Goal: Task Accomplishment & Management: Use online tool/utility

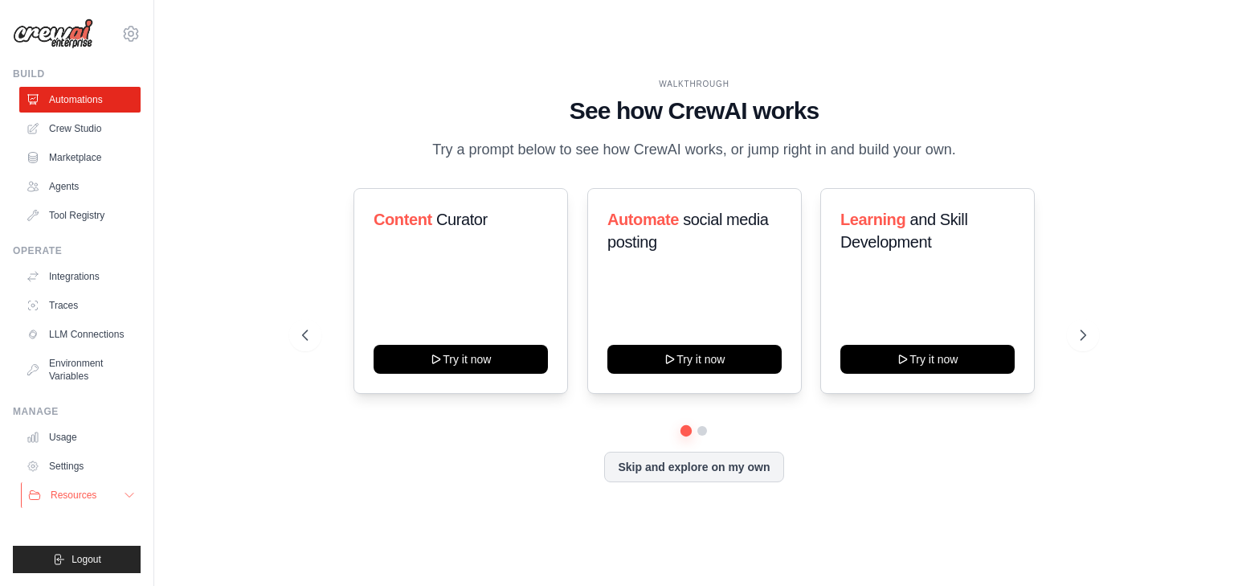
click at [127, 496] on icon at bounding box center [129, 494] width 13 height 13
click at [127, 496] on button "Resources" at bounding box center [81, 495] width 121 height 26
click at [133, 37] on icon at bounding box center [130, 33] width 19 height 19
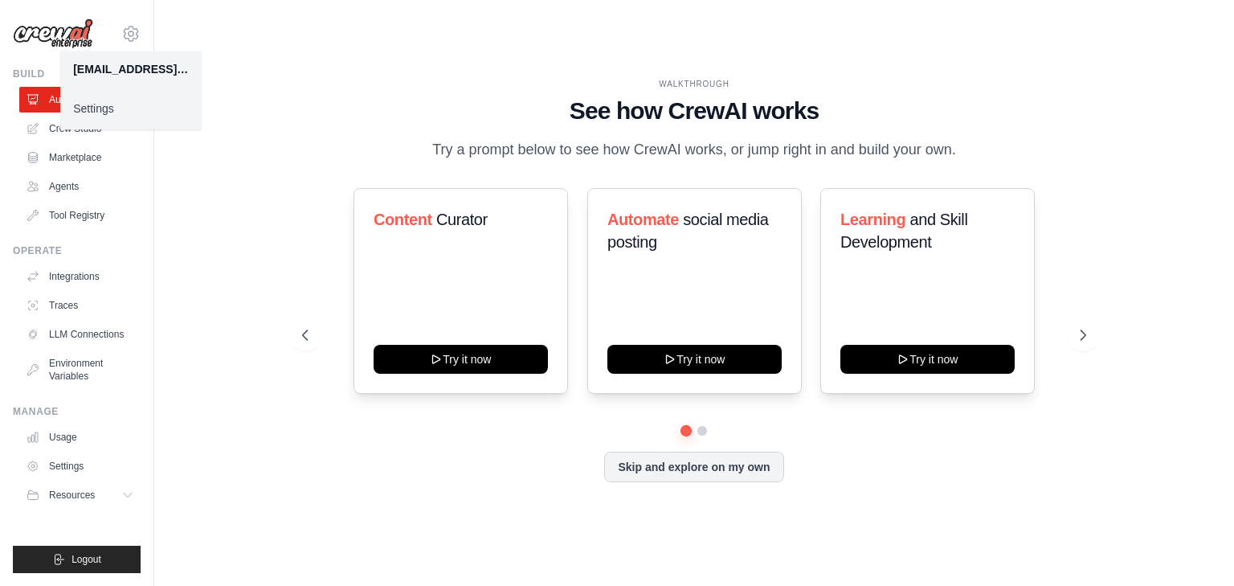
click at [108, 69] on div "[EMAIL_ADDRESS][DOMAIN_NAME]" at bounding box center [131, 69] width 116 height 16
click at [103, 115] on link "Settings" at bounding box center [130, 108] width 141 height 29
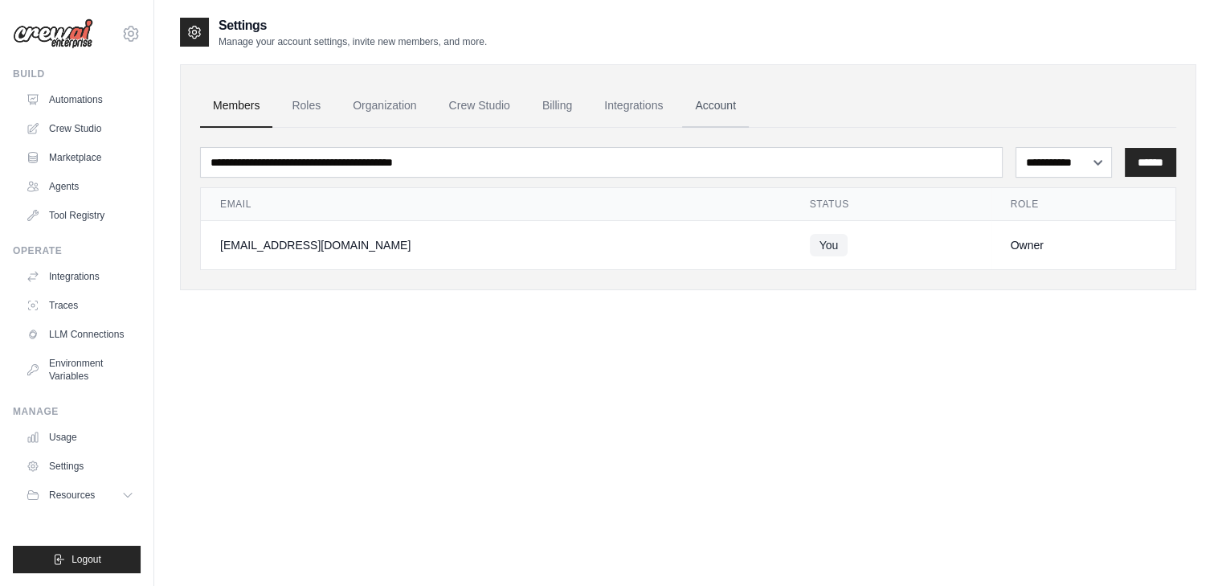
click at [718, 102] on link "Account" at bounding box center [715, 105] width 67 height 43
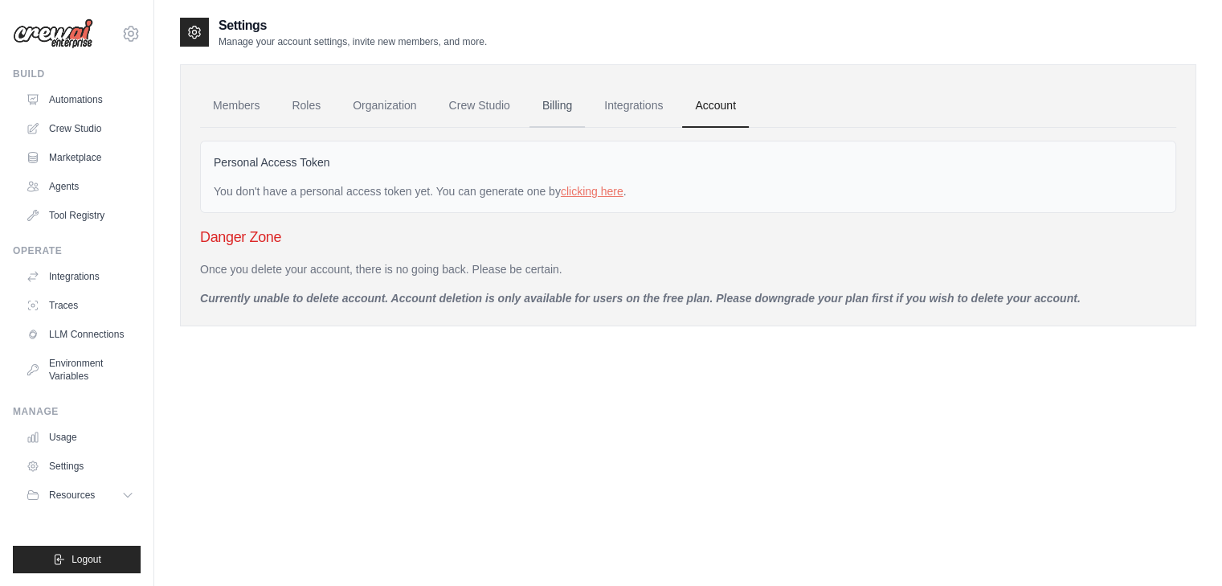
click at [554, 100] on link "Billing" at bounding box center [556, 105] width 55 height 43
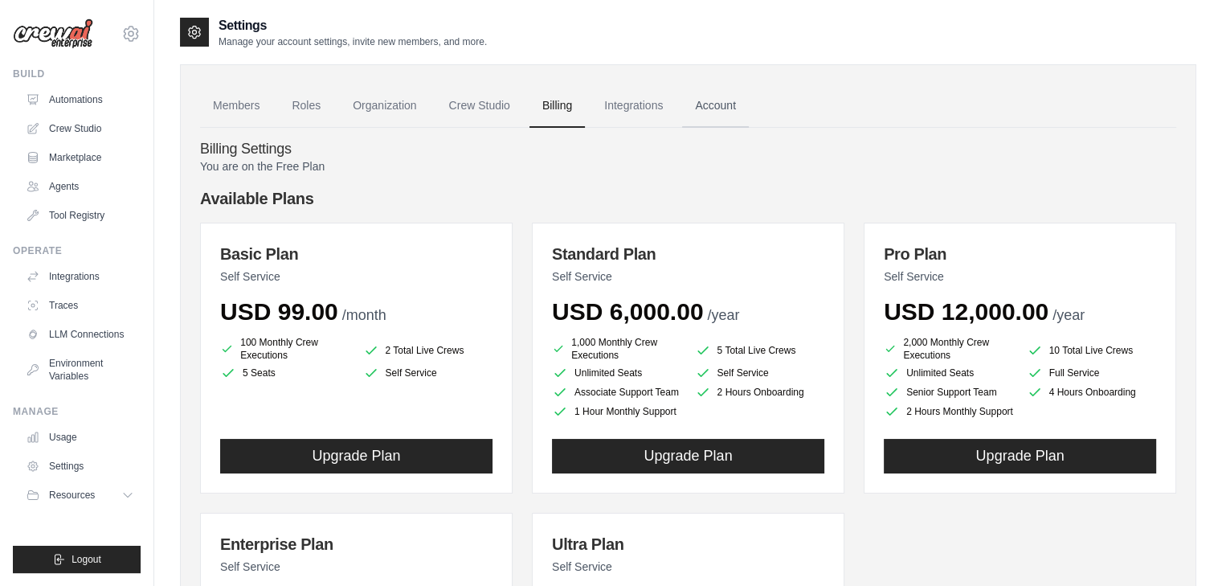
click at [709, 106] on link "Account" at bounding box center [715, 105] width 67 height 43
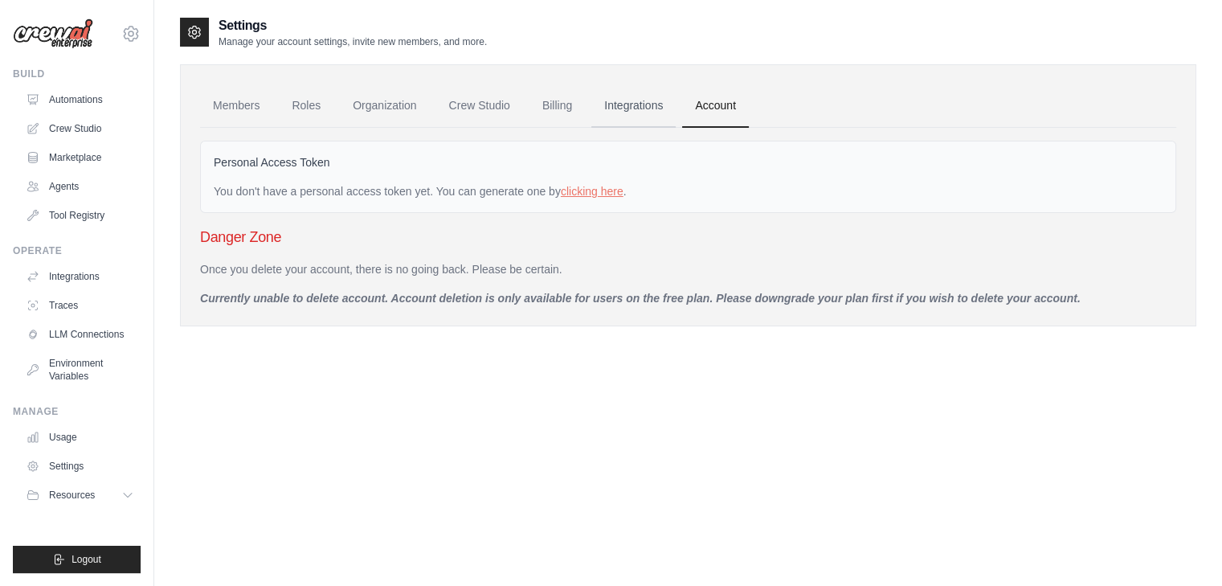
click at [628, 107] on link "Integrations" at bounding box center [633, 105] width 84 height 43
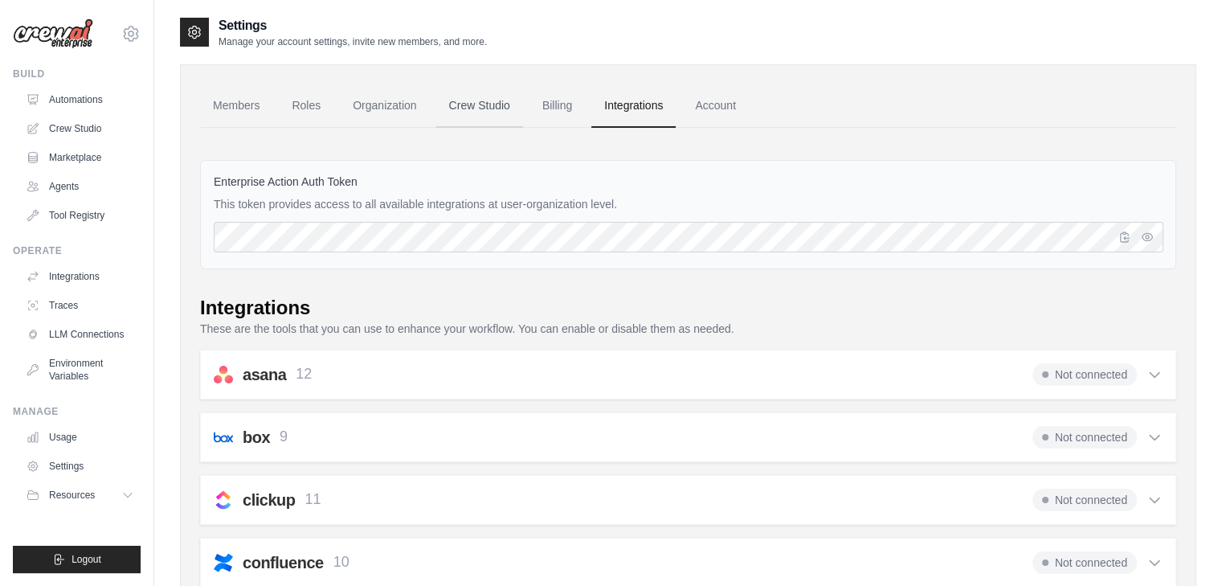
click at [473, 104] on link "Crew Studio" at bounding box center [479, 105] width 87 height 43
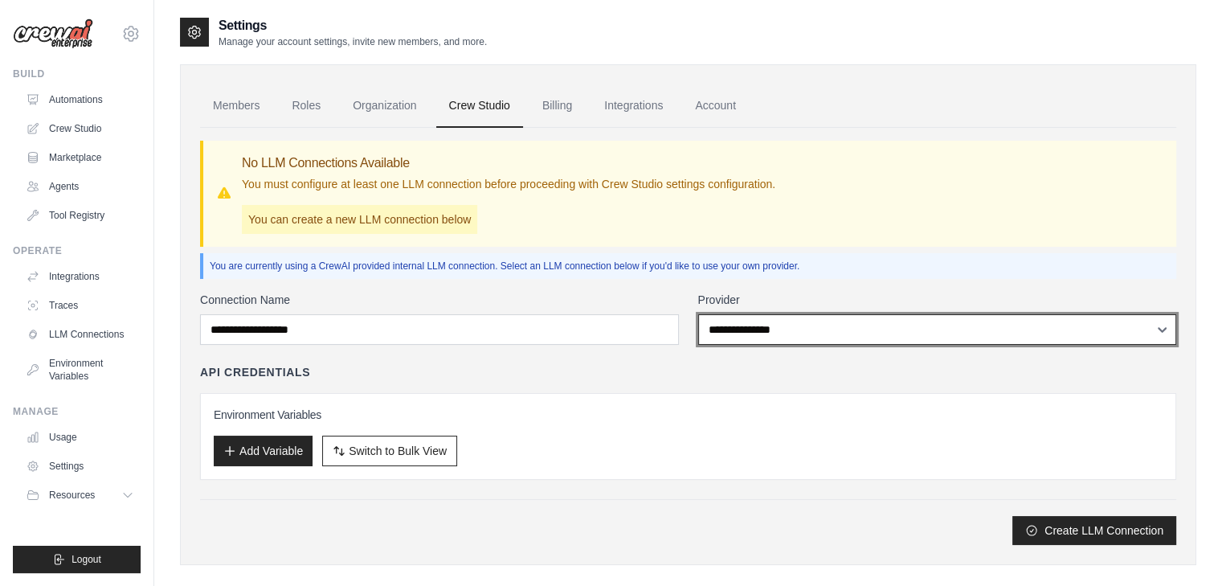
click at [794, 324] on select "**********" at bounding box center [937, 329] width 479 height 31
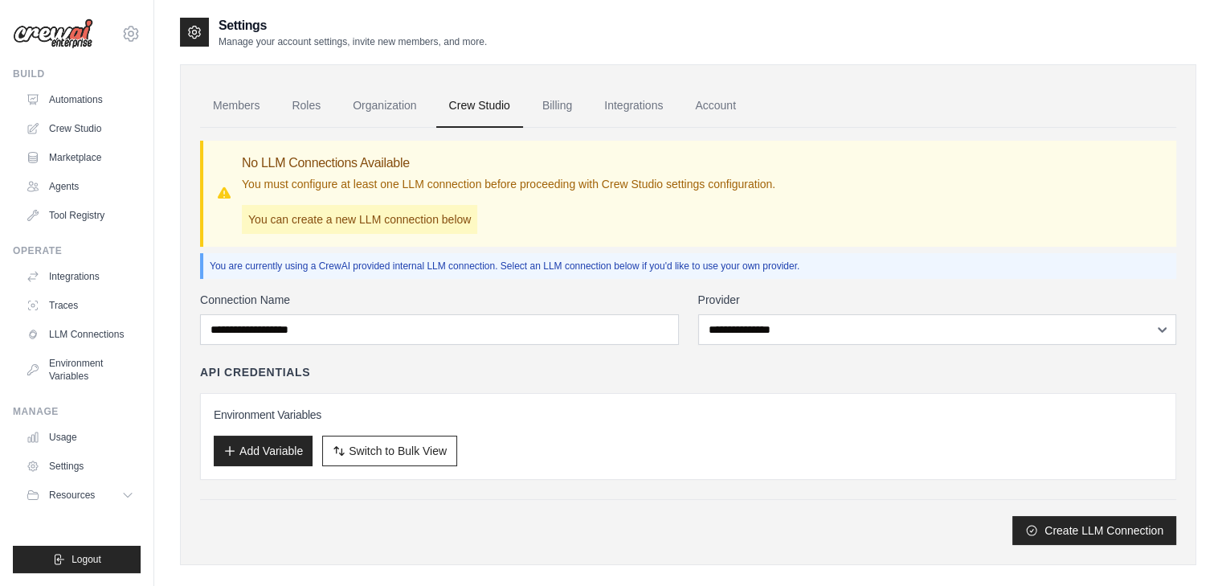
click at [852, 261] on p "You are currently using a CrewAI provided internal LLM connection. Select an LL…" at bounding box center [690, 265] width 960 height 13
click at [380, 111] on link "Organization" at bounding box center [384, 105] width 89 height 43
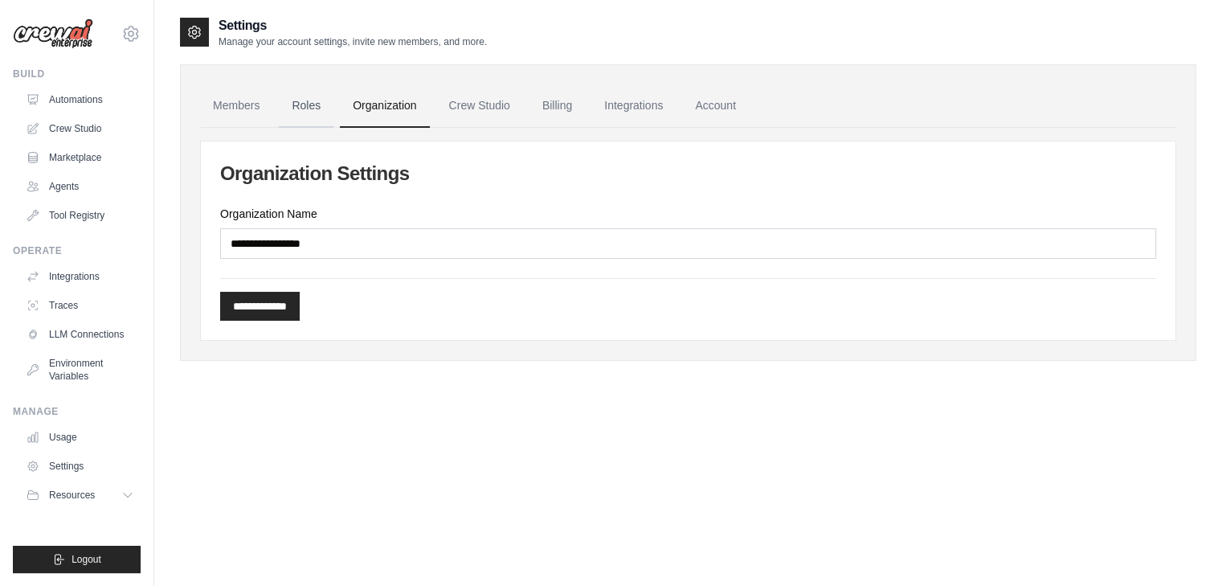
click at [302, 108] on link "Roles" at bounding box center [306, 105] width 55 height 43
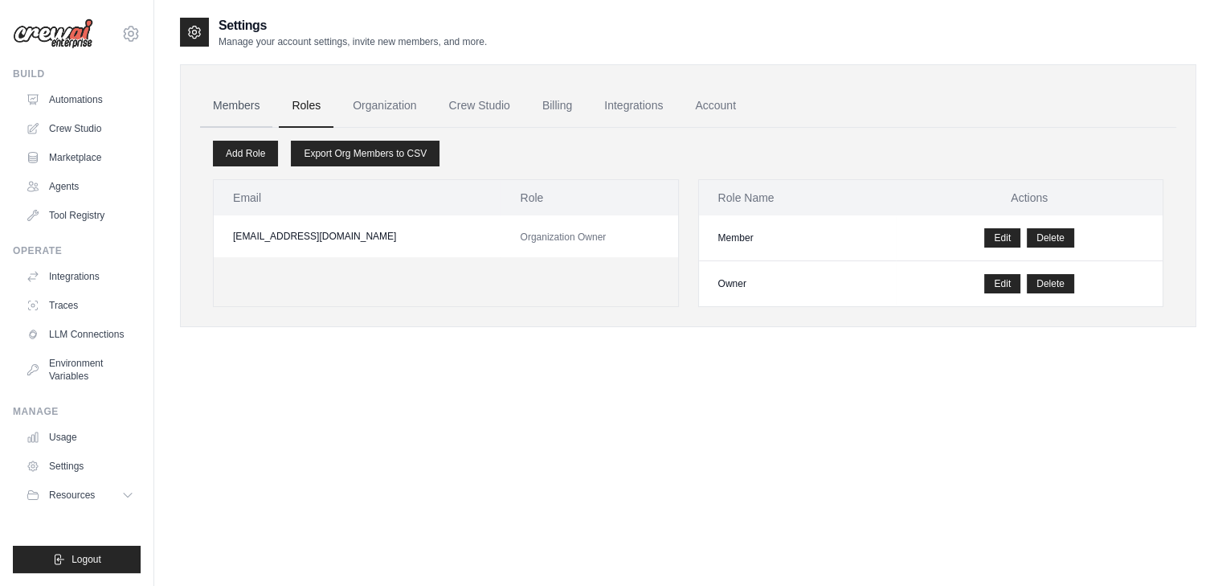
click at [243, 112] on link "Members" at bounding box center [236, 105] width 72 height 43
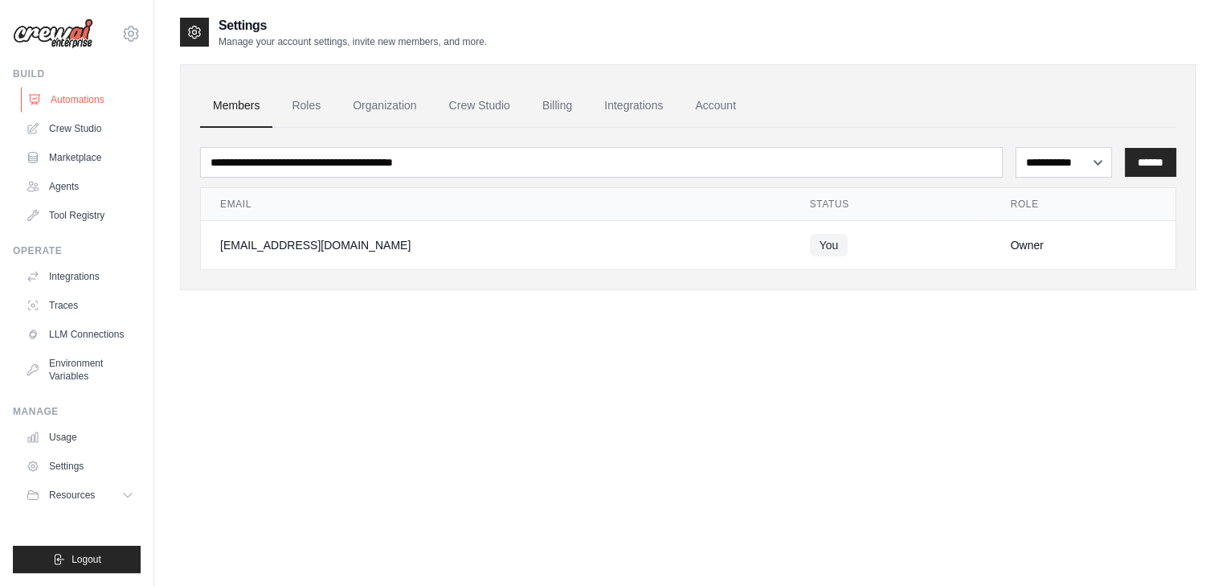
click at [84, 99] on link "Automations" at bounding box center [81, 100] width 121 height 26
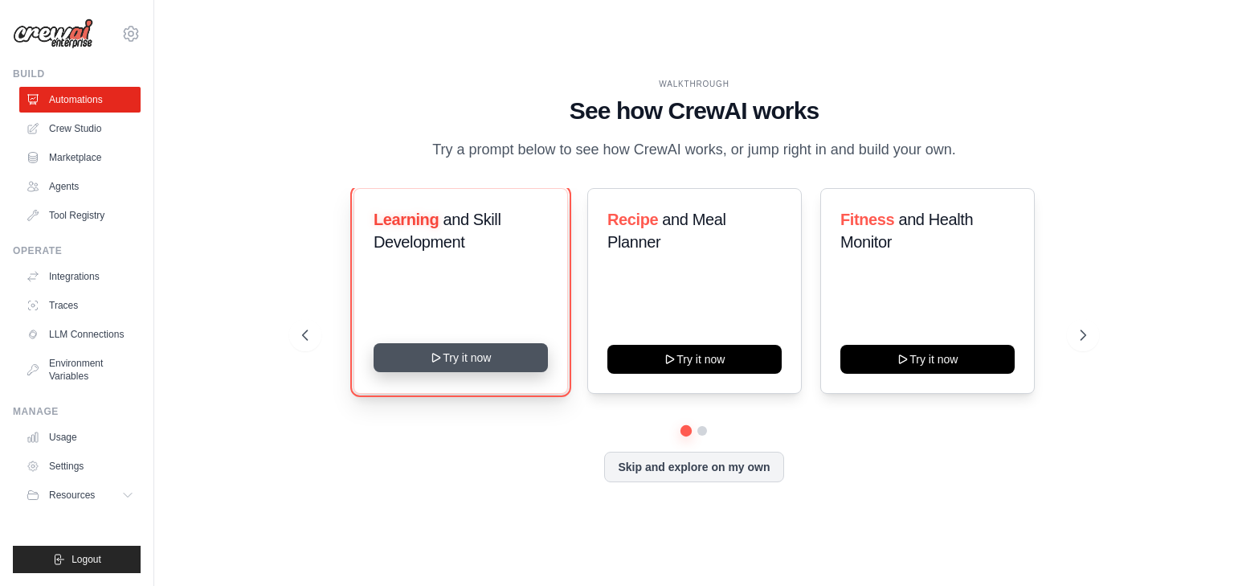
click at [454, 359] on button "Try it now" at bounding box center [460, 357] width 174 height 29
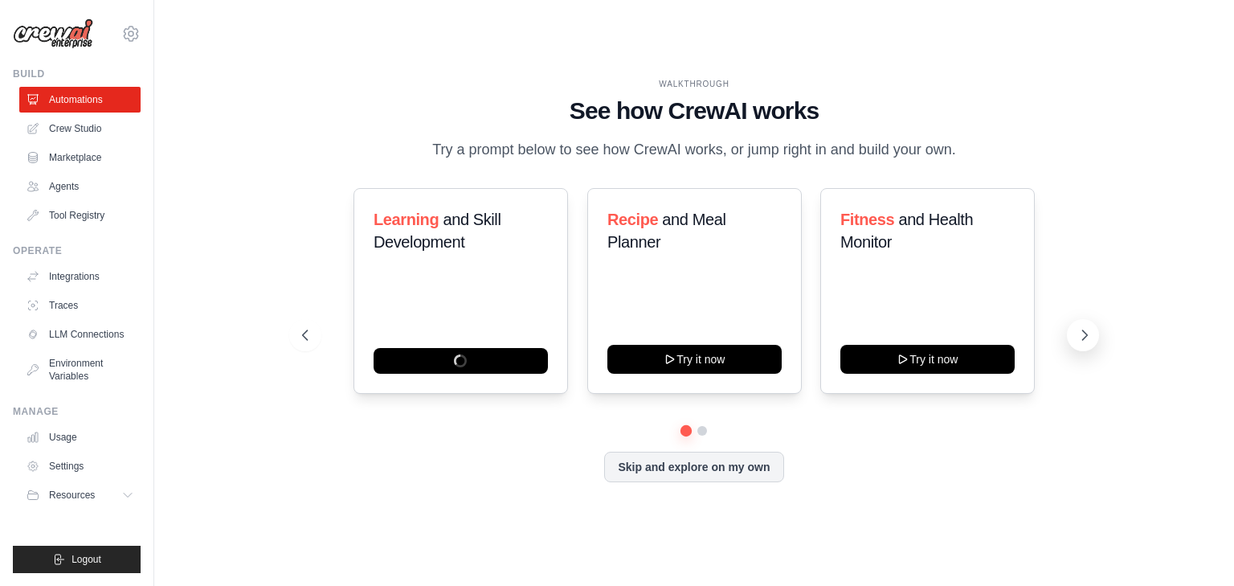
click at [1083, 331] on icon at bounding box center [1085, 335] width 5 height 10
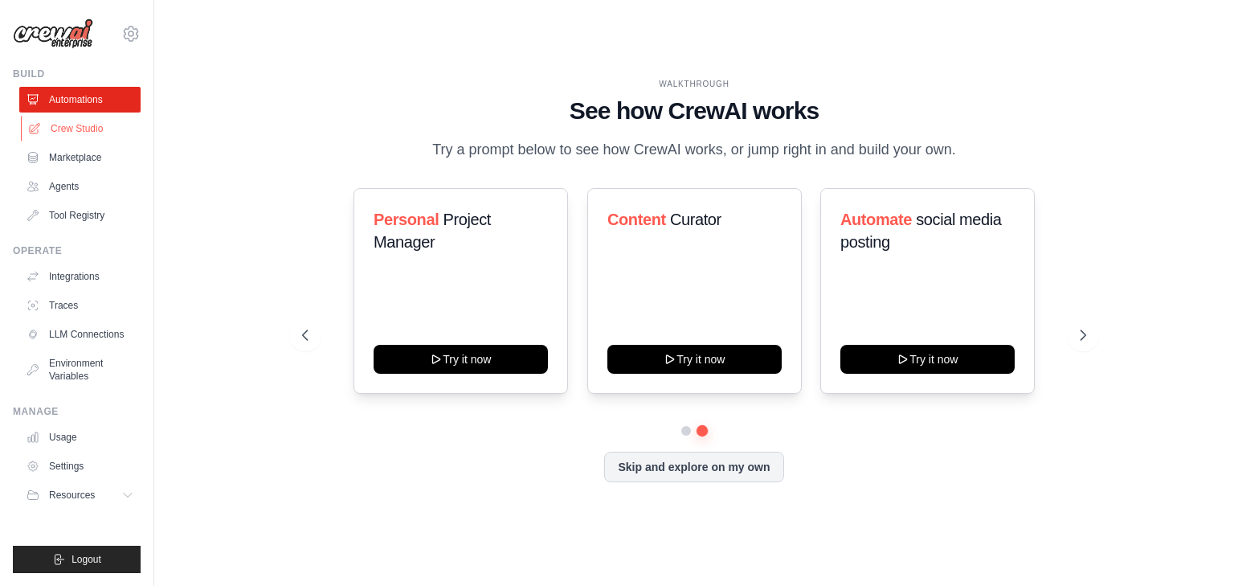
click at [84, 129] on link "Crew Studio" at bounding box center [81, 129] width 121 height 26
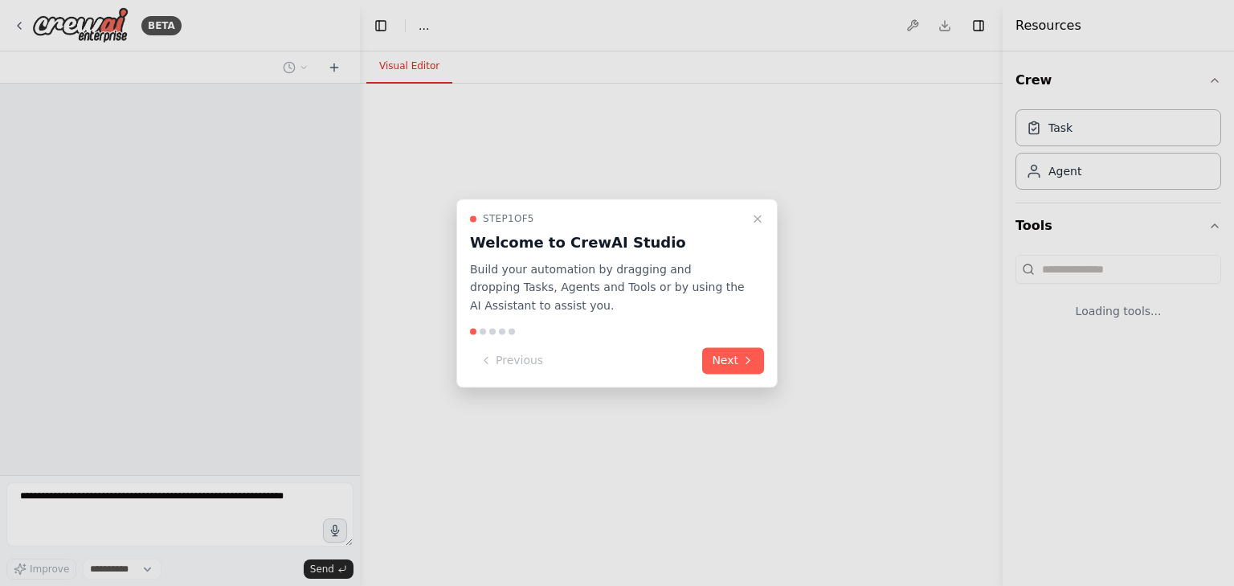
select select "****"
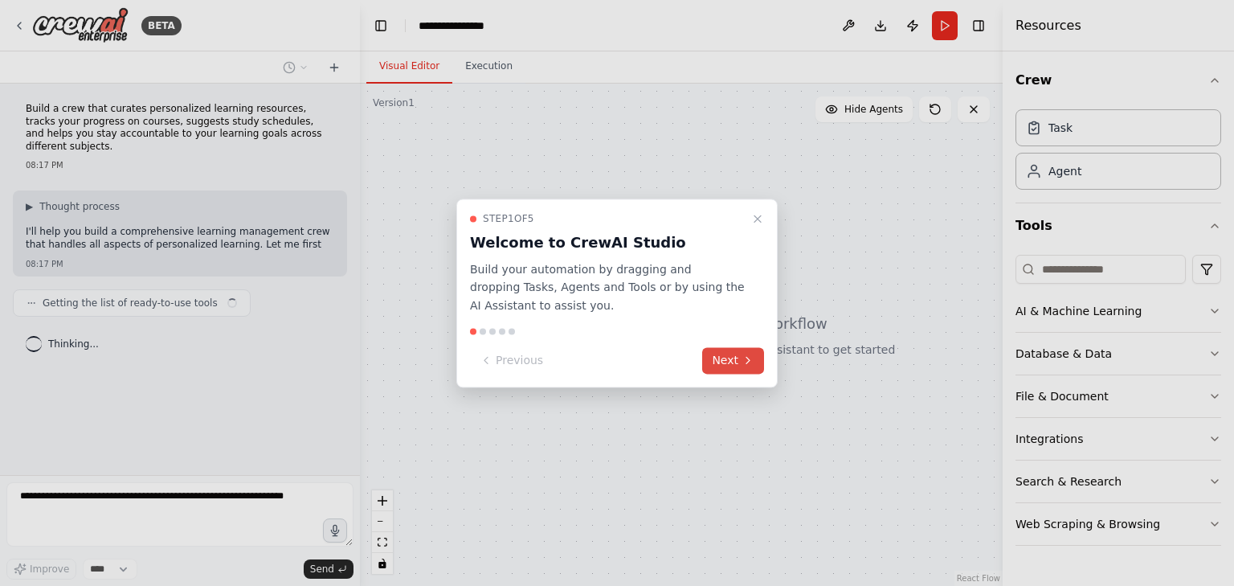
click at [736, 356] on button "Next" at bounding box center [733, 360] width 62 height 27
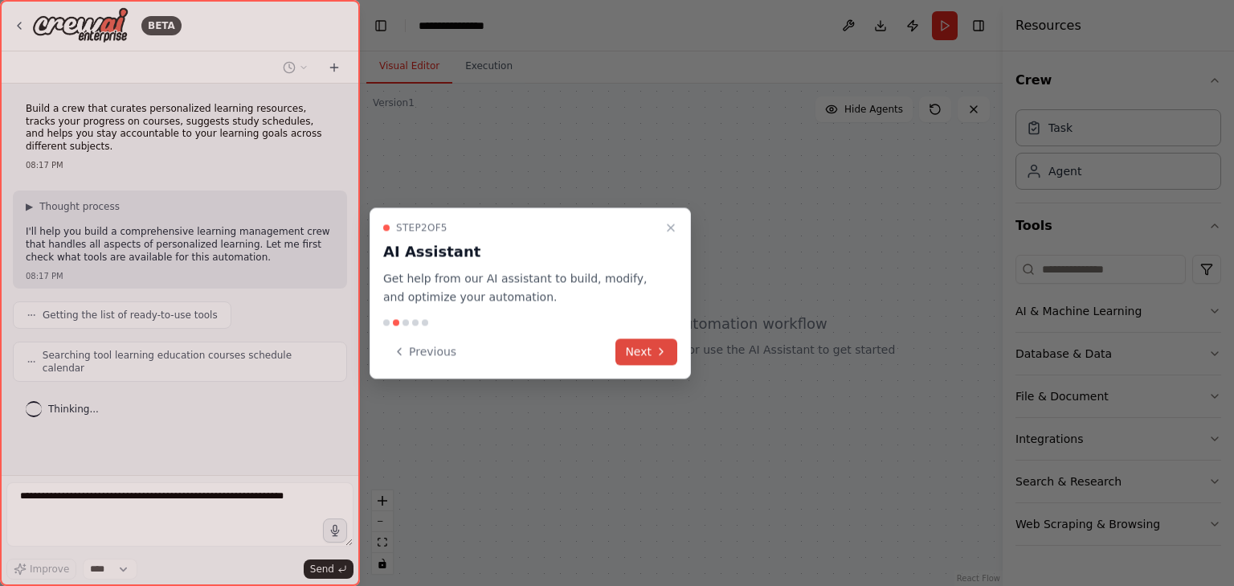
click at [636, 343] on button "Next" at bounding box center [646, 351] width 62 height 27
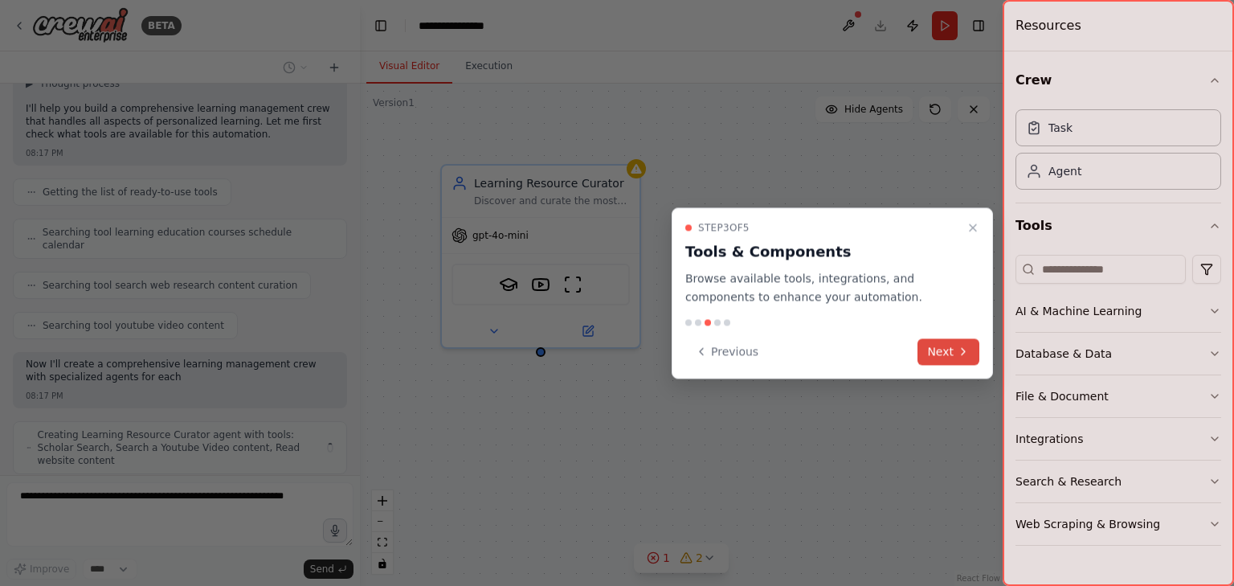
scroll to position [135, 0]
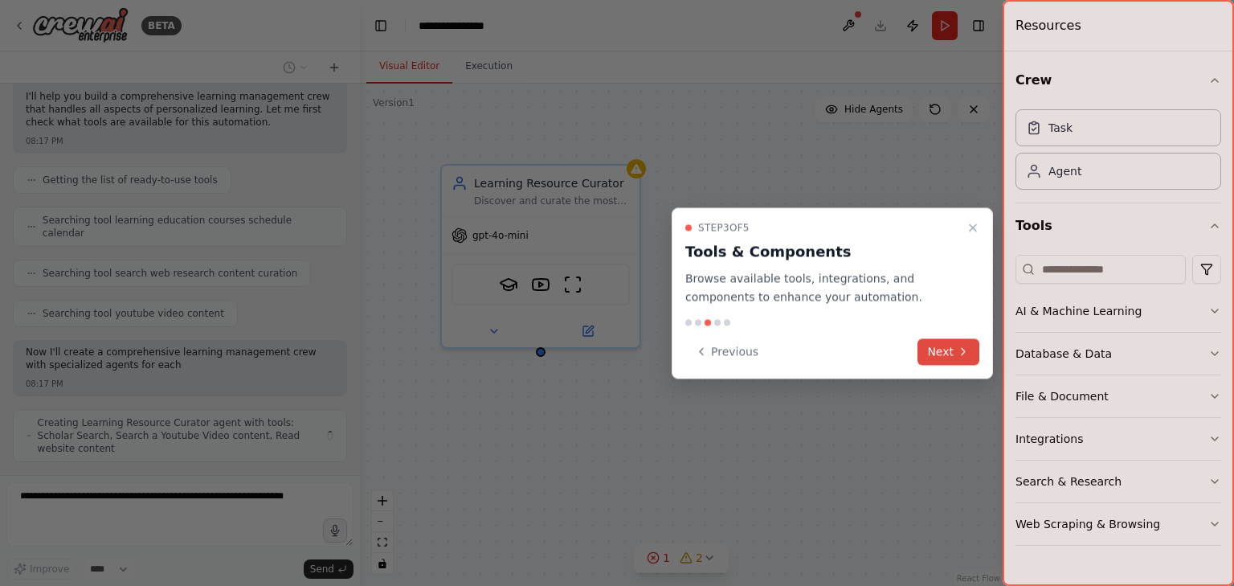
click at [941, 355] on button "Next" at bounding box center [948, 351] width 62 height 27
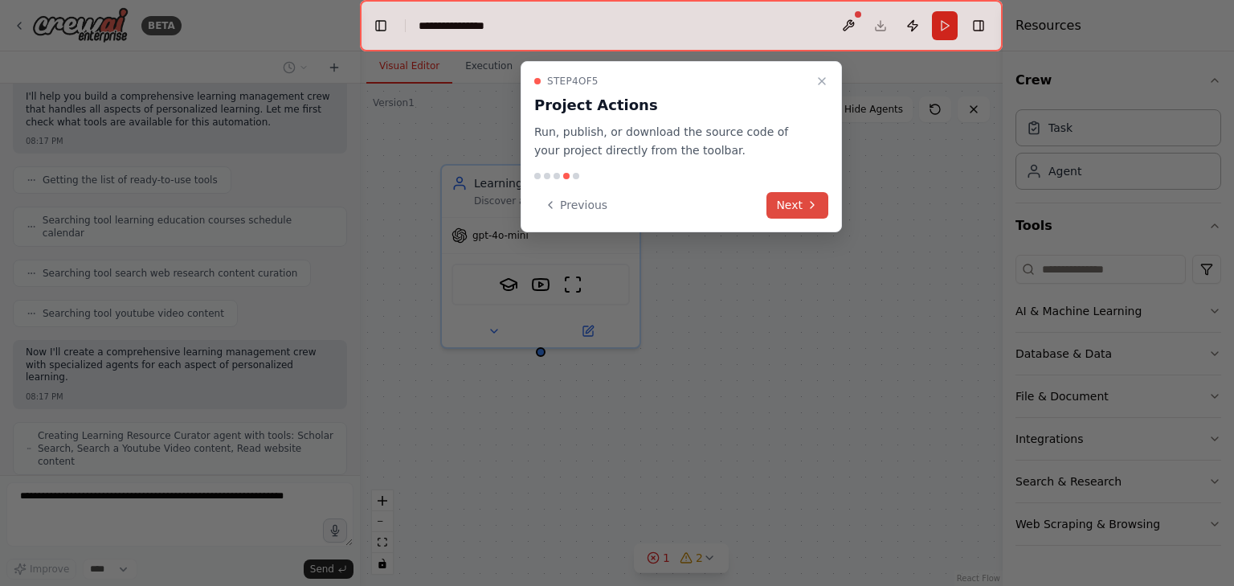
scroll to position [188, 0]
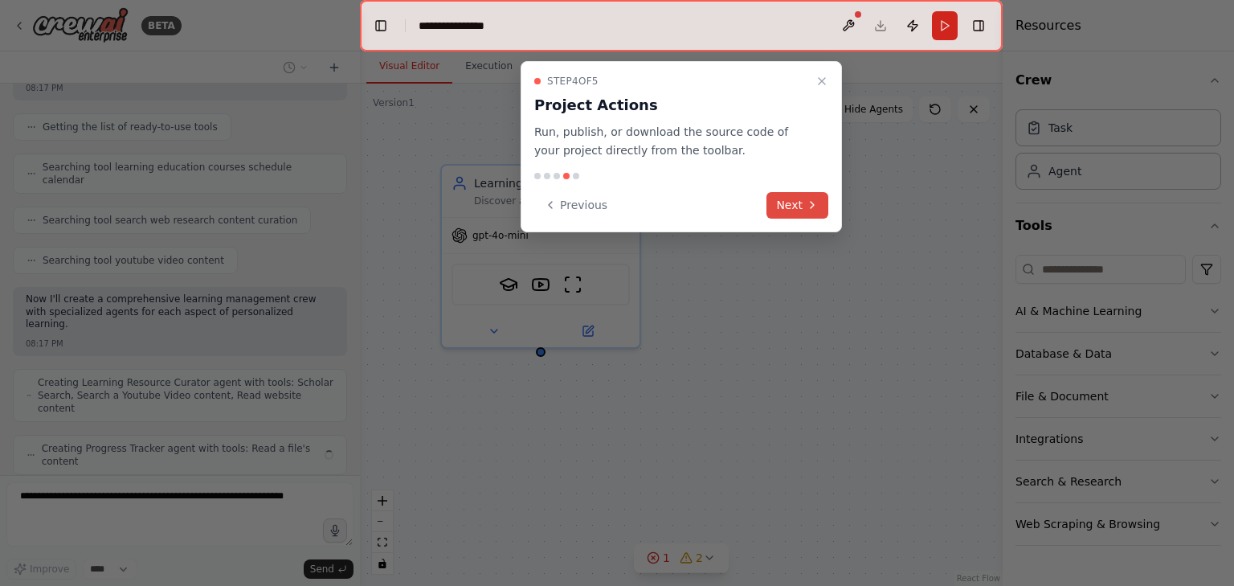
click at [804, 202] on button "Next" at bounding box center [797, 205] width 62 height 27
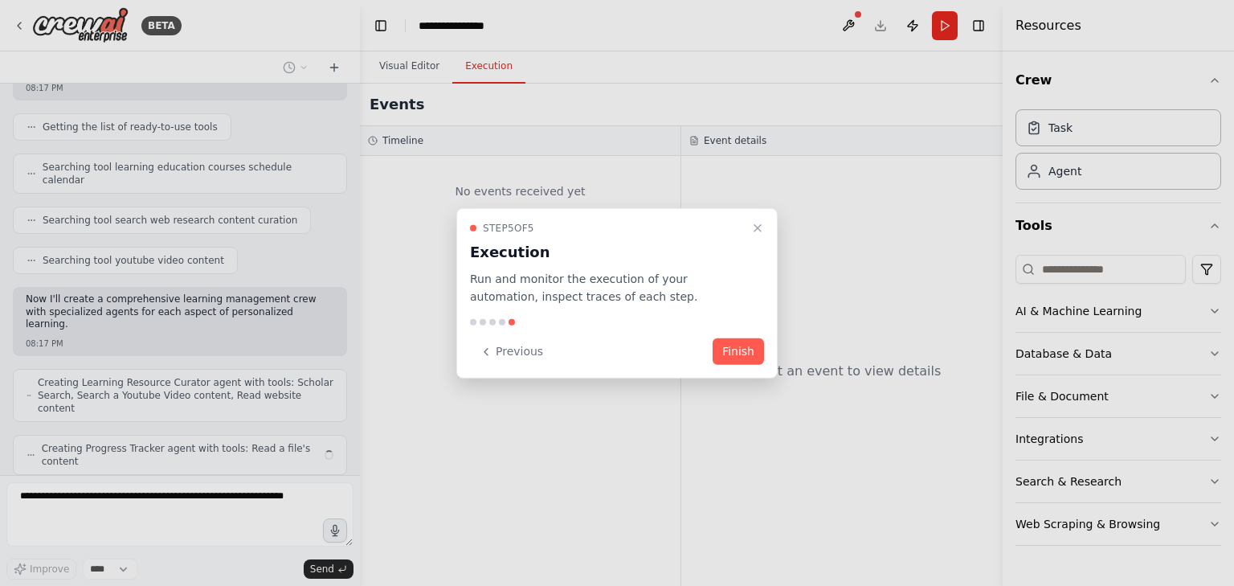
scroll to position [175, 0]
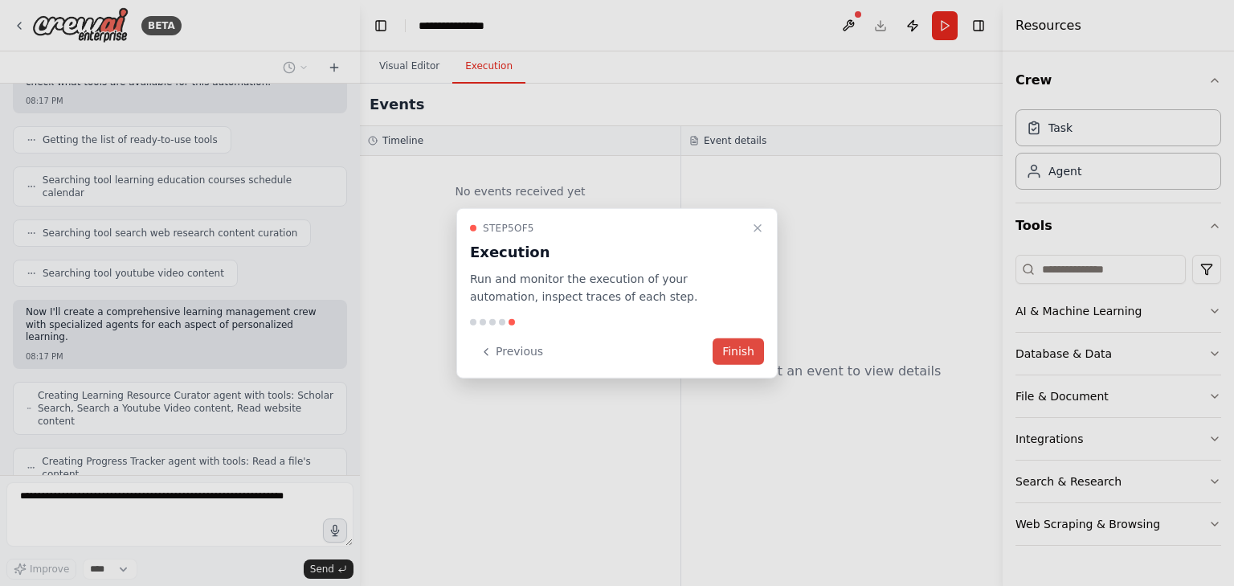
click at [738, 348] on button "Finish" at bounding box center [737, 351] width 51 height 27
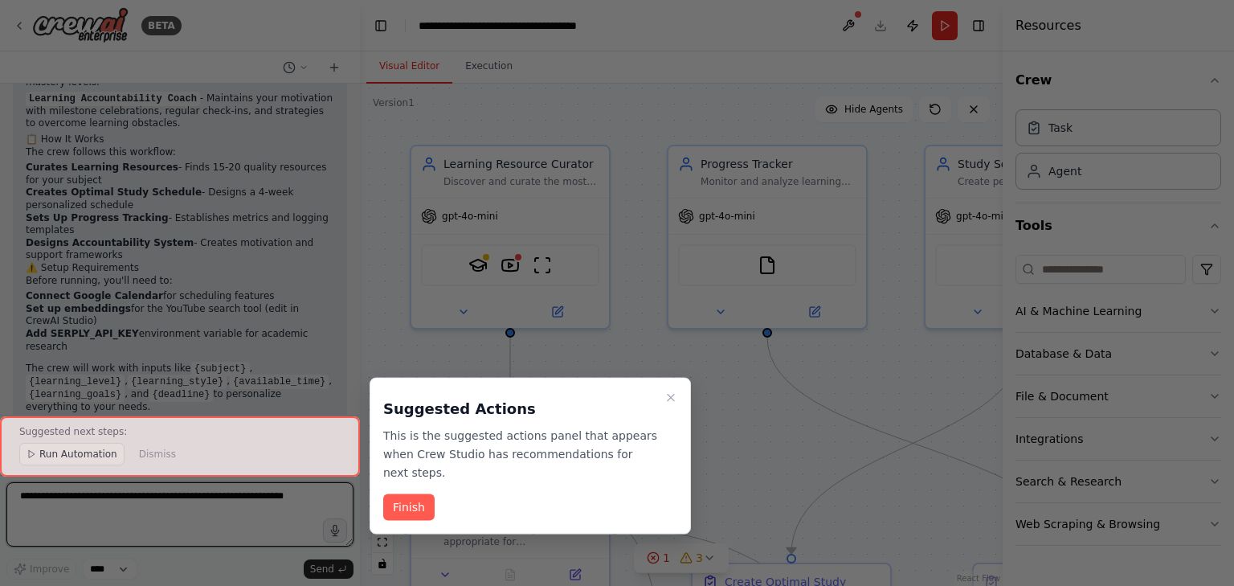
scroll to position [1373, 0]
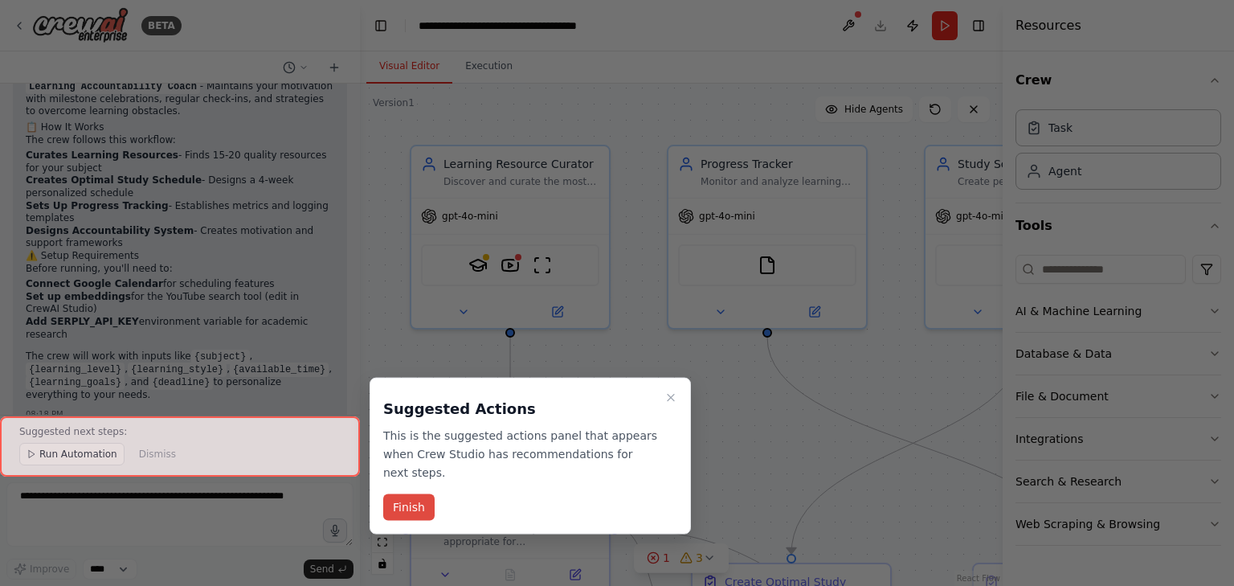
click at [400, 494] on button "Finish" at bounding box center [408, 507] width 51 height 27
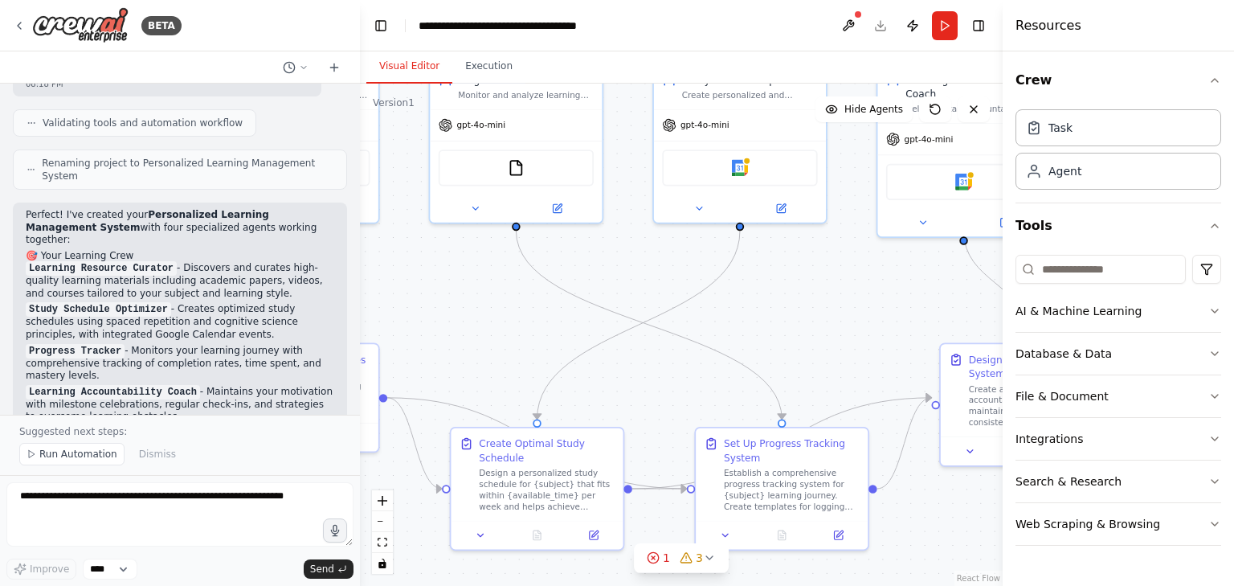
scroll to position [1052, 0]
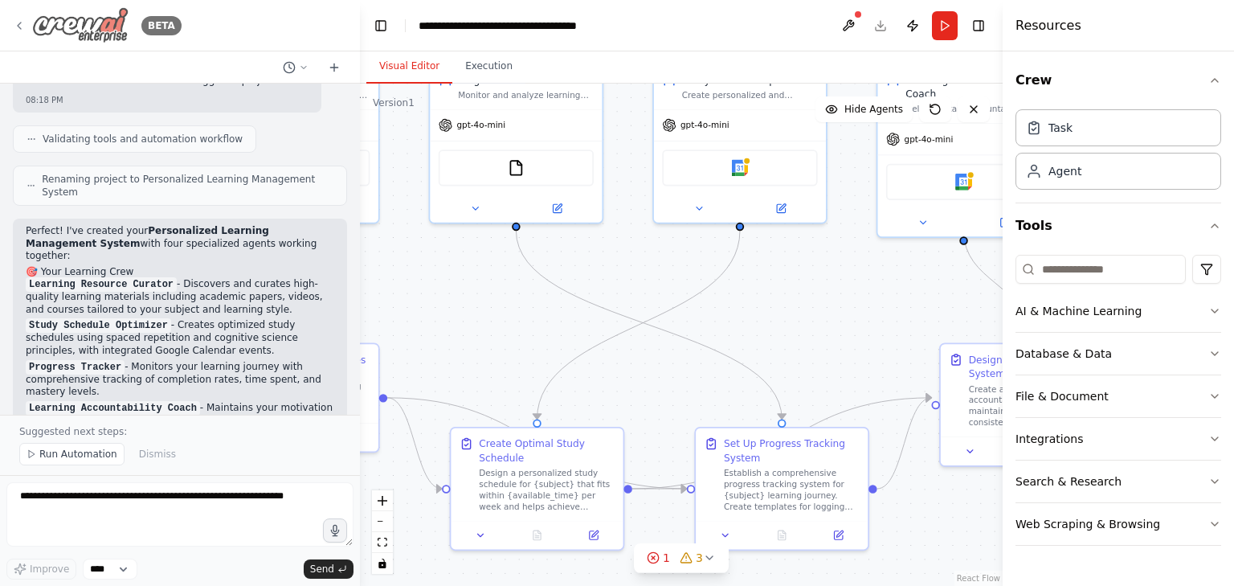
click at [28, 18] on div "BETA" at bounding box center [97, 25] width 169 height 36
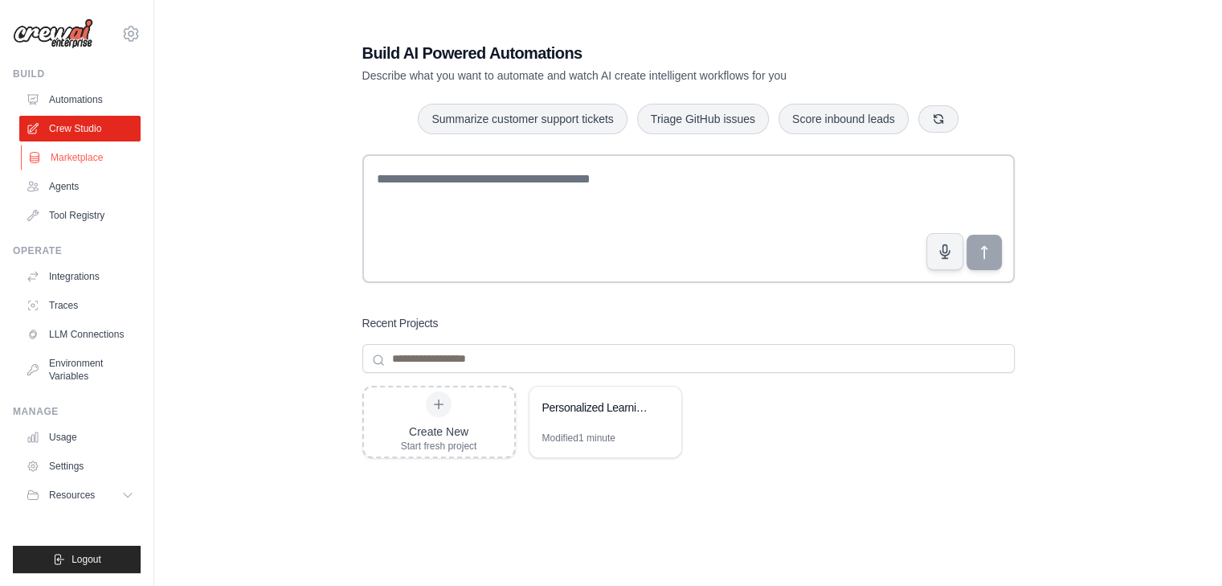
click at [79, 155] on link "Marketplace" at bounding box center [81, 158] width 121 height 26
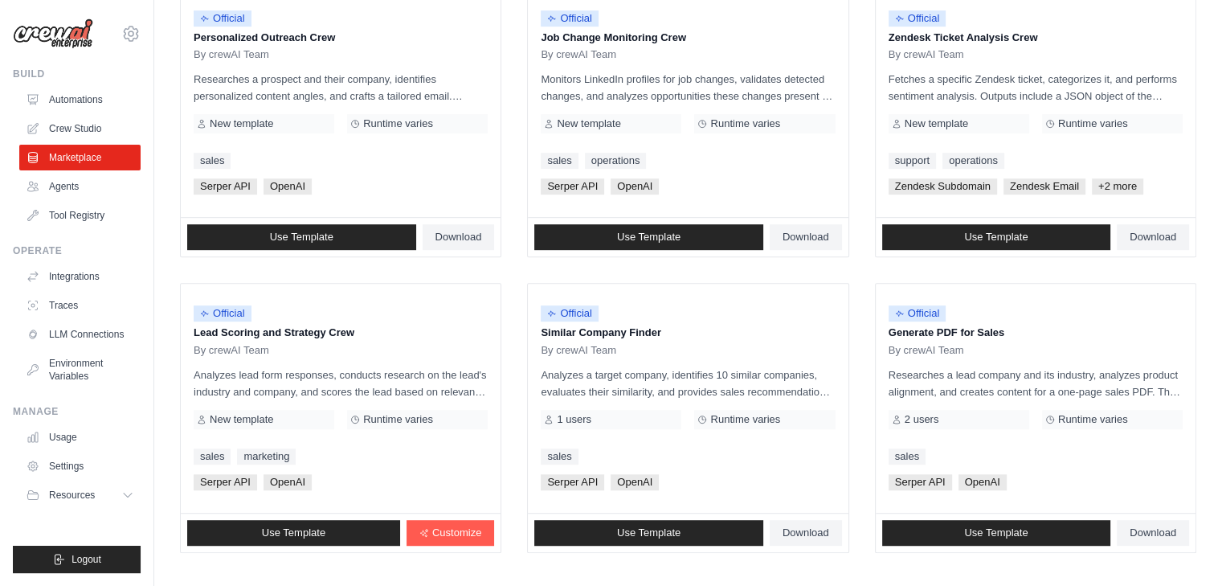
scroll to position [883, 0]
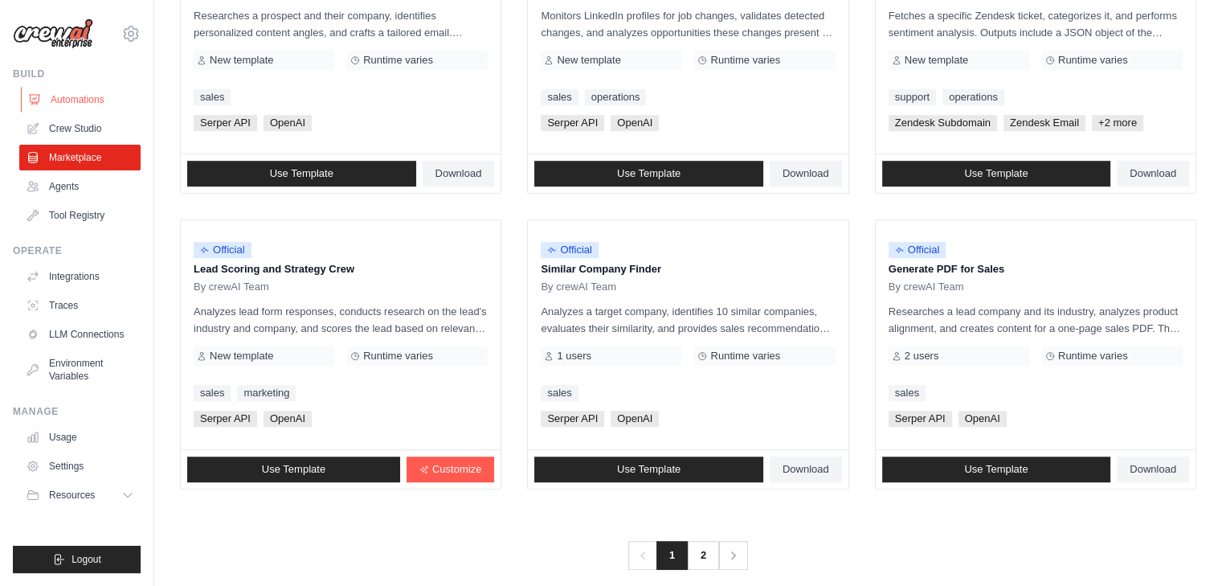
click at [78, 101] on link "Automations" at bounding box center [81, 100] width 121 height 26
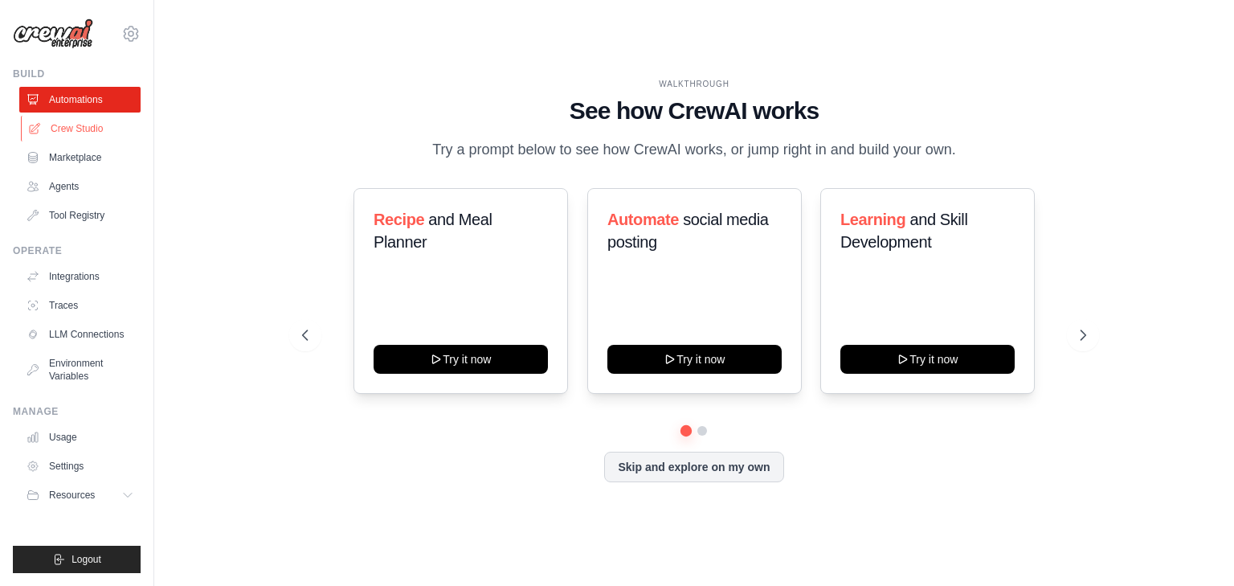
click at [66, 128] on link "Crew Studio" at bounding box center [81, 129] width 121 height 26
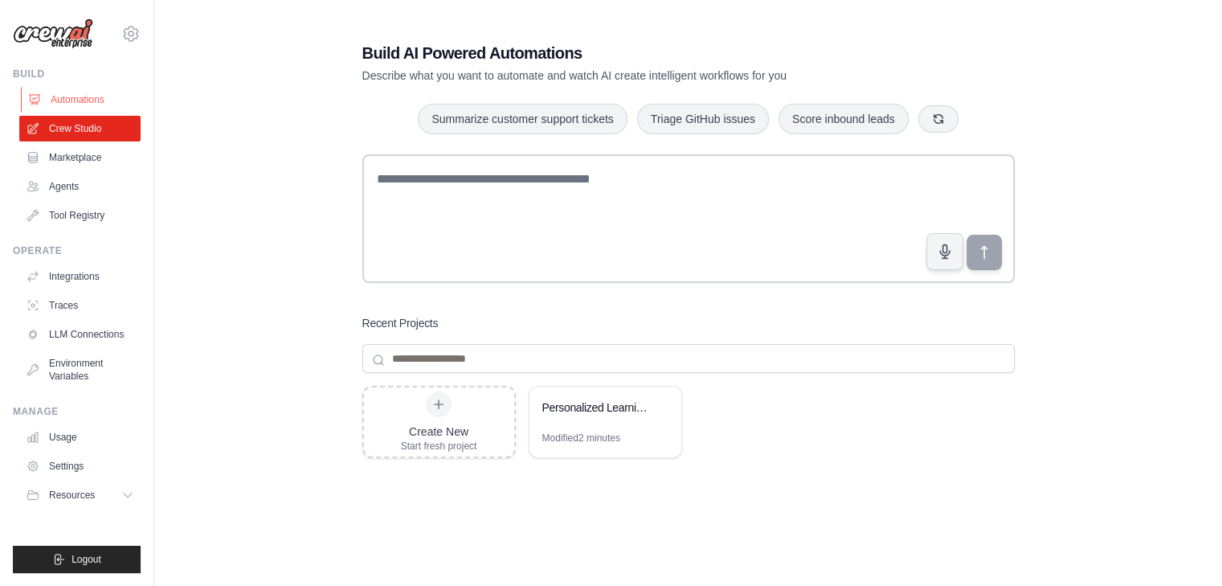
click at [67, 100] on link "Automations" at bounding box center [81, 100] width 121 height 26
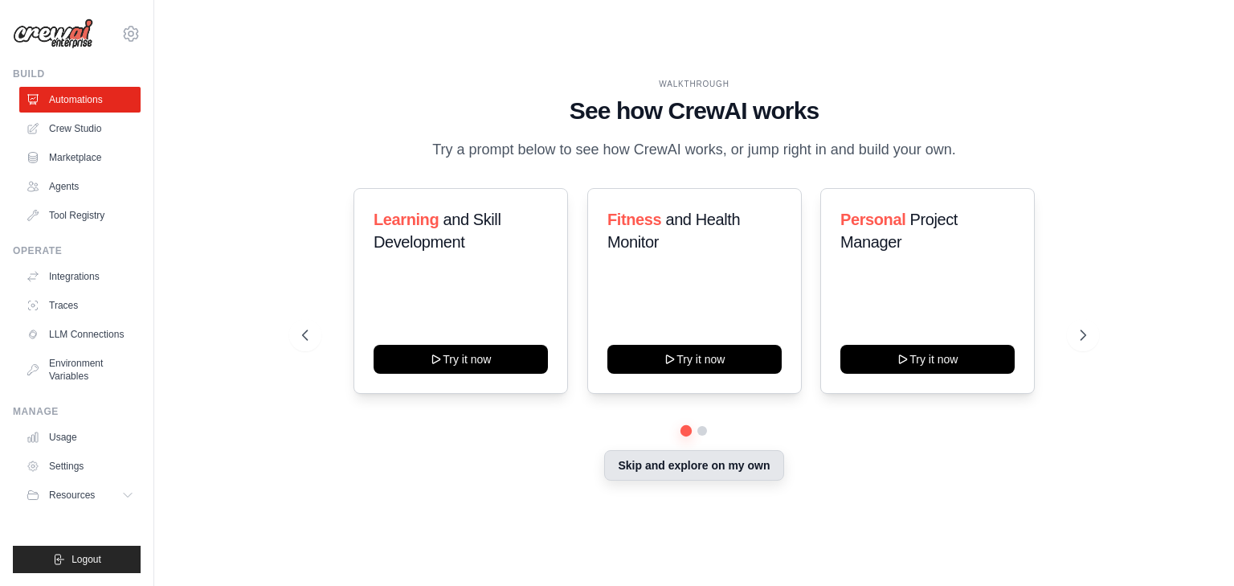
click at [683, 471] on button "Skip and explore on my own" at bounding box center [693, 465] width 179 height 31
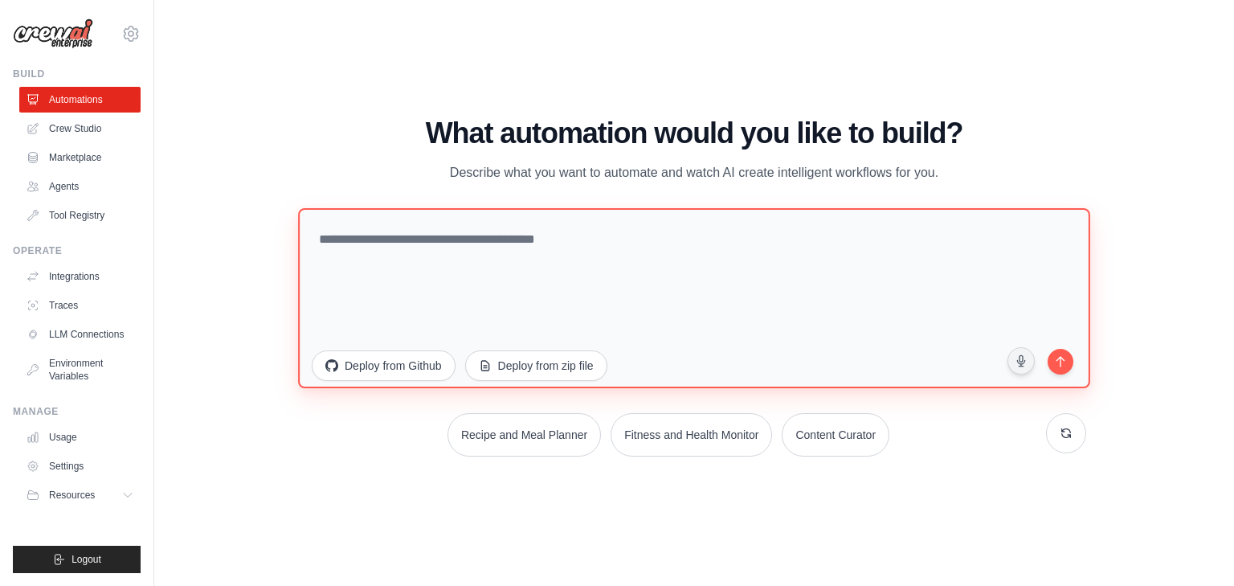
click at [420, 235] on textarea at bounding box center [694, 297] width 792 height 180
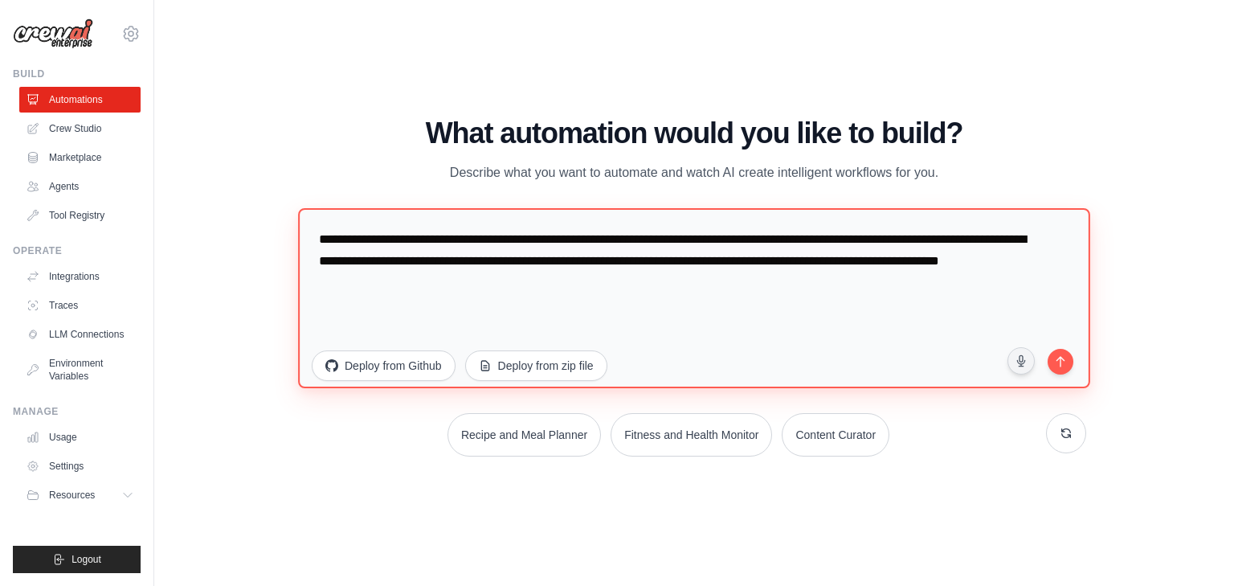
click at [492, 252] on textarea "**********" at bounding box center [694, 297] width 792 height 180
click at [480, 261] on textarea "**********" at bounding box center [694, 297] width 792 height 180
click at [1013, 237] on textarea "**********" at bounding box center [694, 297] width 792 height 180
type textarea "**********"
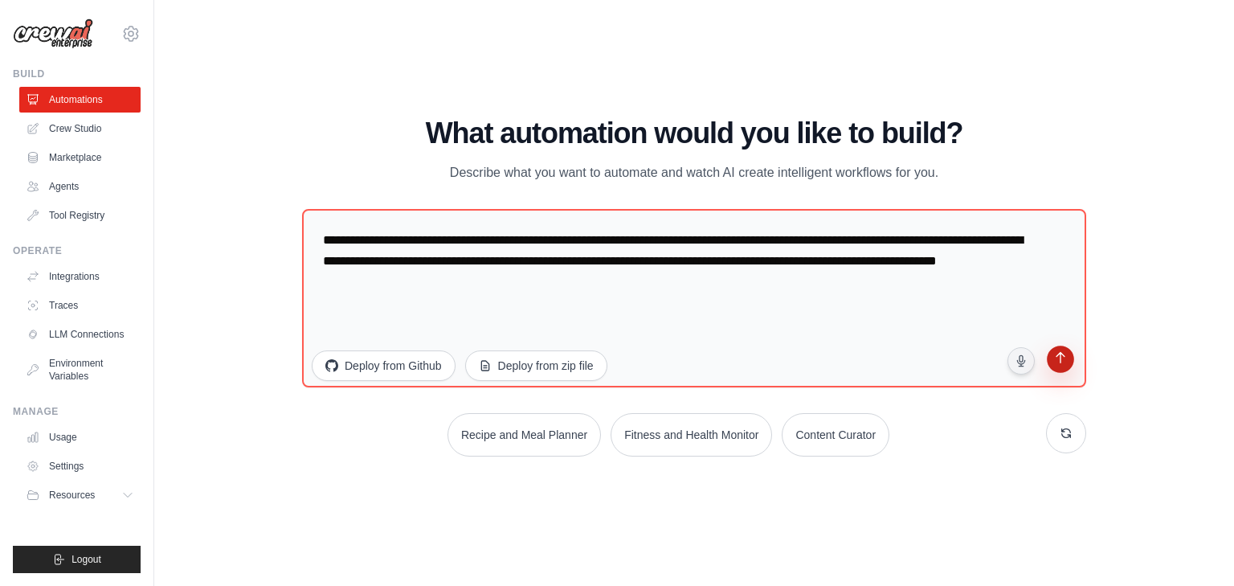
click at [1059, 363] on icon "submit" at bounding box center [1059, 359] width 15 height 15
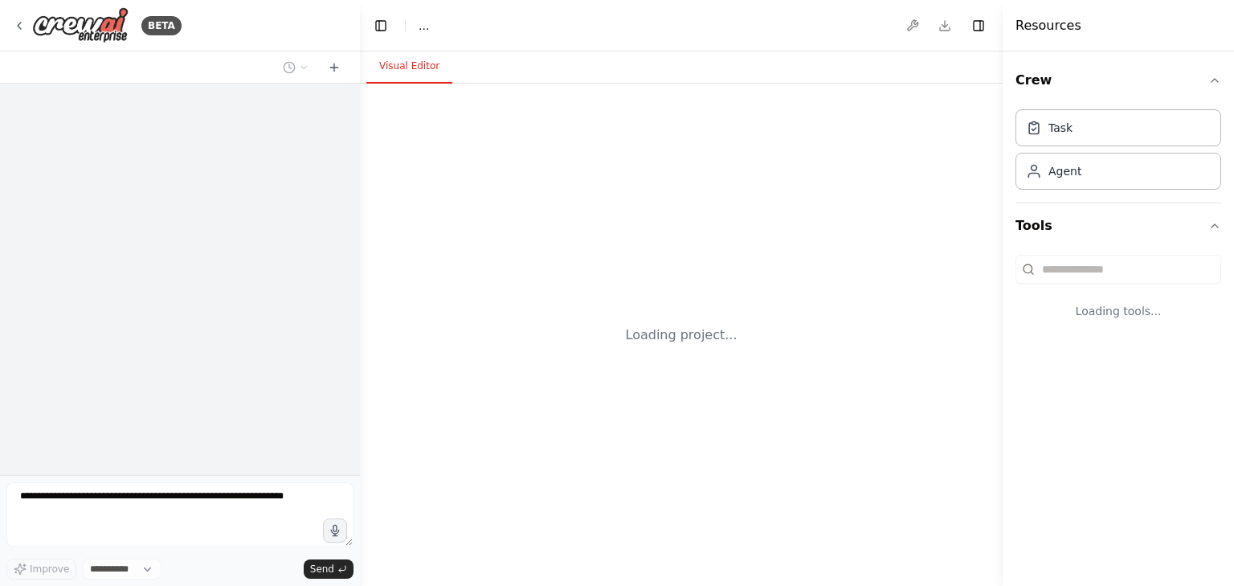
select select "****"
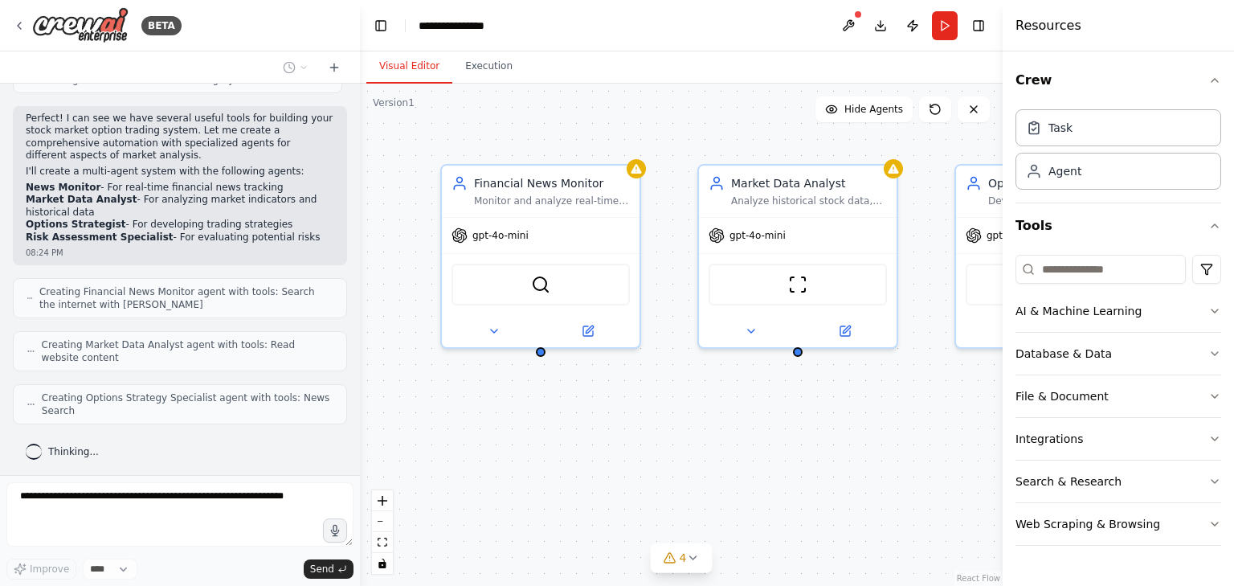
scroll to position [588, 0]
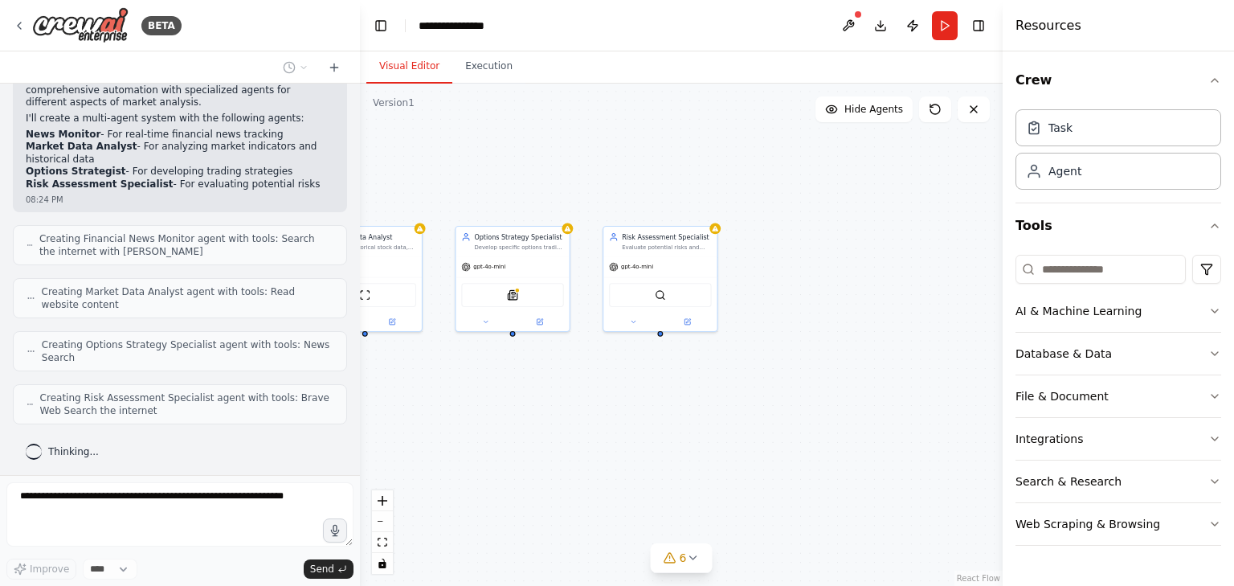
drag, startPoint x: 807, startPoint y: 193, endPoint x: 552, endPoint y: 170, distance: 256.4
click at [552, 170] on div "Financial News Monitor Monitor and analyze real-time financial news related to …" at bounding box center [681, 335] width 643 height 502
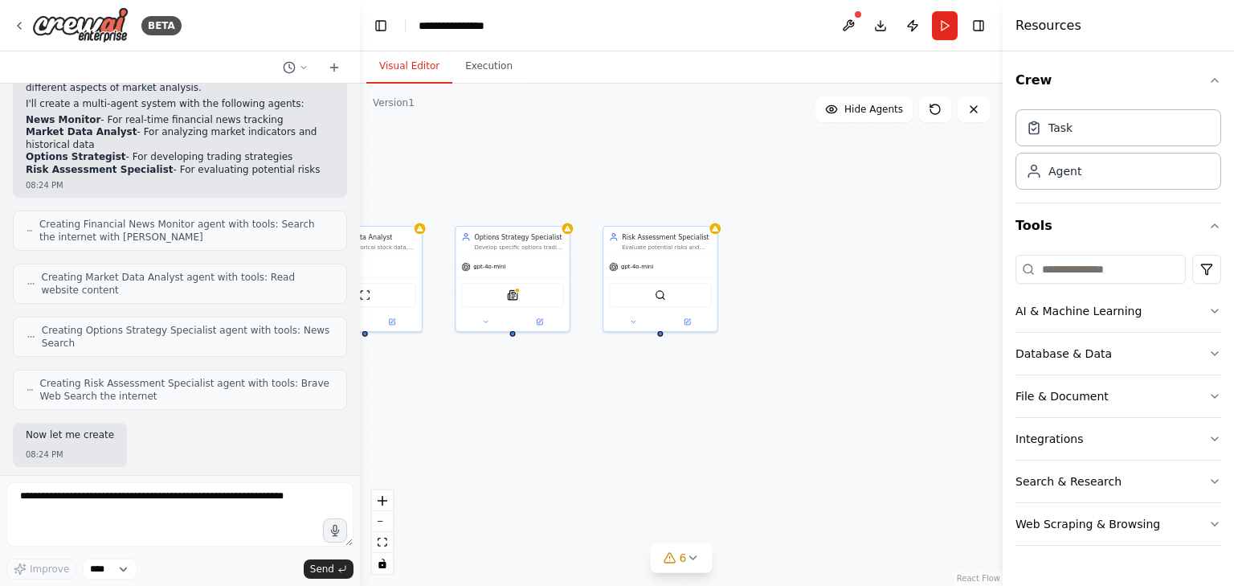
scroll to position [684, 0]
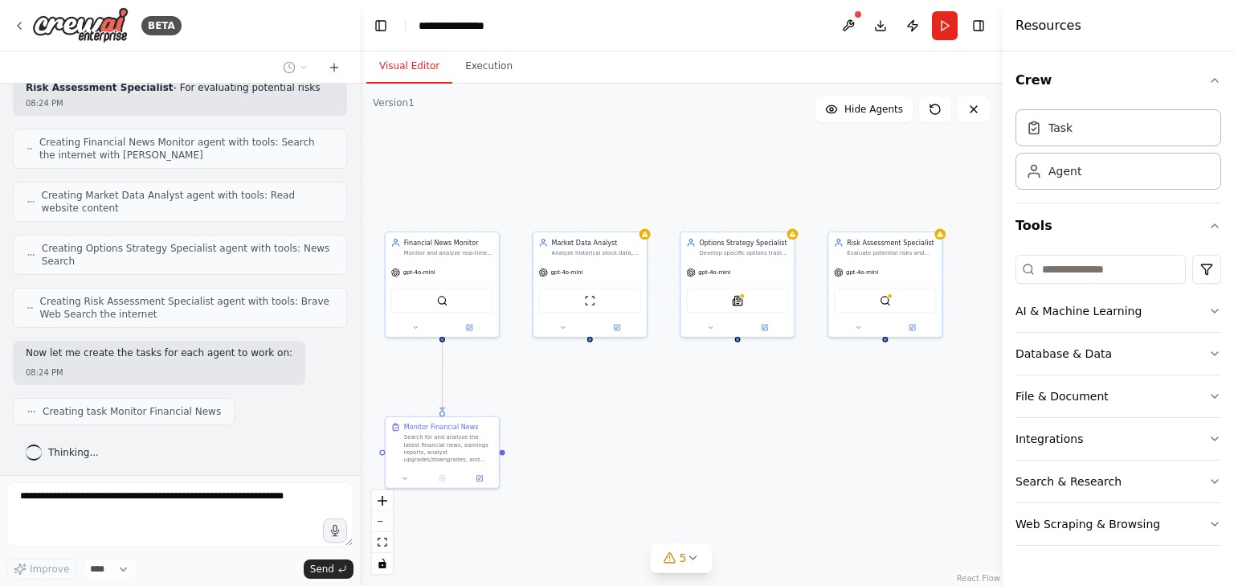
drag, startPoint x: 608, startPoint y: 180, endPoint x: 832, endPoint y: 183, distance: 224.1
click at [832, 183] on div ".deletable-edge-delete-btn { width: 20px; height: 20px; border: 0px solid #ffff…" at bounding box center [681, 335] width 643 height 502
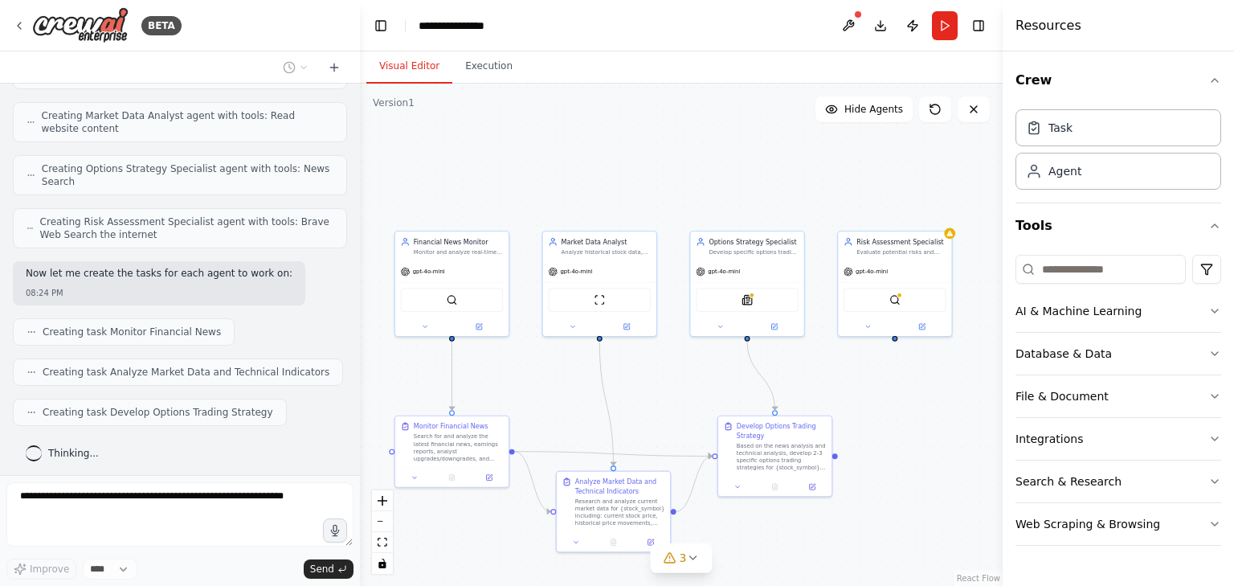
scroll to position [816, 0]
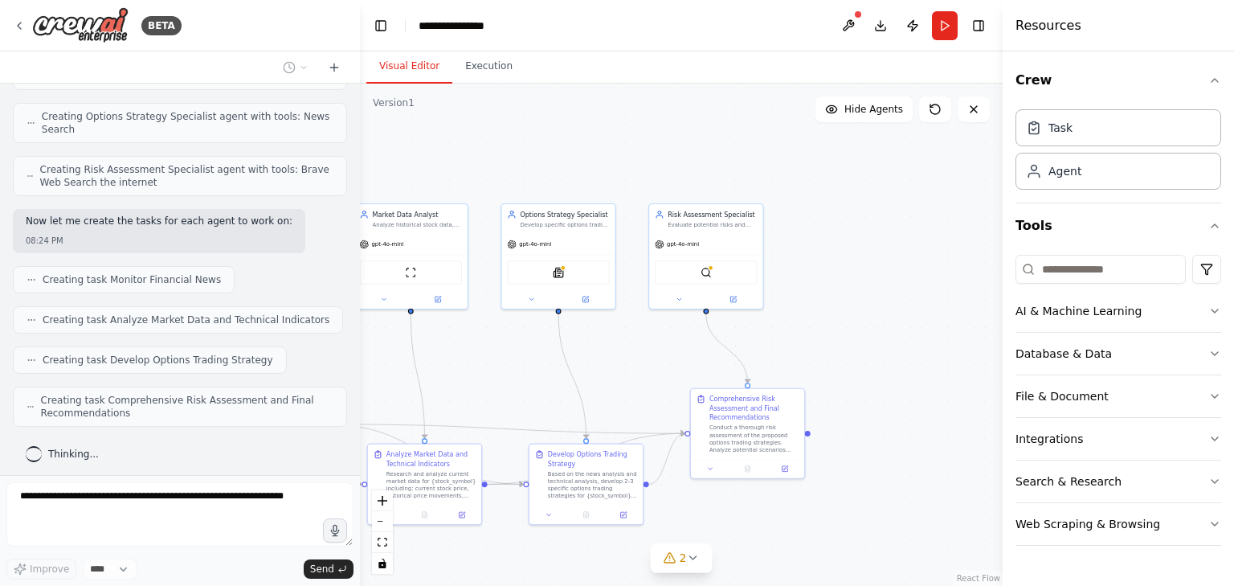
drag, startPoint x: 841, startPoint y: 400, endPoint x: 621, endPoint y: 365, distance: 222.8
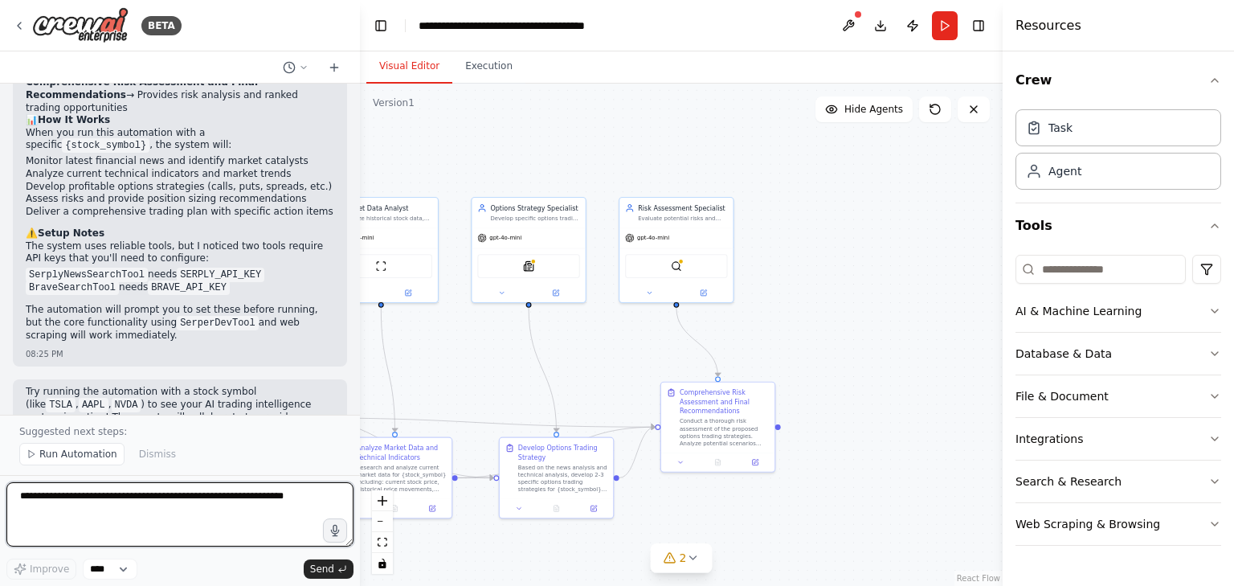
scroll to position [1731, 0]
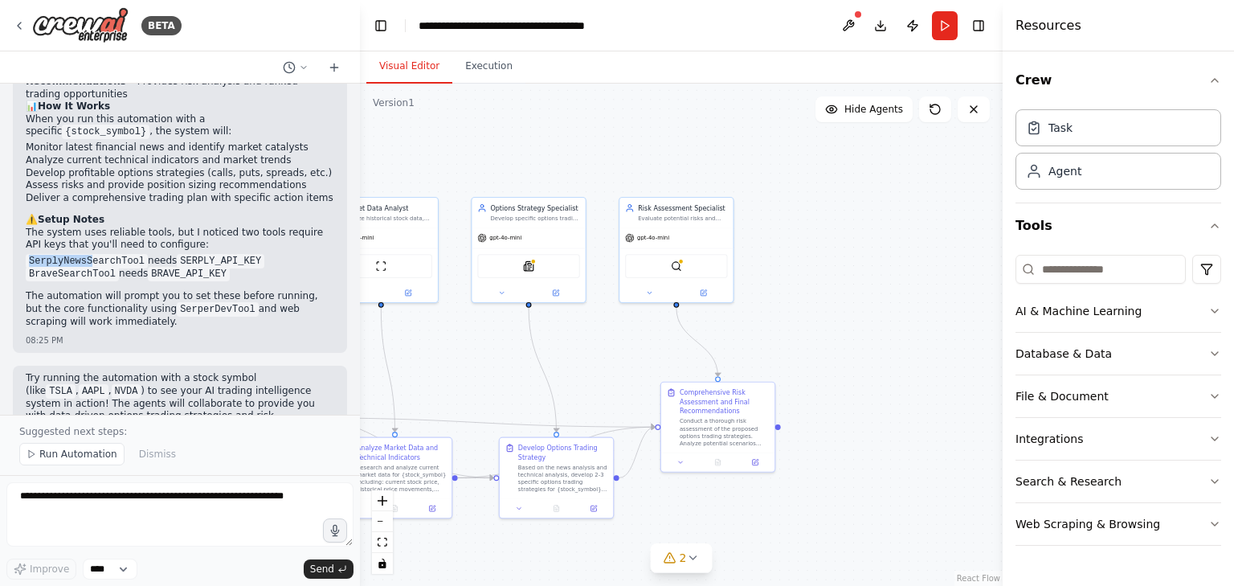
drag, startPoint x: 31, startPoint y: 234, endPoint x: 87, endPoint y: 234, distance: 56.2
click at [87, 254] on code "SerplyNewsSearchTool" at bounding box center [87, 261] width 122 height 14
click at [575, 152] on div ".deletable-edge-delete-btn { width: 20px; height: 20px; border: 0px solid #ffff…" at bounding box center [681, 335] width 643 height 502
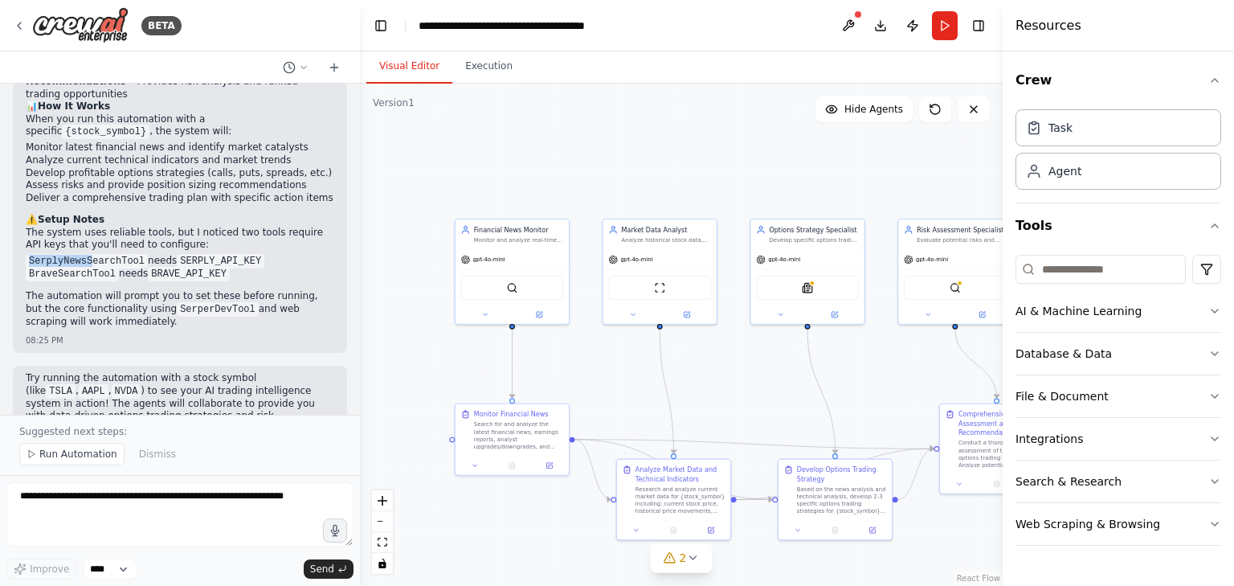
drag, startPoint x: 543, startPoint y: 143, endPoint x: 822, endPoint y: 165, distance: 279.5
click at [196, 254] on code "SERPLY_API_KEY" at bounding box center [221, 261] width 88 height 14
click at [77, 254] on code "SerplyNewsSearchTool" at bounding box center [87, 261] width 122 height 14
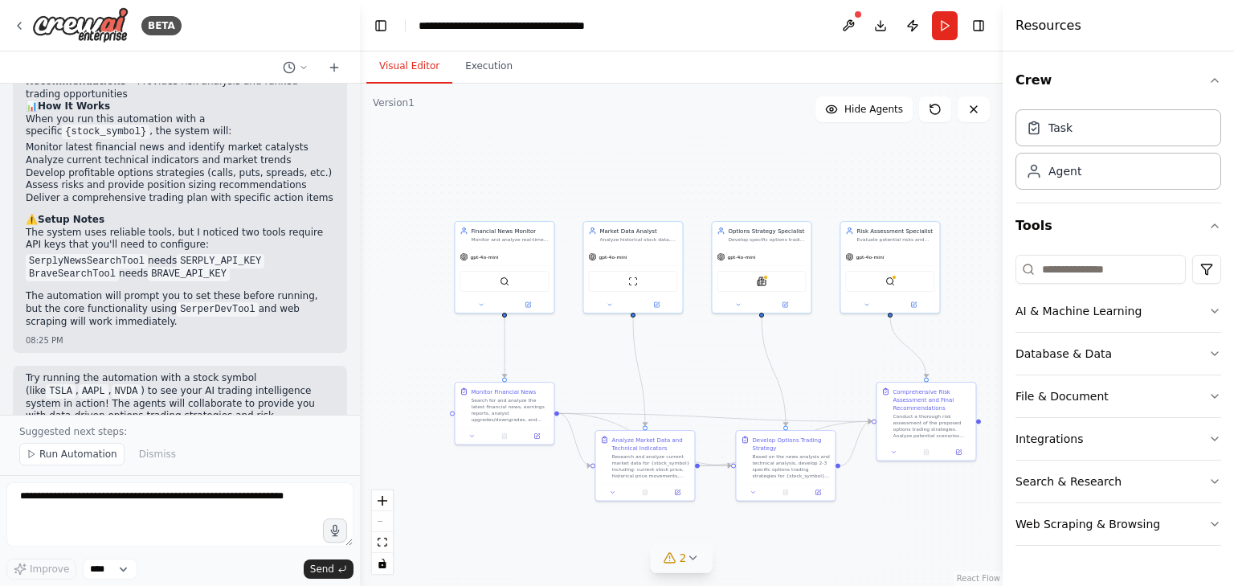
click at [690, 557] on icon at bounding box center [692, 557] width 6 height 3
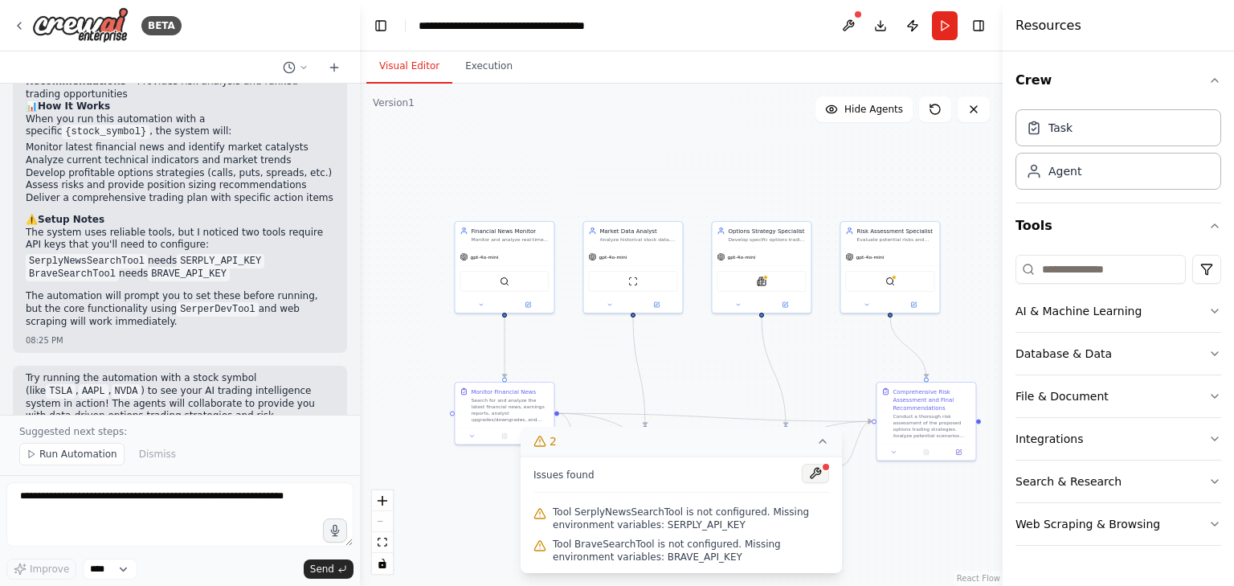
click at [807, 479] on button at bounding box center [815, 472] width 27 height 19
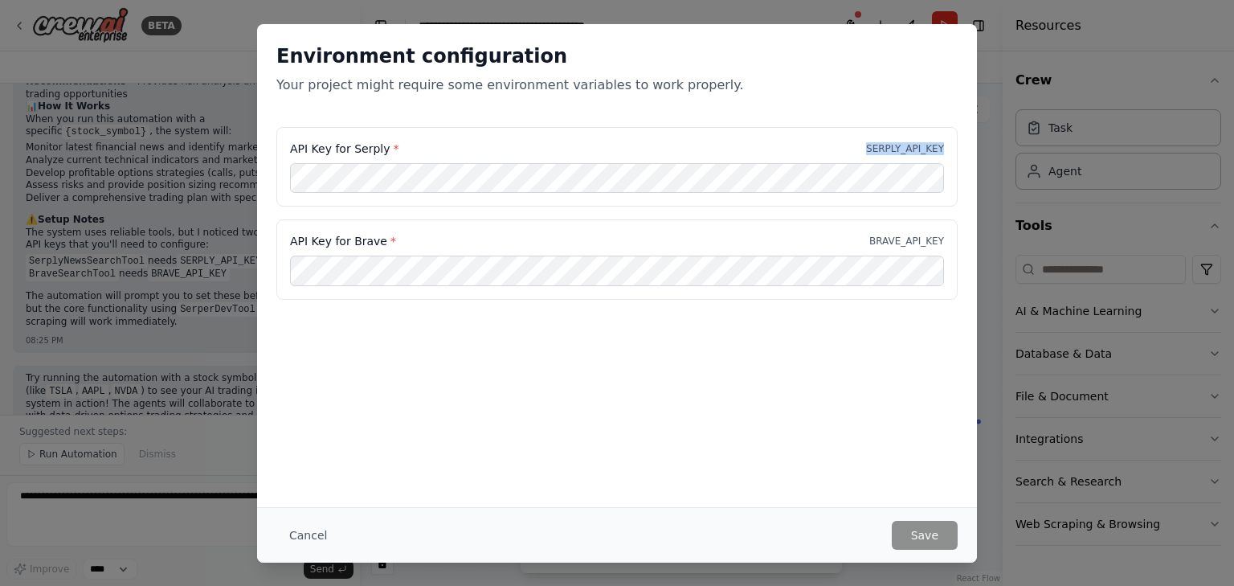
drag, startPoint x: 867, startPoint y: 150, endPoint x: 946, endPoint y: 150, distance: 78.7
click at [946, 150] on div "API Key for Serply * SERPLY_API_KEY" at bounding box center [616, 167] width 681 height 80
copy p "SERPLY_API_KEY"
click at [501, 362] on div "Environment configuration Your project might require some environment variables…" at bounding box center [617, 265] width 720 height 483
drag, startPoint x: 858, startPoint y: 235, endPoint x: 952, endPoint y: 243, distance: 94.4
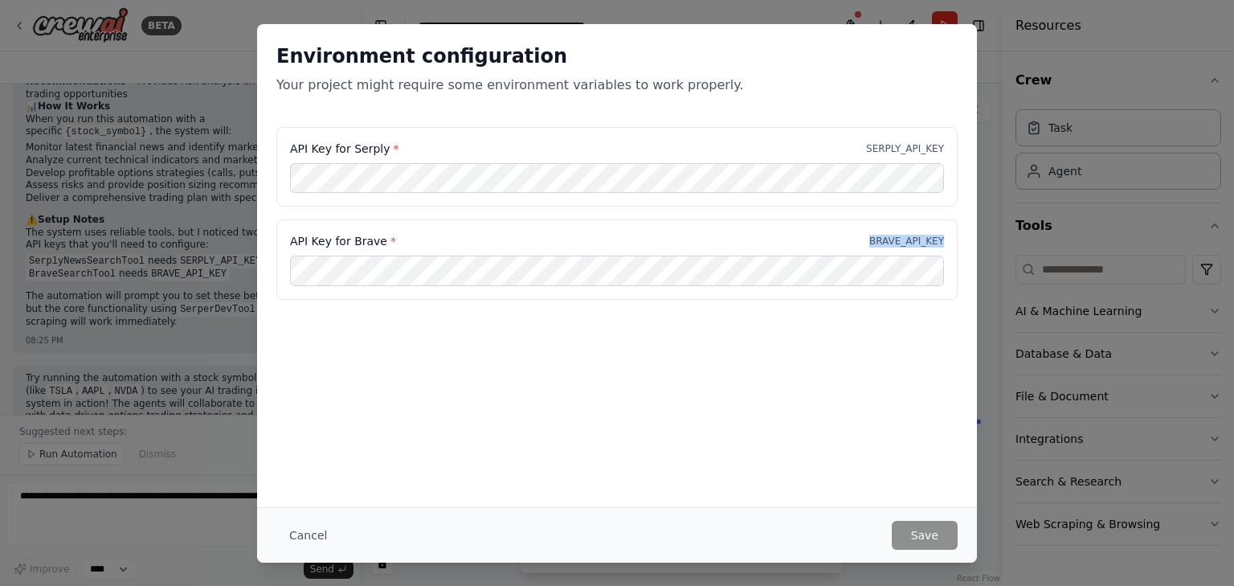
click at [952, 243] on div "API Key for Brave * BRAVE_API_KEY" at bounding box center [616, 259] width 681 height 80
copy p "BRAVE_API_KEY"
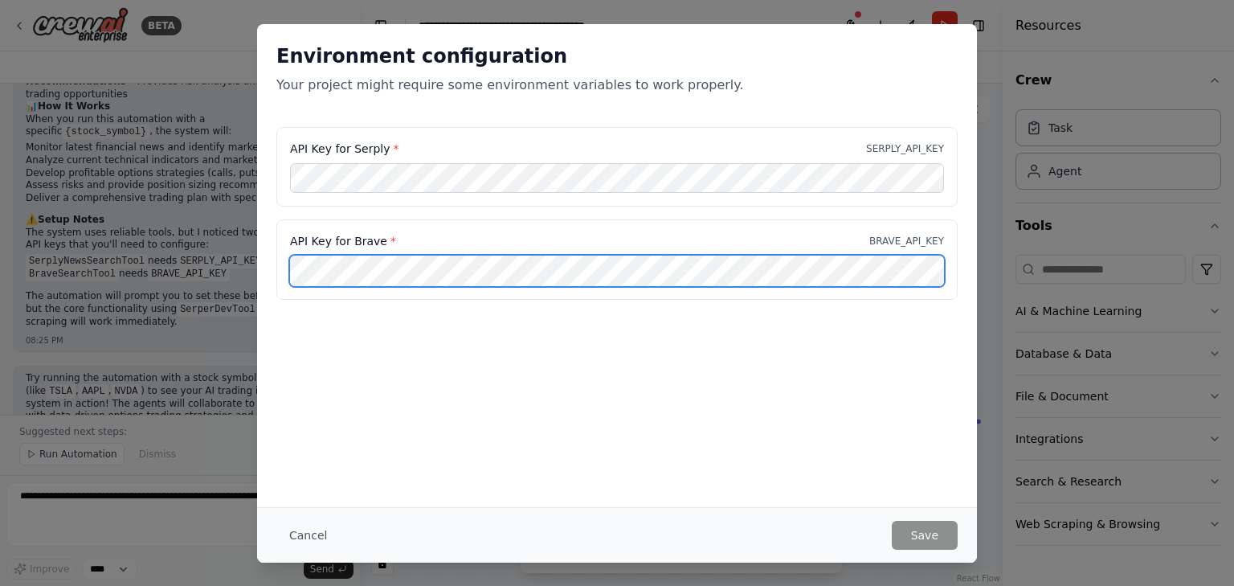
click at [282, 267] on div "API Key for Brave * BRAVE_API_KEY" at bounding box center [616, 259] width 681 height 80
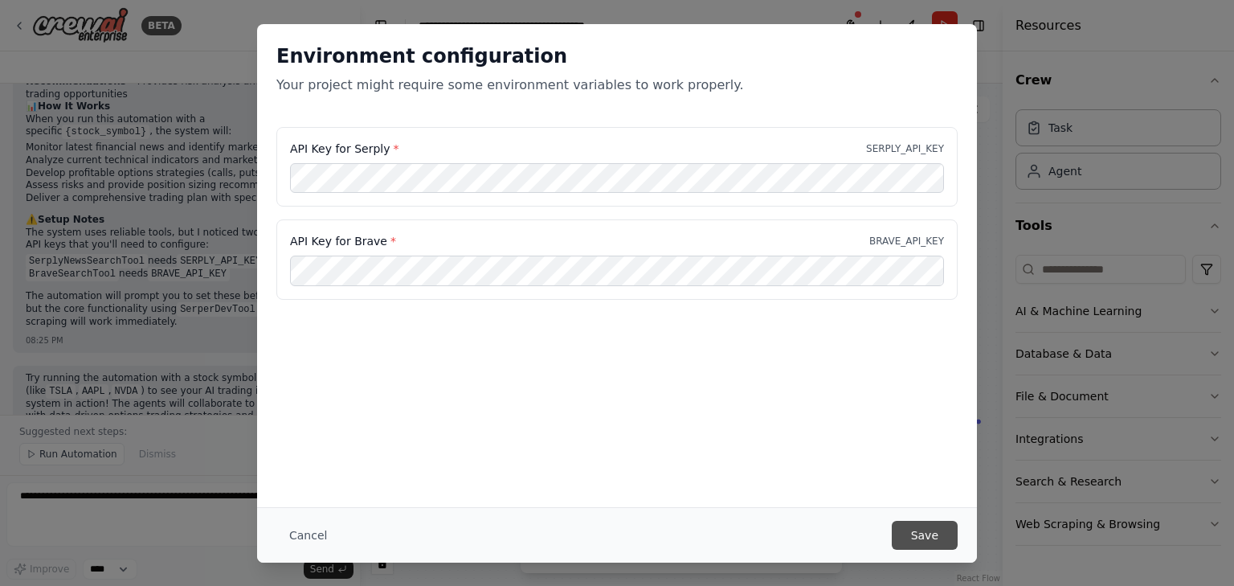
click at [932, 539] on button "Save" at bounding box center [925, 534] width 66 height 29
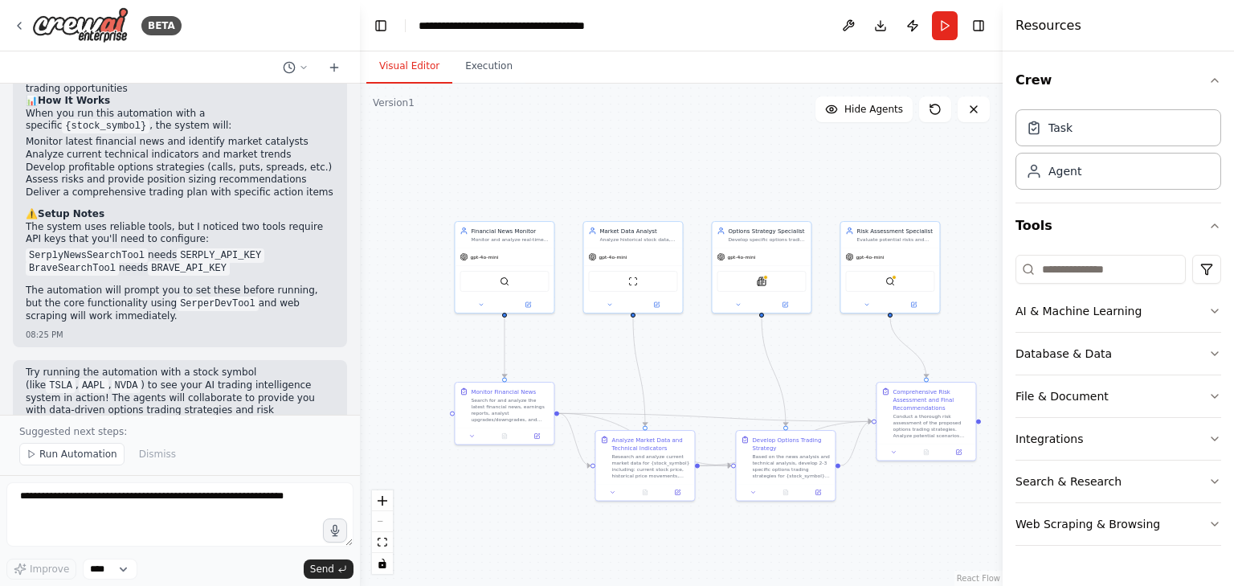
scroll to position [1748, 0]
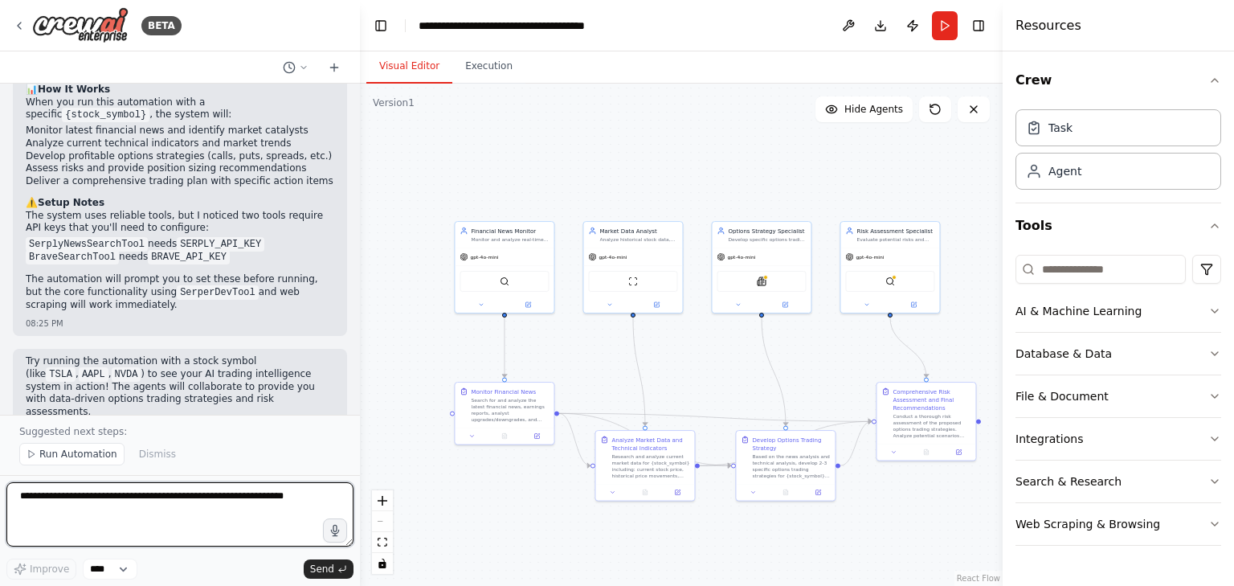
click at [95, 508] on textarea at bounding box center [179, 514] width 347 height 64
type textarea "***"
drag, startPoint x: 52, startPoint y: 507, endPoint x: 0, endPoint y: 499, distance: 52.8
click at [0, 499] on div "BETA I want to build an system of ai agent which can help me with stock market …" at bounding box center [180, 293] width 360 height 586
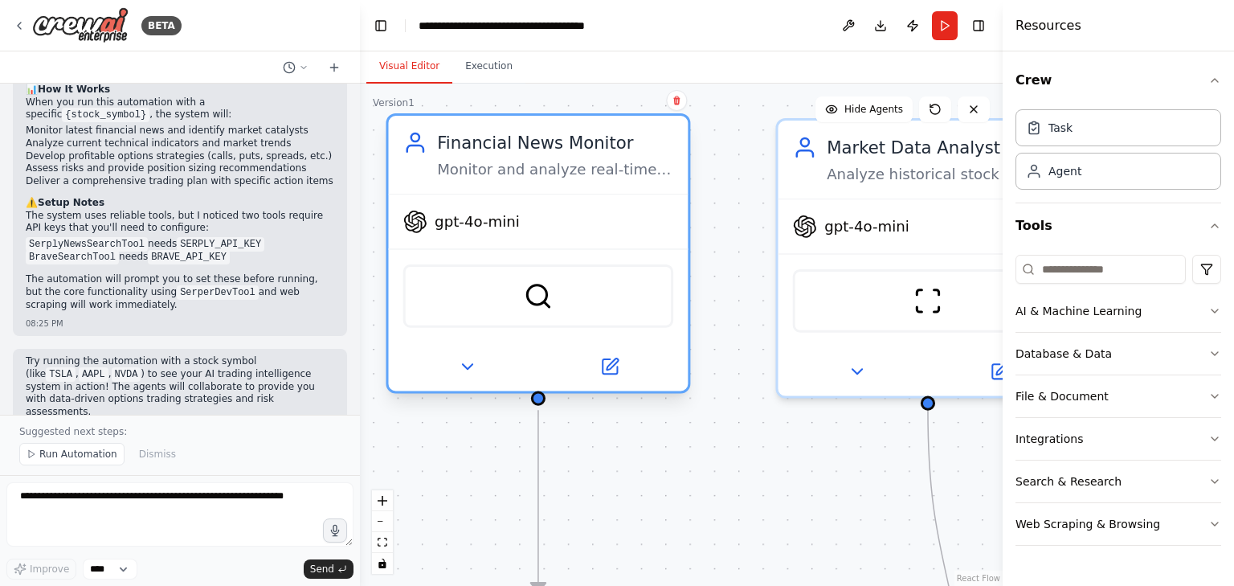
click at [558, 319] on div "SerperDevTool" at bounding box center [538, 295] width 270 height 63
click at [537, 299] on img at bounding box center [538, 295] width 29 height 29
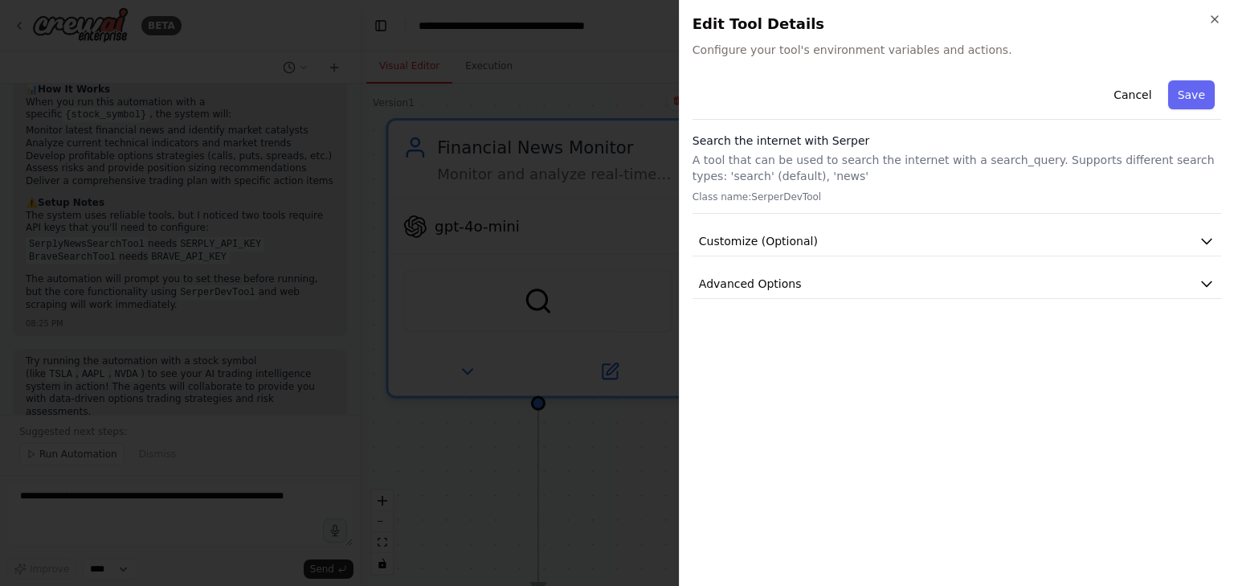
click at [589, 40] on div at bounding box center [617, 293] width 1234 height 586
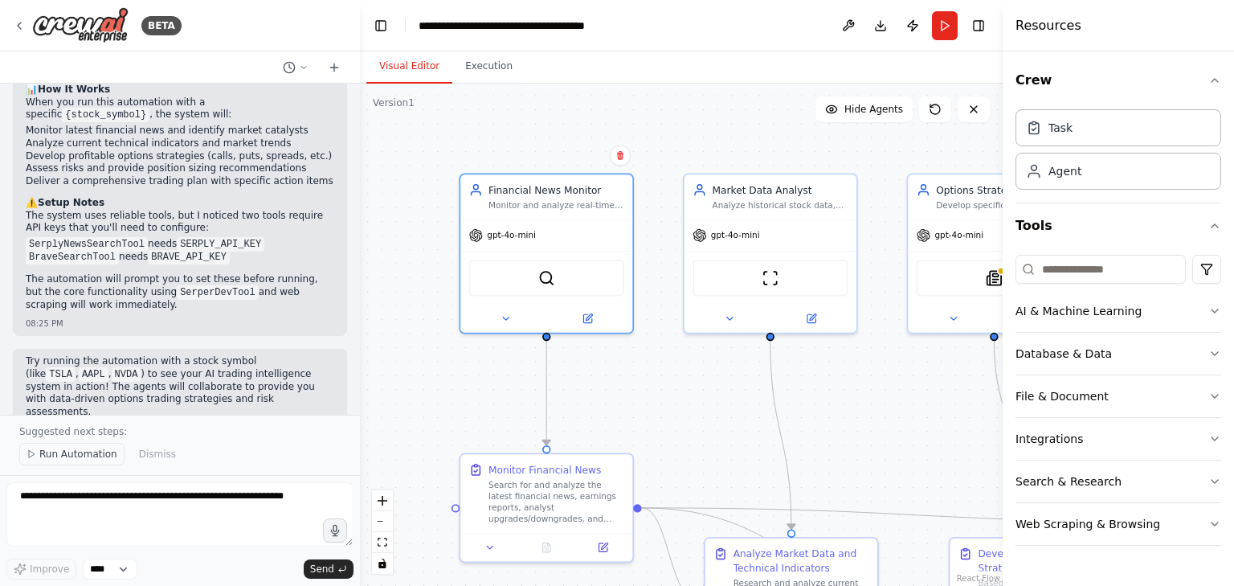
click at [73, 452] on span "Run Automation" at bounding box center [78, 453] width 78 height 13
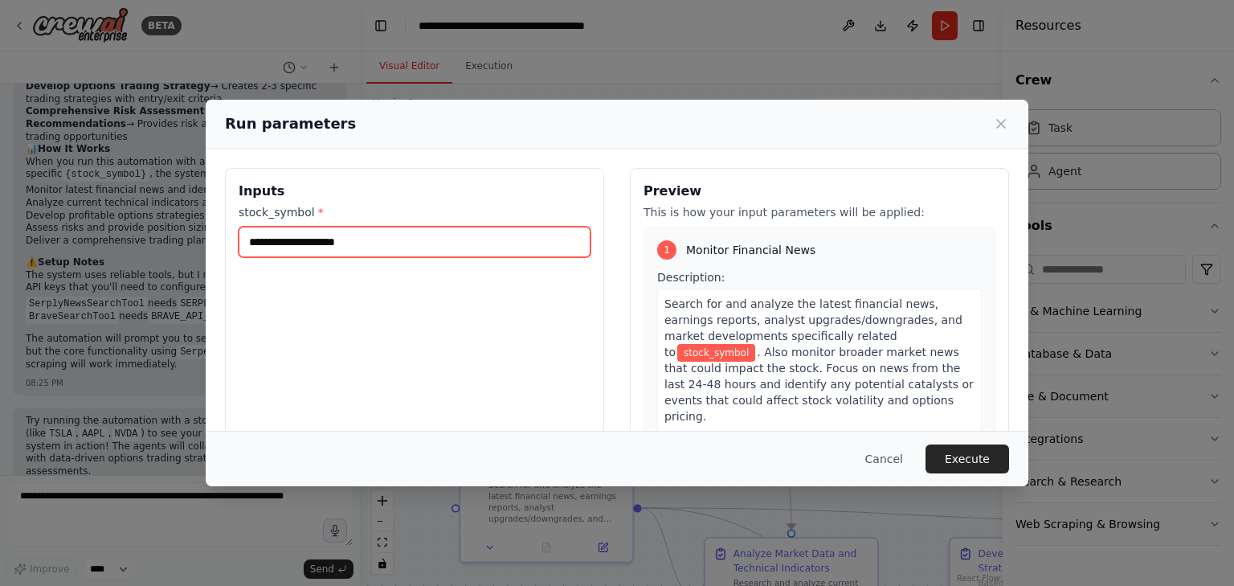
click at [375, 251] on input "stock_symbol *" at bounding box center [415, 241] width 352 height 31
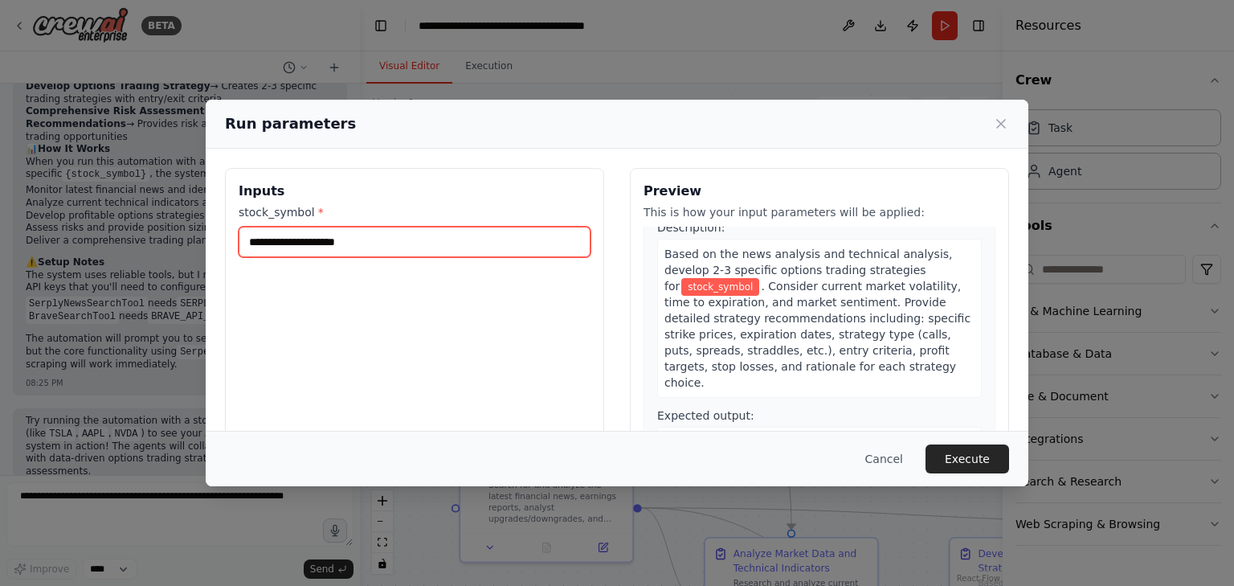
scroll to position [883, 0]
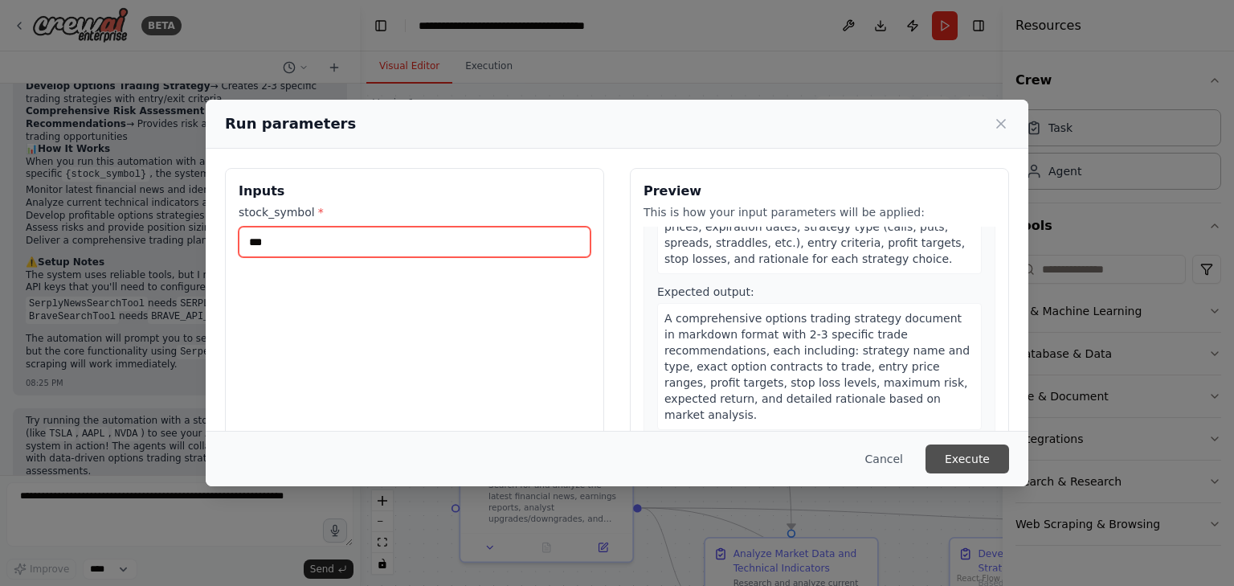
type input "***"
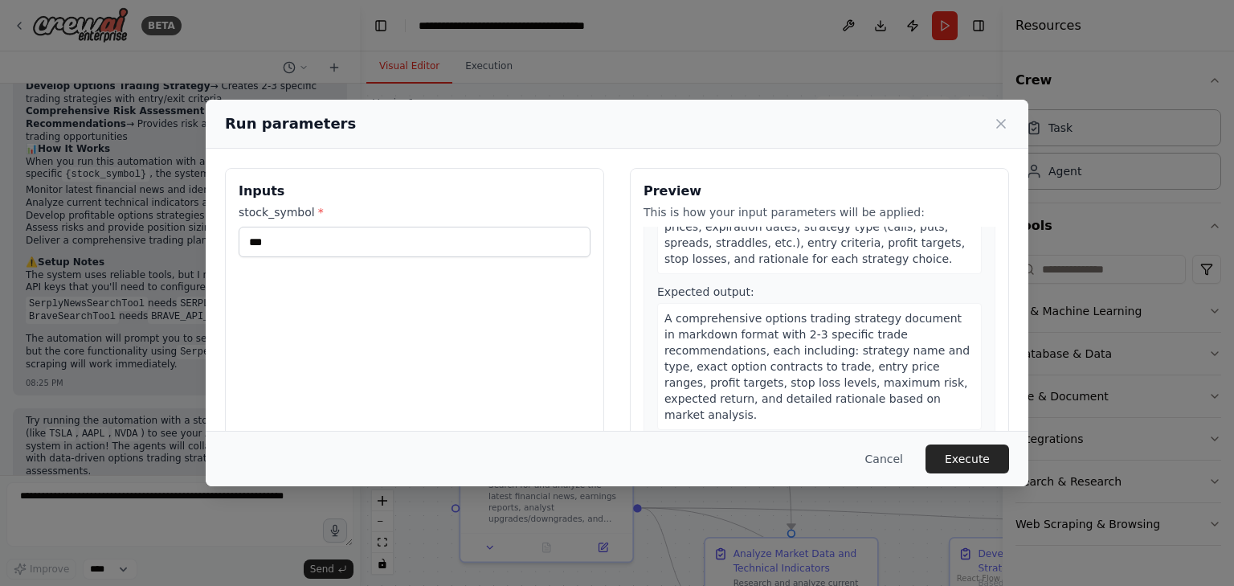
click at [941, 447] on button "Execute" at bounding box center [967, 458] width 84 height 29
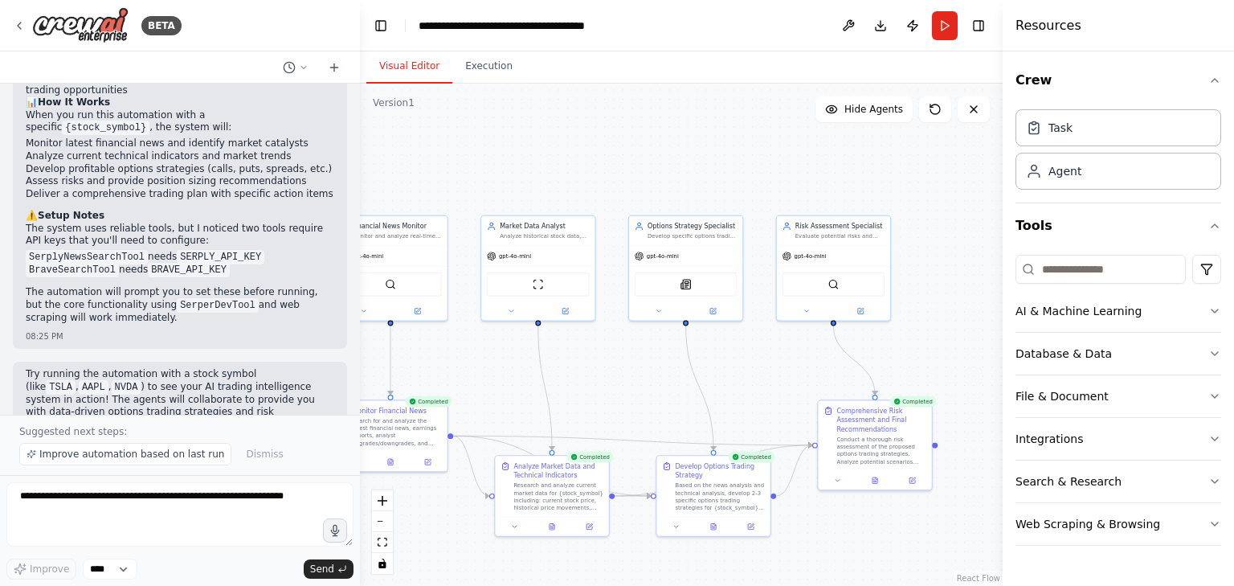
scroll to position [1748, 0]
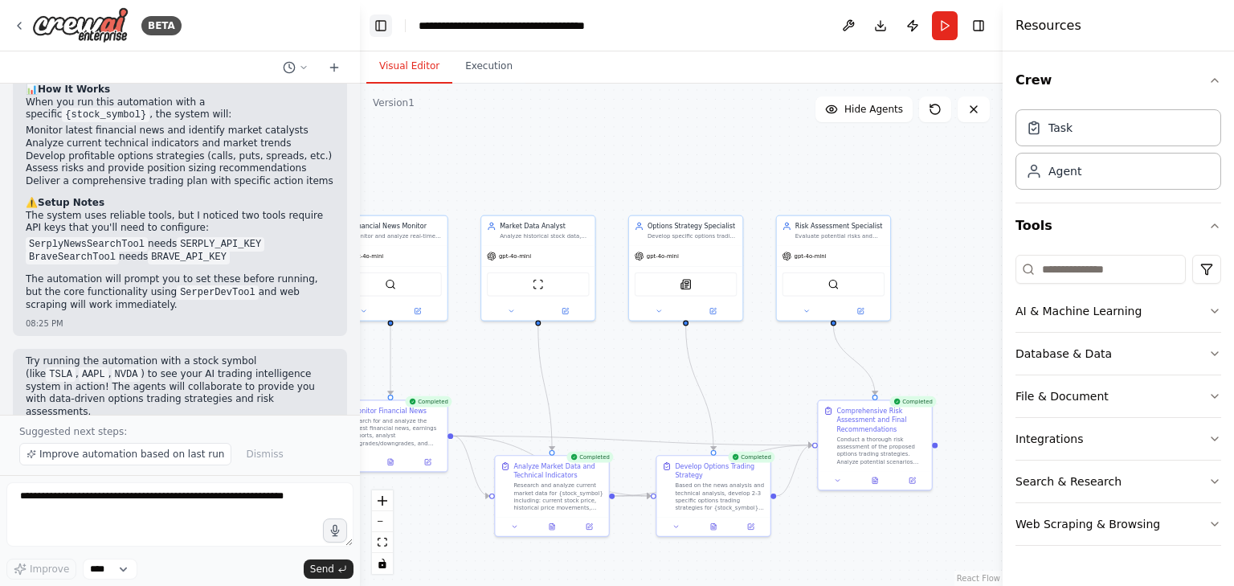
click at [376, 28] on button "Toggle Left Sidebar" at bounding box center [380, 25] width 22 height 22
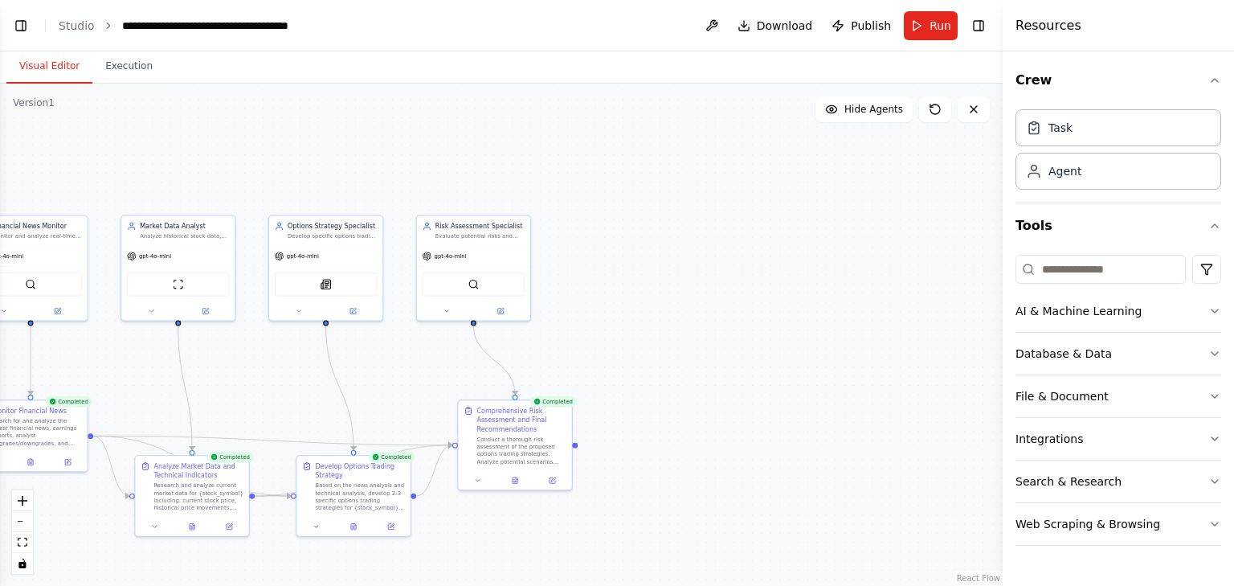
click at [928, 35] on button "Run" at bounding box center [931, 25] width 54 height 29
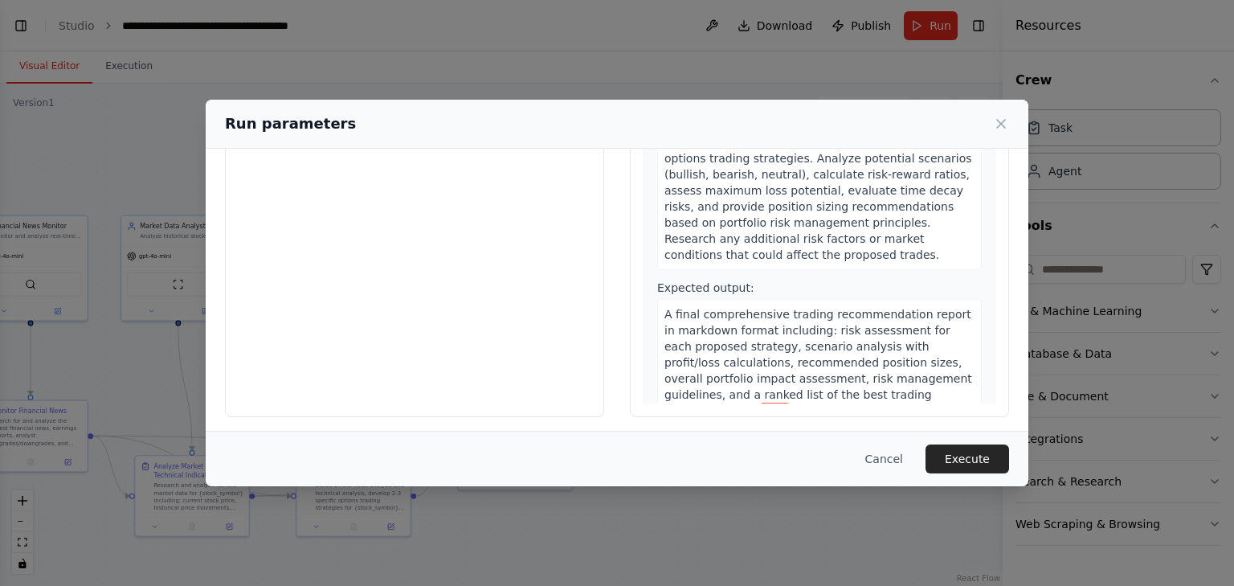
scroll to position [137, 0]
click at [1003, 119] on icon at bounding box center [1001, 124] width 16 height 16
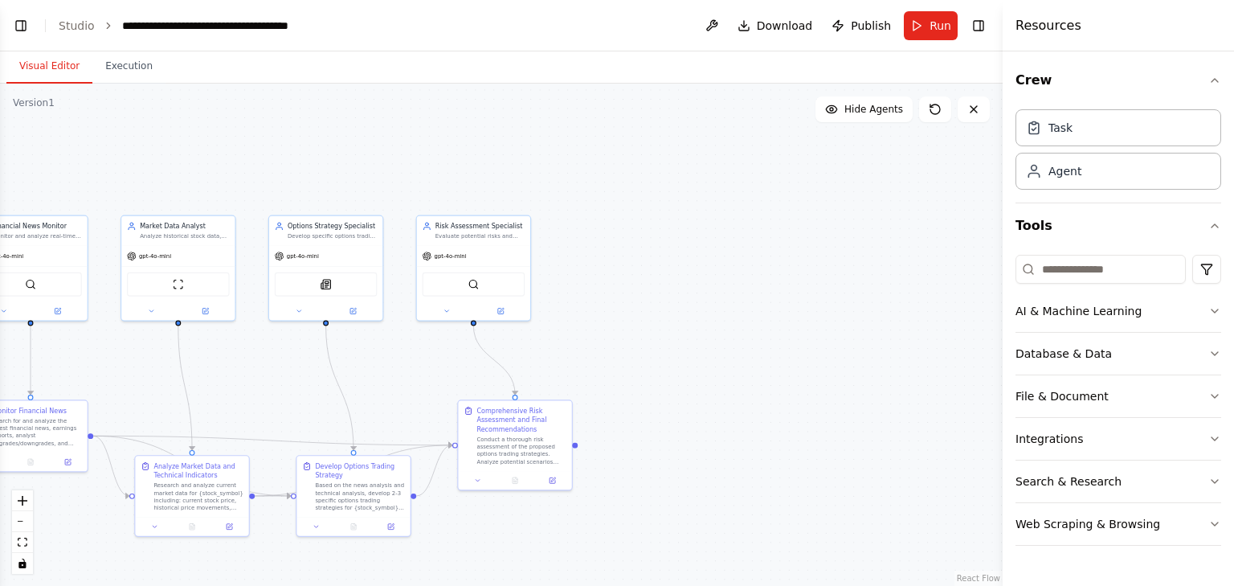
click at [1221, 81] on div "Crew Task Agent Tools AI & Machine Learning Database & Data File & Document Int…" at bounding box center [1117, 318] width 231 height 534
click at [1216, 80] on icon "button" at bounding box center [1214, 80] width 6 height 3
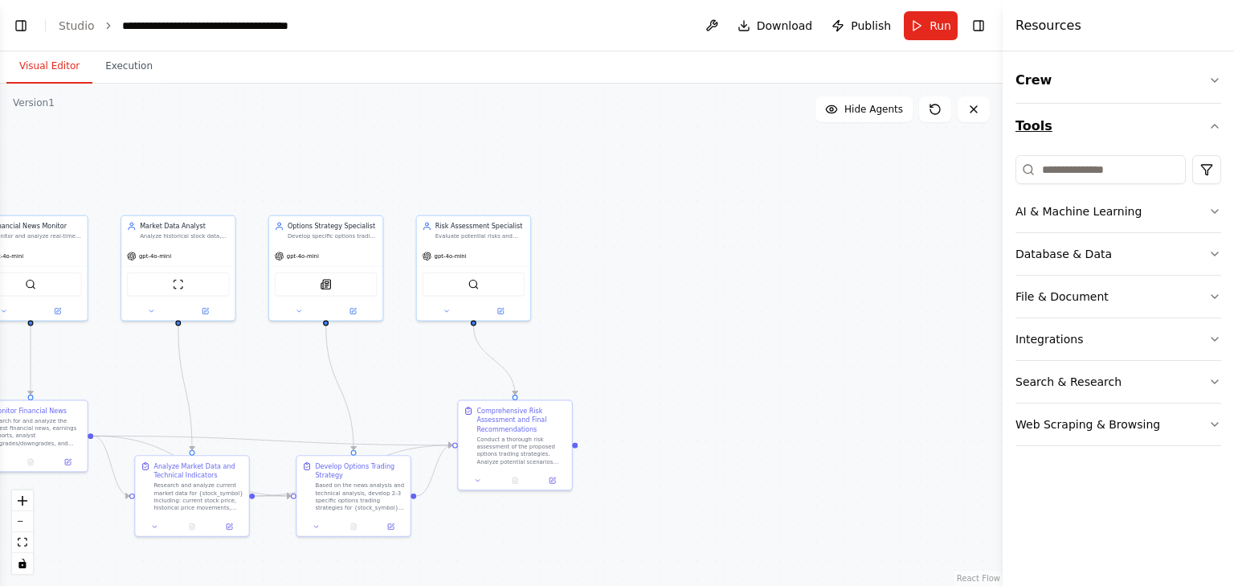
click at [1215, 128] on icon "button" at bounding box center [1214, 126] width 13 height 13
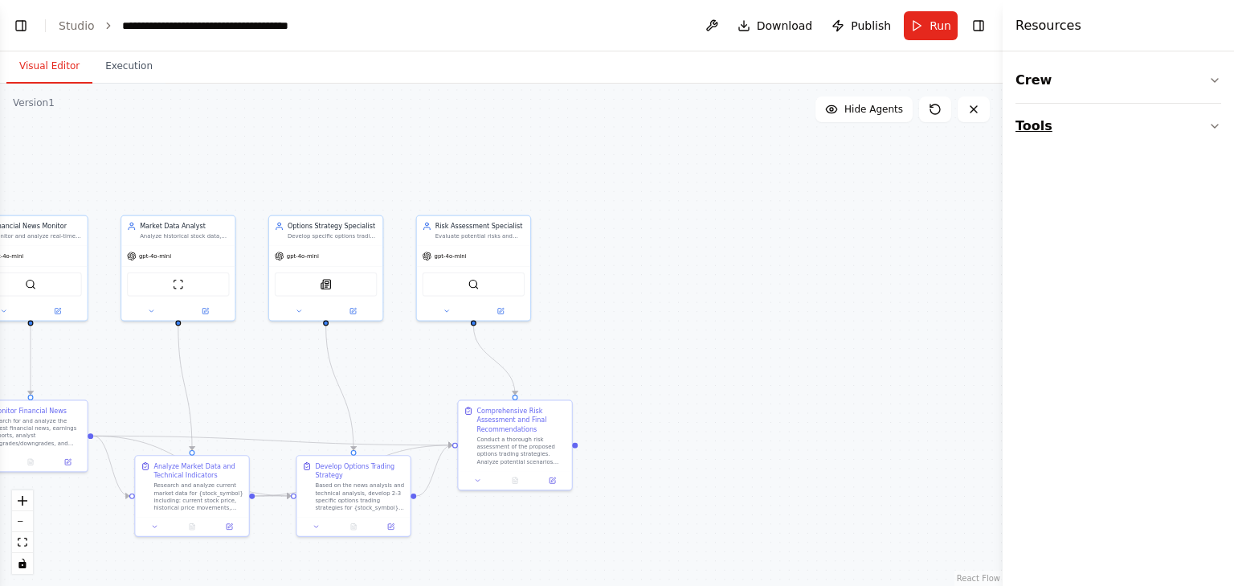
click at [1215, 128] on icon "button" at bounding box center [1214, 126] width 13 height 13
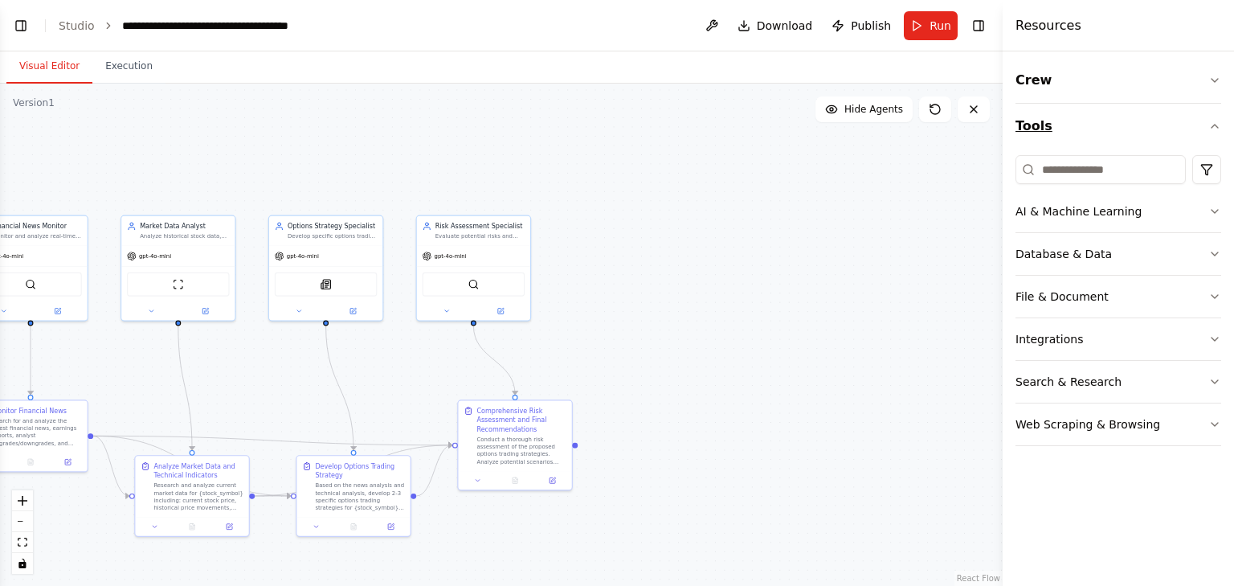
click at [1215, 127] on icon "button" at bounding box center [1214, 126] width 13 height 13
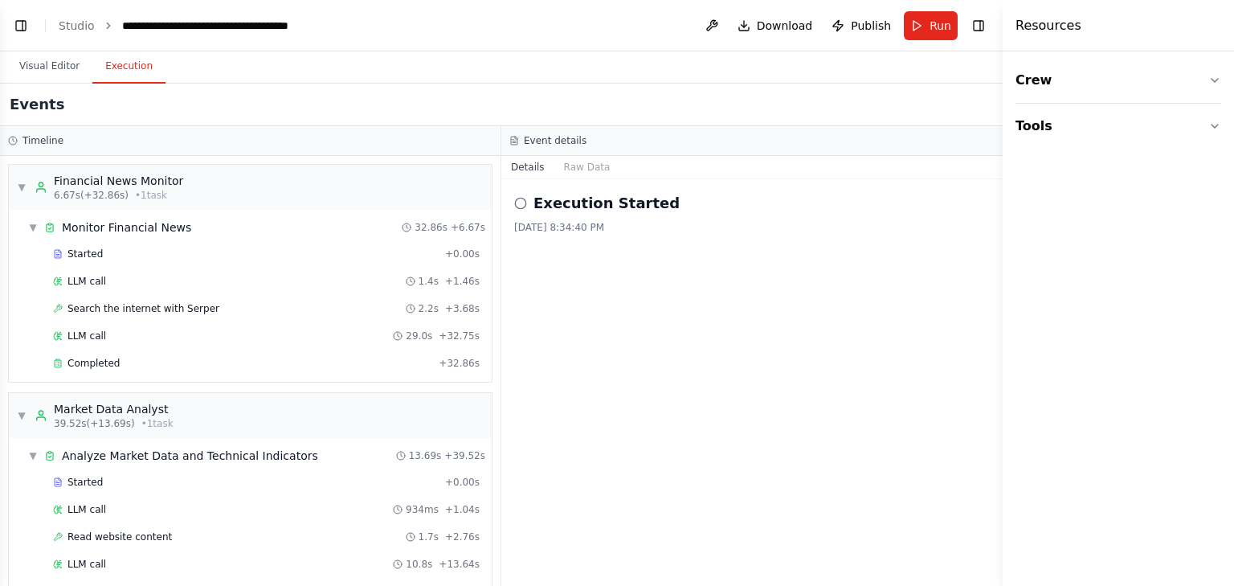
click at [112, 73] on button "Execution" at bounding box center [128, 67] width 73 height 34
click at [585, 167] on button "Raw Data" at bounding box center [587, 167] width 66 height 22
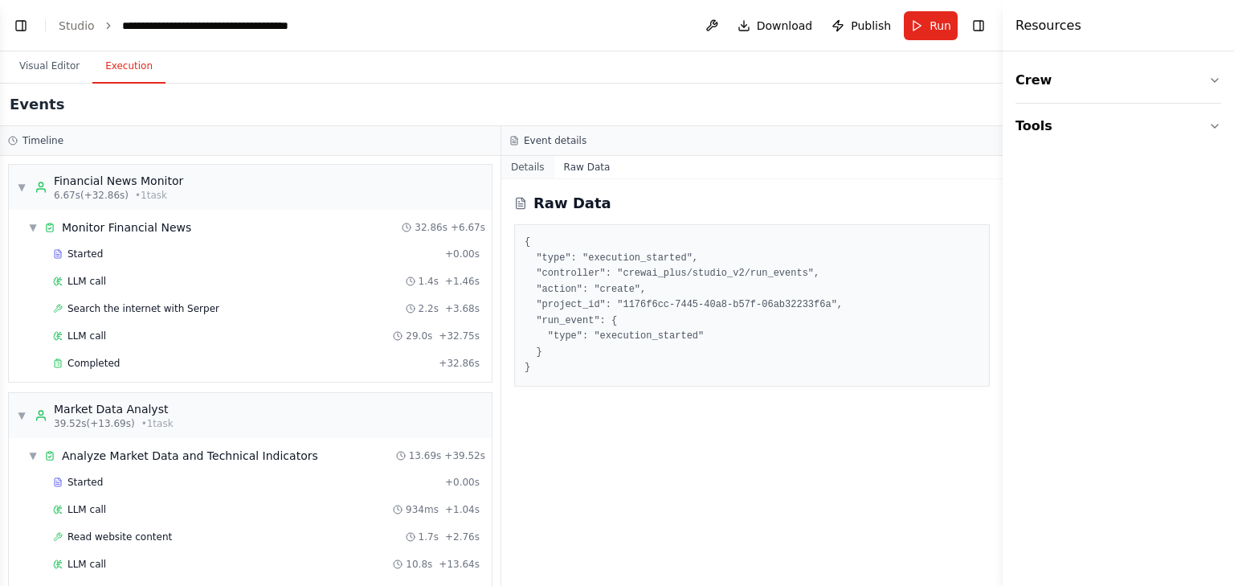
click at [521, 165] on button "Details" at bounding box center [527, 167] width 53 height 22
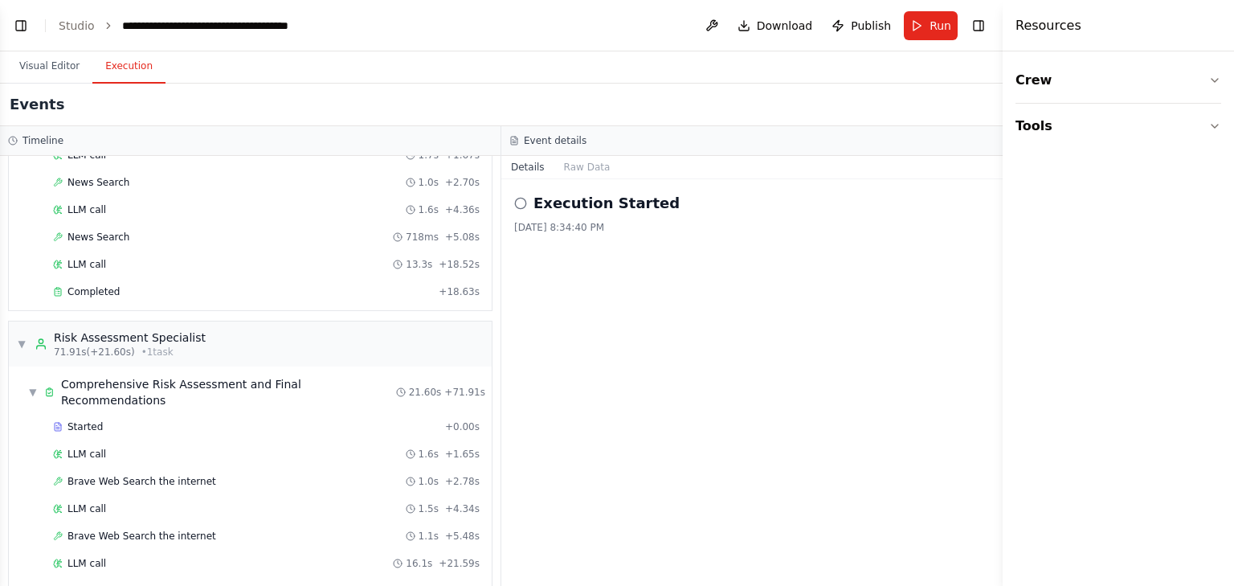
scroll to position [598, 0]
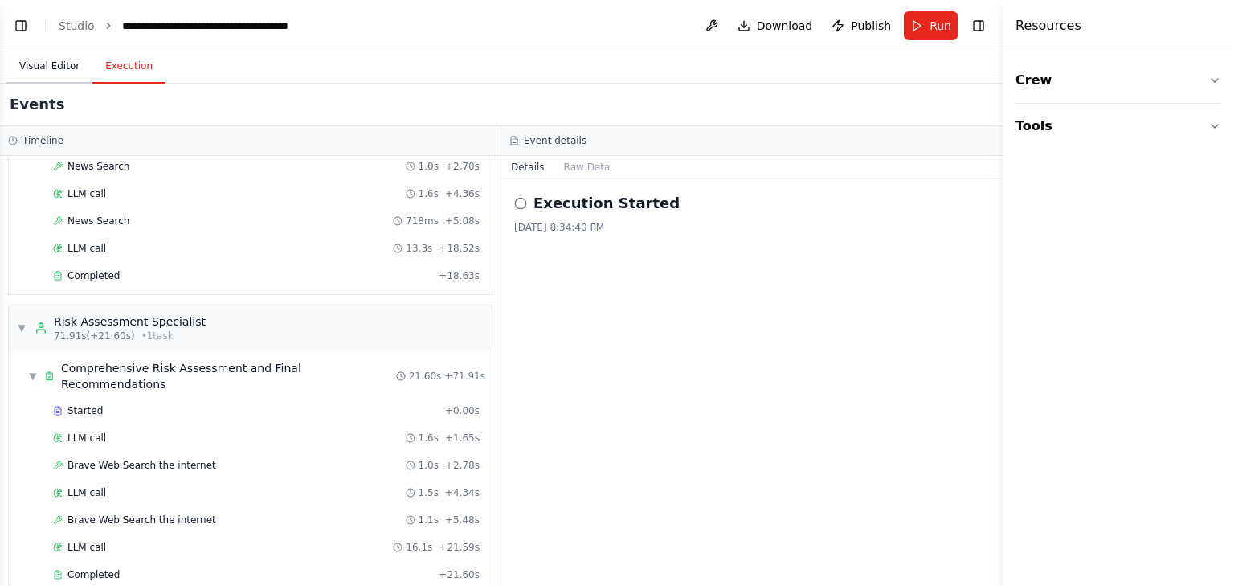
click at [63, 73] on button "Visual Editor" at bounding box center [49, 67] width 86 height 34
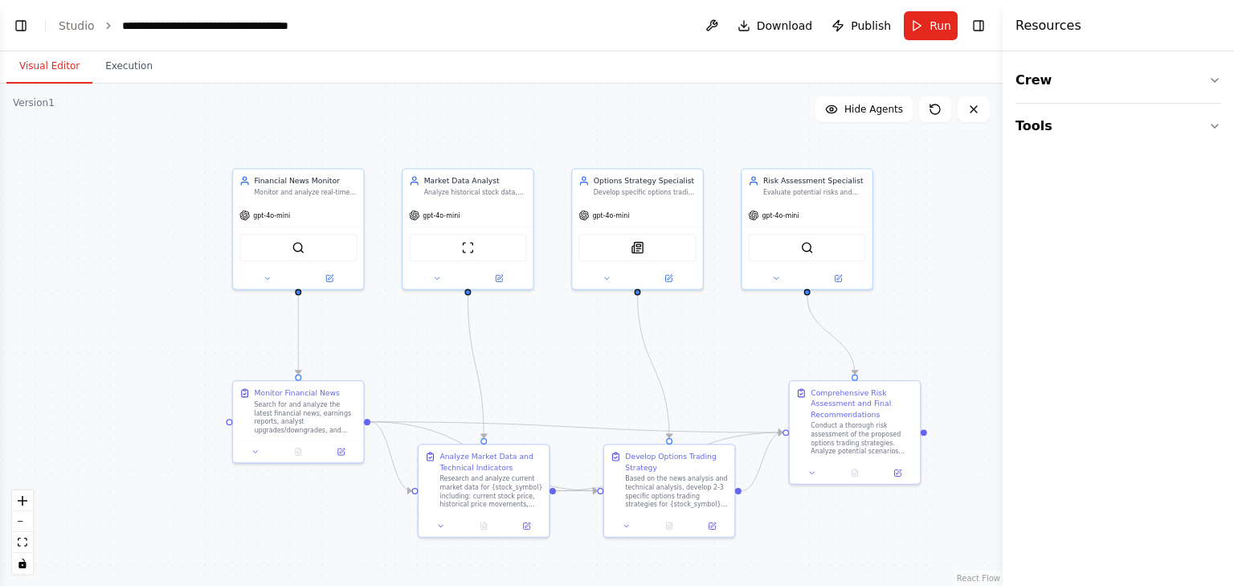
drag, startPoint x: 293, startPoint y: 125, endPoint x: 586, endPoint y: 148, distance: 293.2
click at [586, 148] on div ".deletable-edge-delete-btn { width: 20px; height: 20px; border: 0px solid #ffff…" at bounding box center [501, 335] width 1002 height 502
click at [868, 31] on span "Publish" at bounding box center [871, 26] width 40 height 16
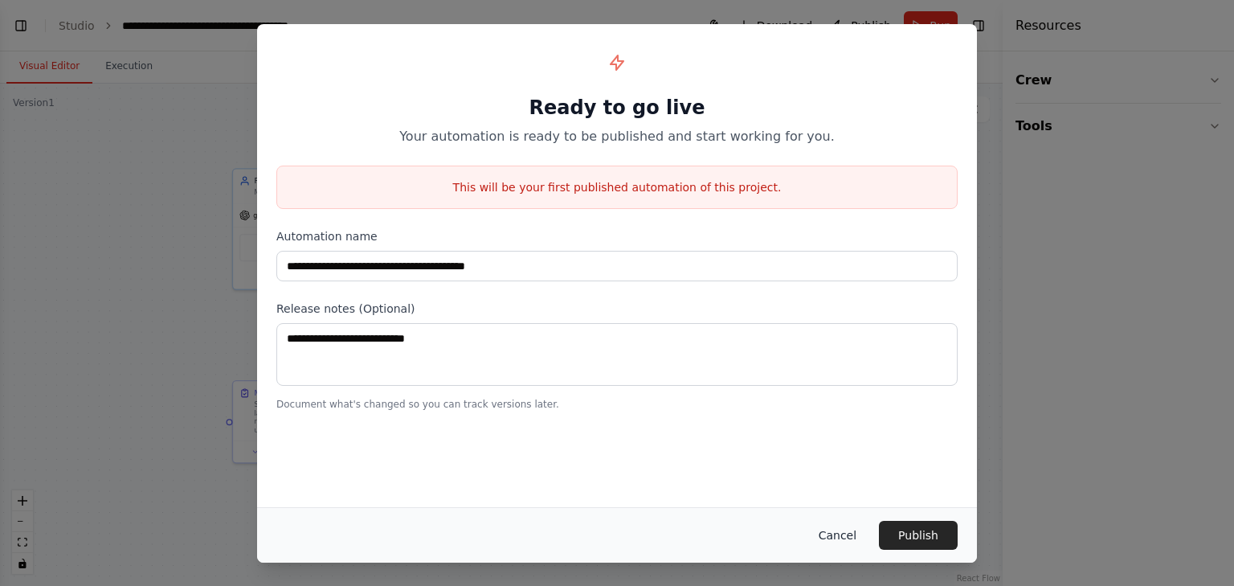
click at [848, 533] on button "Cancel" at bounding box center [837, 534] width 63 height 29
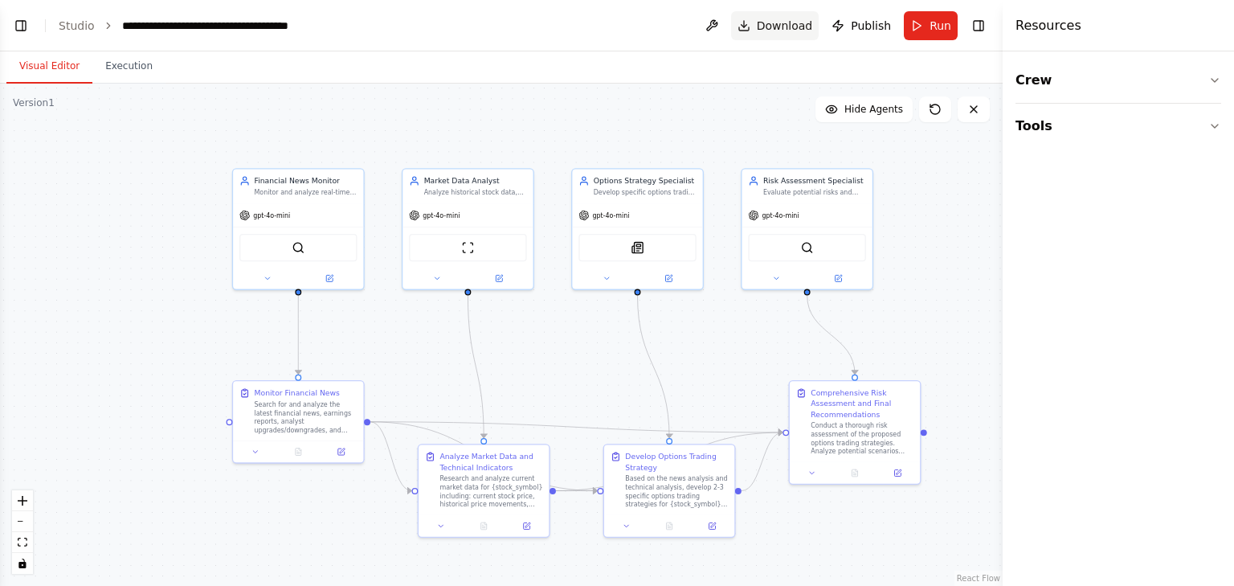
click at [748, 25] on button "Download" at bounding box center [775, 25] width 88 height 29
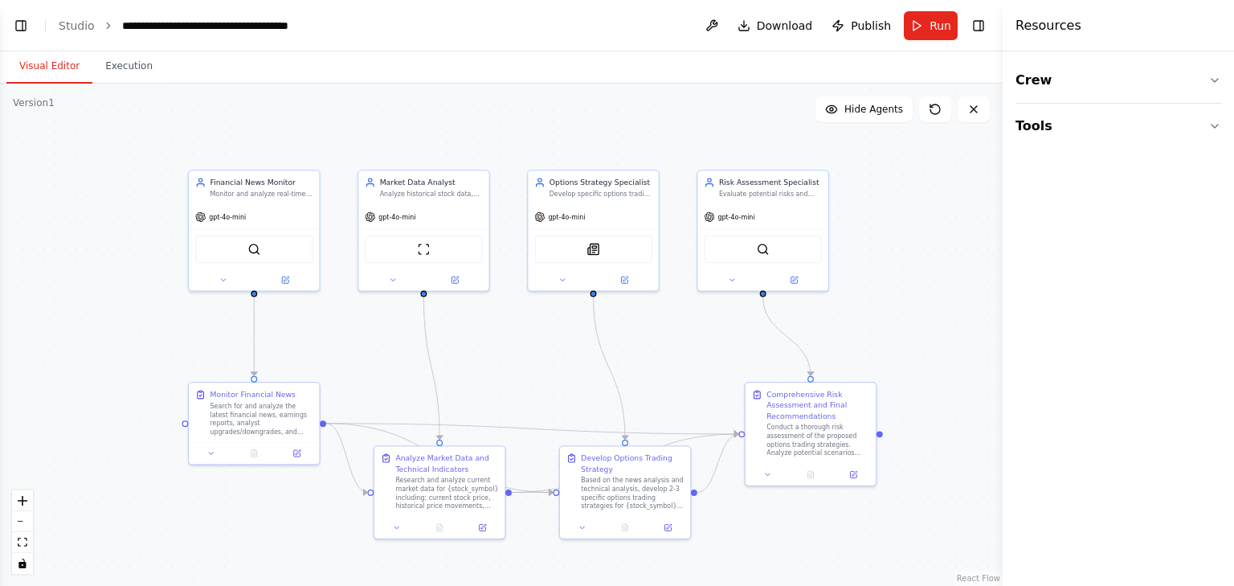
drag, startPoint x: 936, startPoint y: 180, endPoint x: 882, endPoint y: 181, distance: 54.6
click at [882, 181] on div ".deletable-edge-delete-btn { width: 20px; height: 20px; border: 0px solid #ffff…" at bounding box center [501, 335] width 1002 height 502
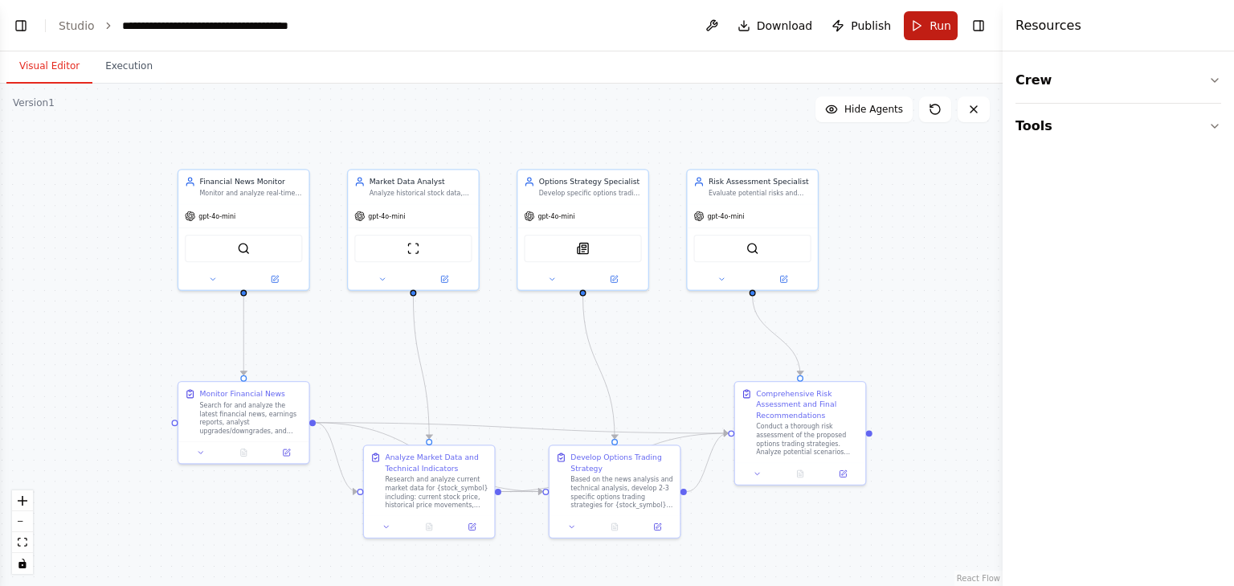
click at [930, 31] on button "Run" at bounding box center [931, 25] width 54 height 29
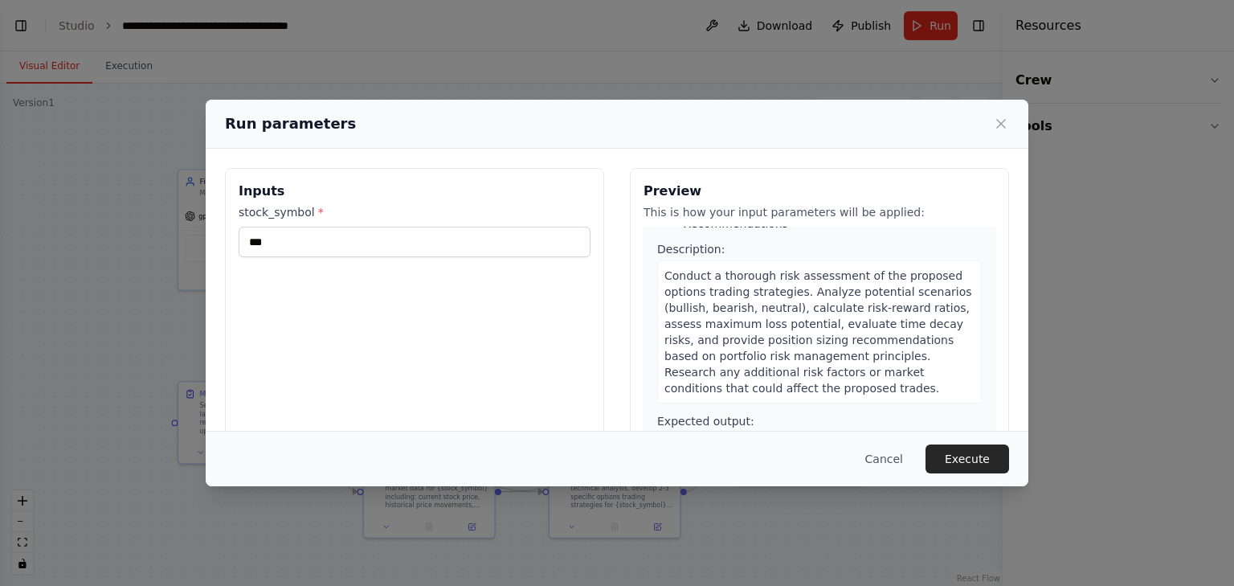
scroll to position [1156, 0]
click at [964, 459] on button "Execute" at bounding box center [967, 458] width 84 height 29
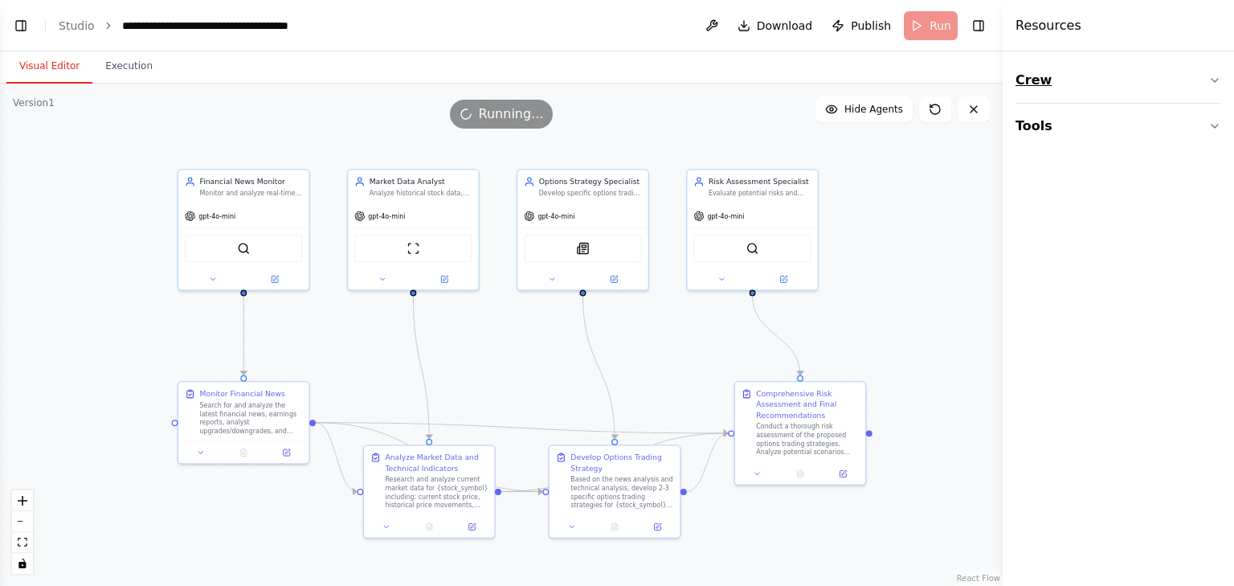
click at [1052, 79] on button "Crew" at bounding box center [1118, 80] width 206 height 45
click at [97, 65] on button "Execution" at bounding box center [128, 67] width 73 height 34
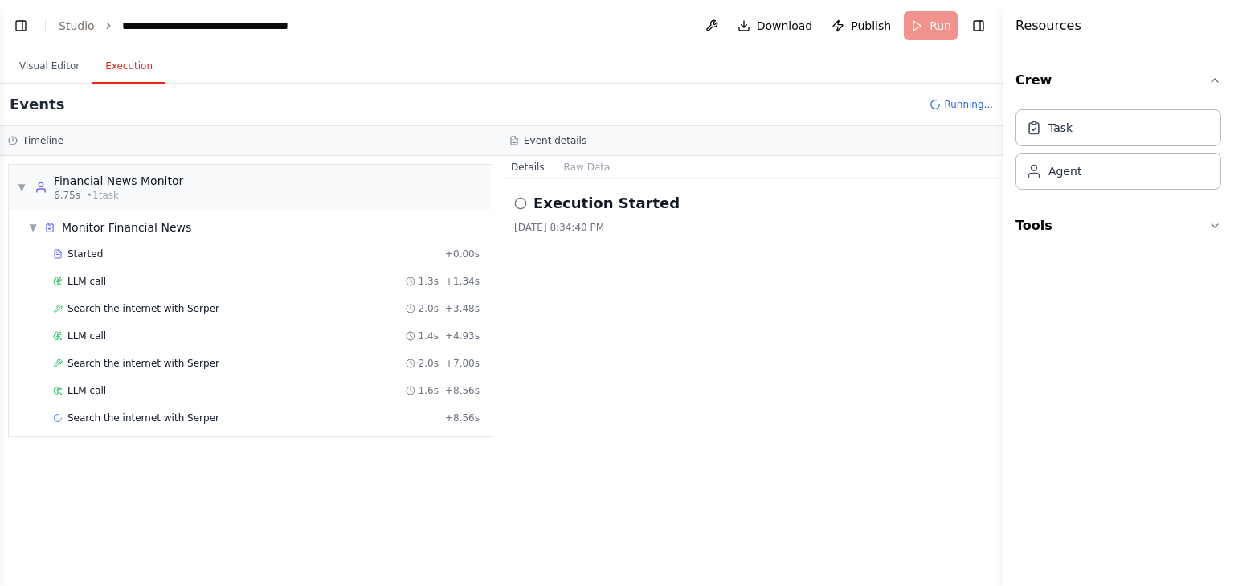
click at [522, 200] on icon at bounding box center [520, 203] width 13 height 13
click at [558, 214] on div "Execution Started [DATE] 8:34:40 PM" at bounding box center [751, 213] width 475 height 42
drag, startPoint x: 558, startPoint y: 214, endPoint x: 545, endPoint y: 214, distance: 13.7
click at [559, 214] on div "Execution Started [DATE] 8:34:40 PM" at bounding box center [751, 213] width 475 height 42
click at [577, 169] on button "Raw Data" at bounding box center [587, 167] width 66 height 22
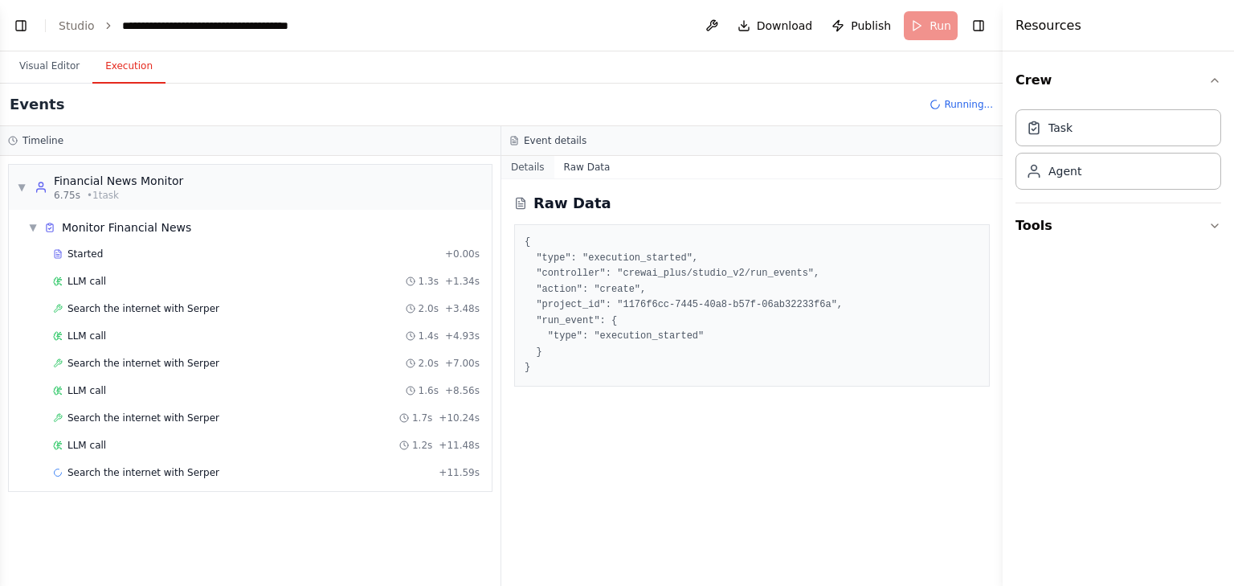
click at [525, 162] on button "Details" at bounding box center [527, 167] width 53 height 22
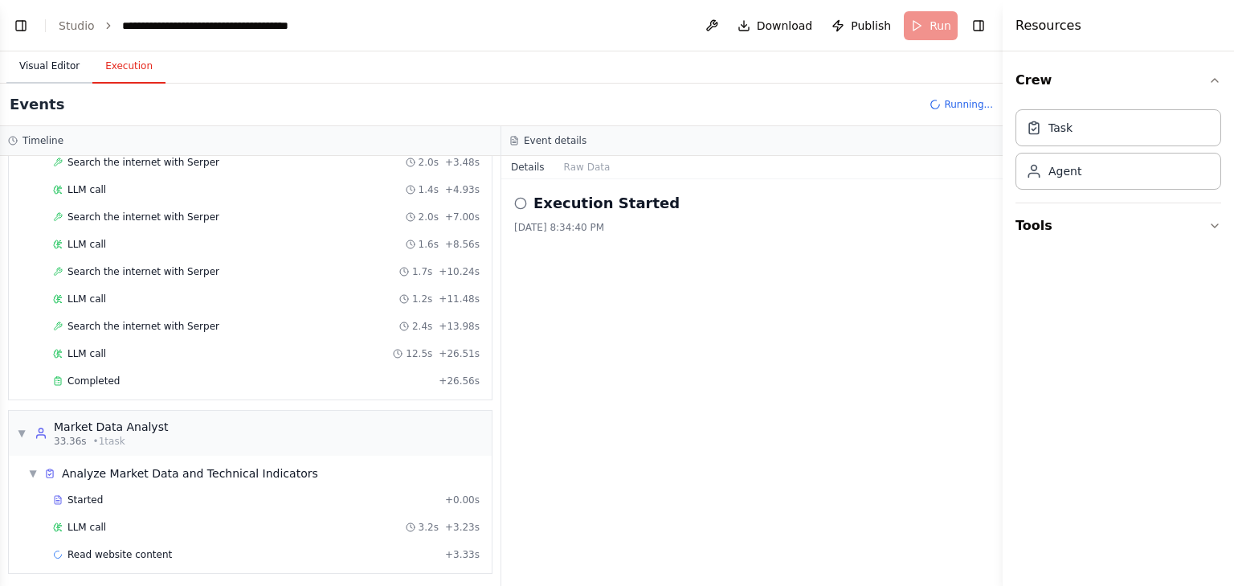
scroll to position [173, 0]
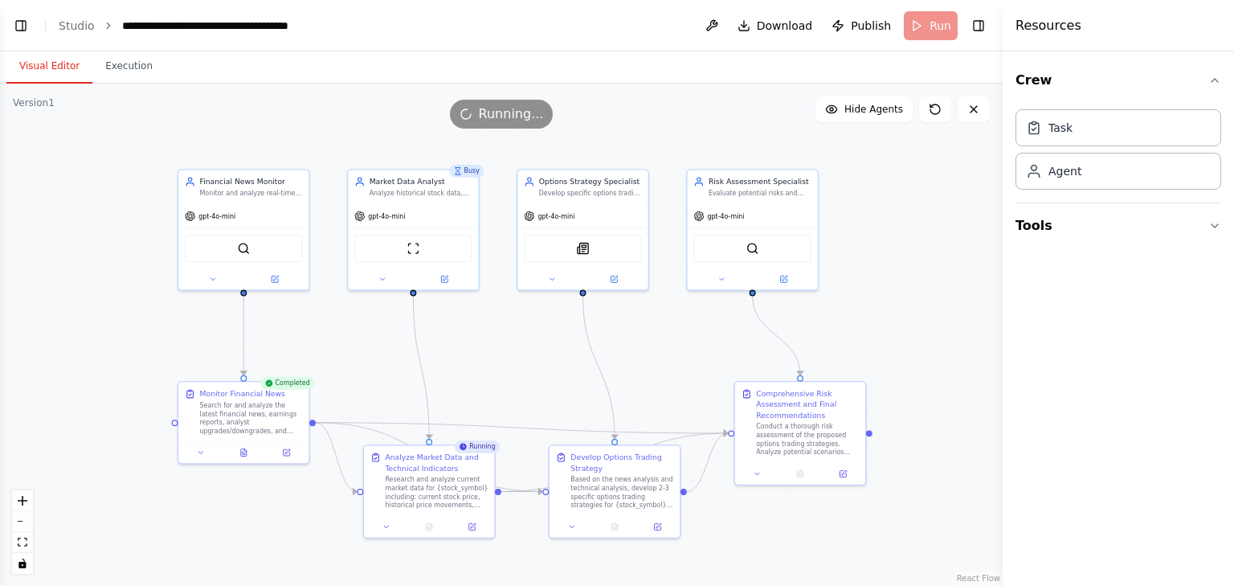
click at [45, 71] on button "Visual Editor" at bounding box center [49, 67] width 86 height 34
click at [22, 28] on button "Toggle Left Sidebar" at bounding box center [21, 25] width 22 height 22
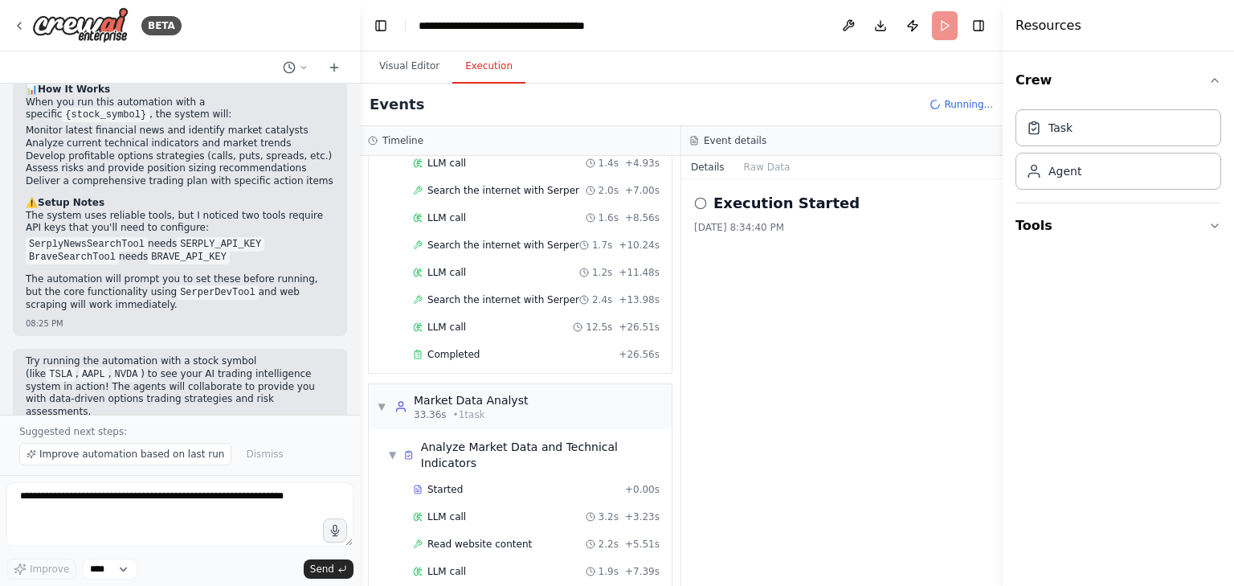
click at [486, 67] on button "Execution" at bounding box center [488, 67] width 73 height 34
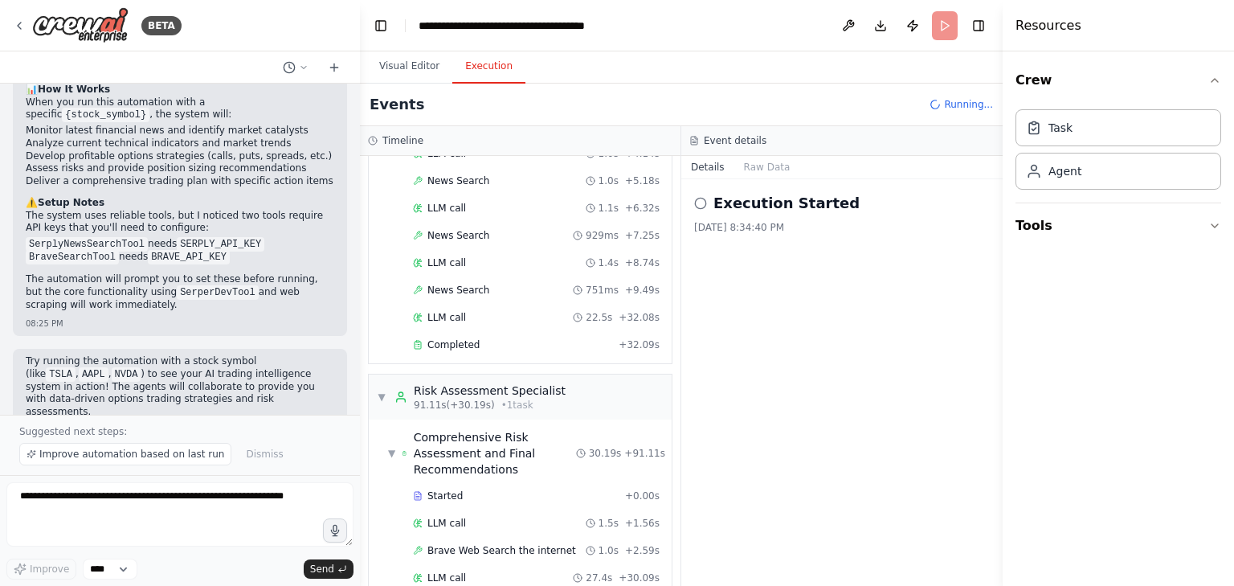
scroll to position [959, 0]
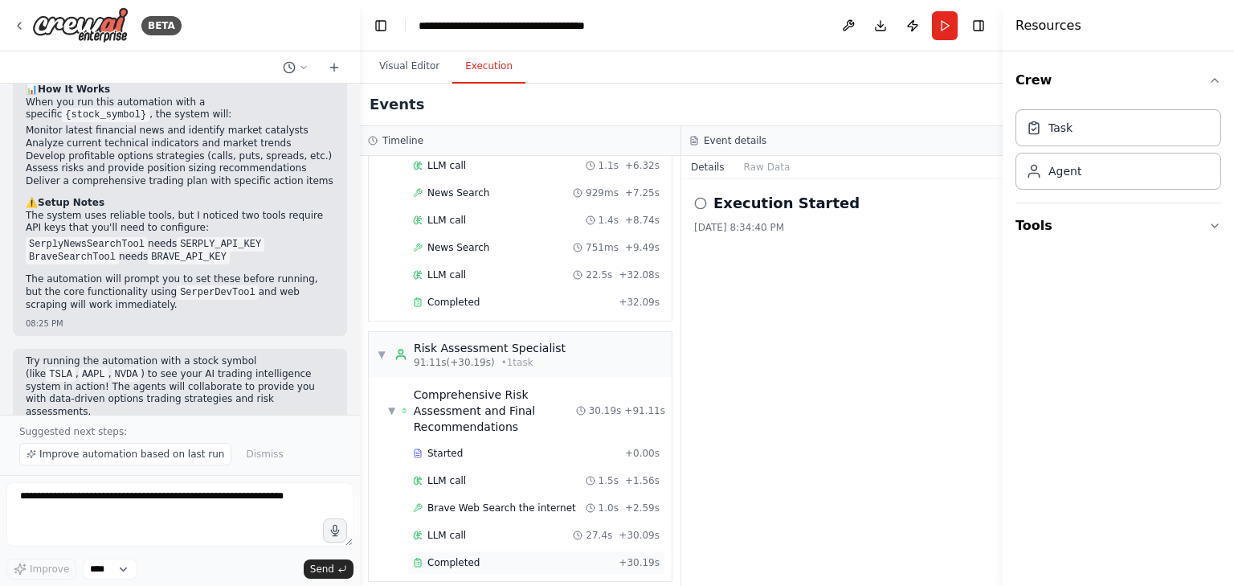
click at [467, 556] on span "Completed" at bounding box center [453, 562] width 52 height 13
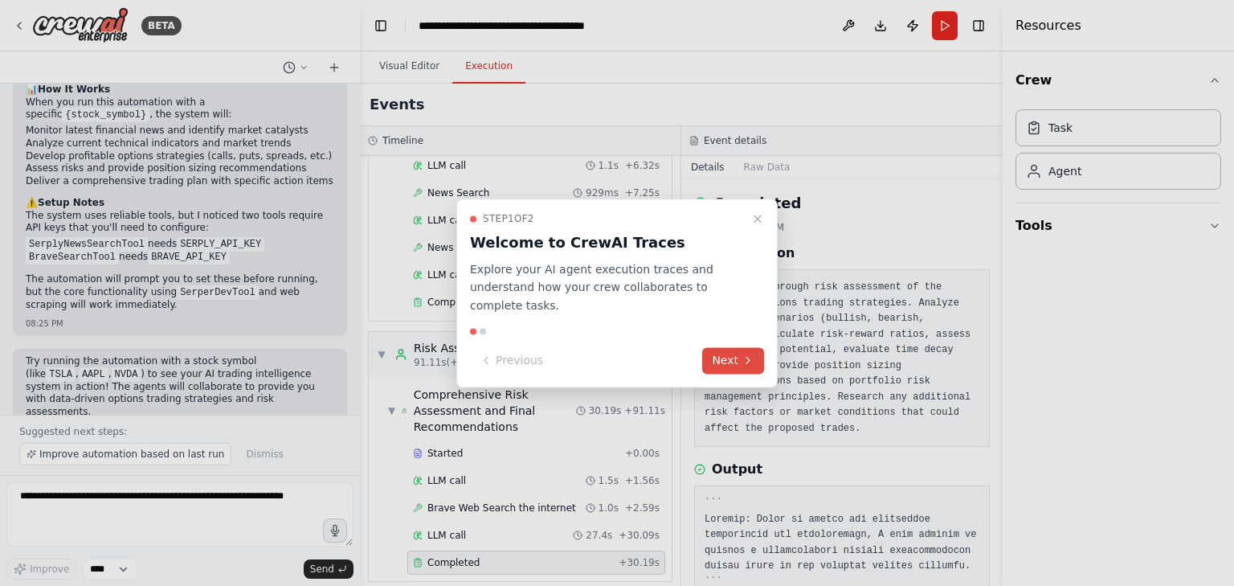
click at [725, 347] on button "Next" at bounding box center [733, 360] width 62 height 27
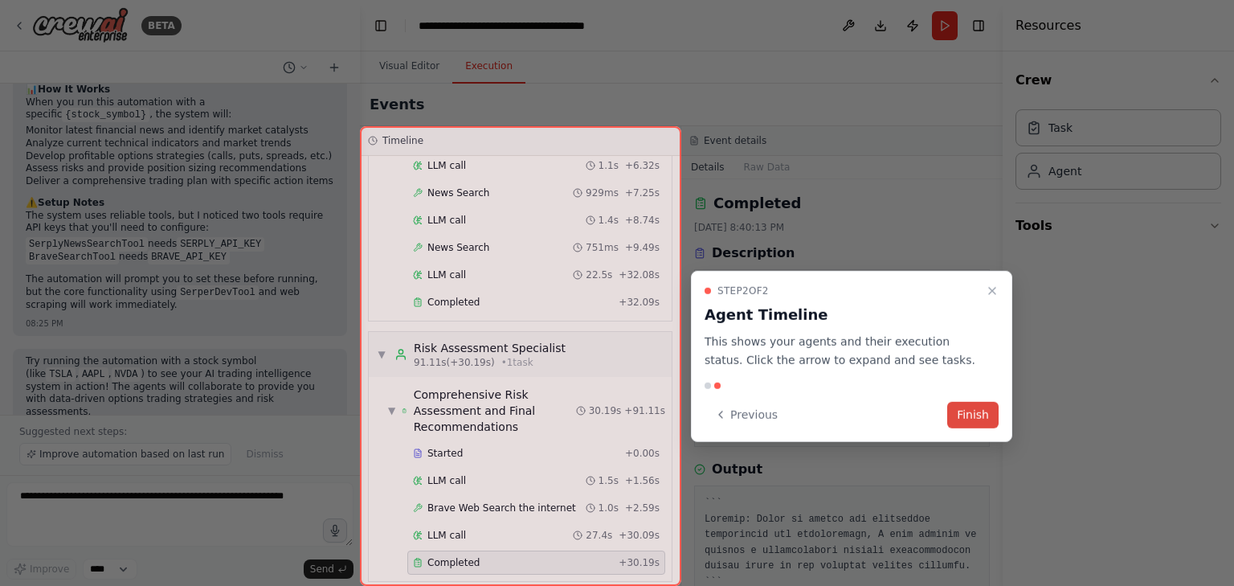
click at [979, 416] on button "Finish" at bounding box center [972, 414] width 51 height 27
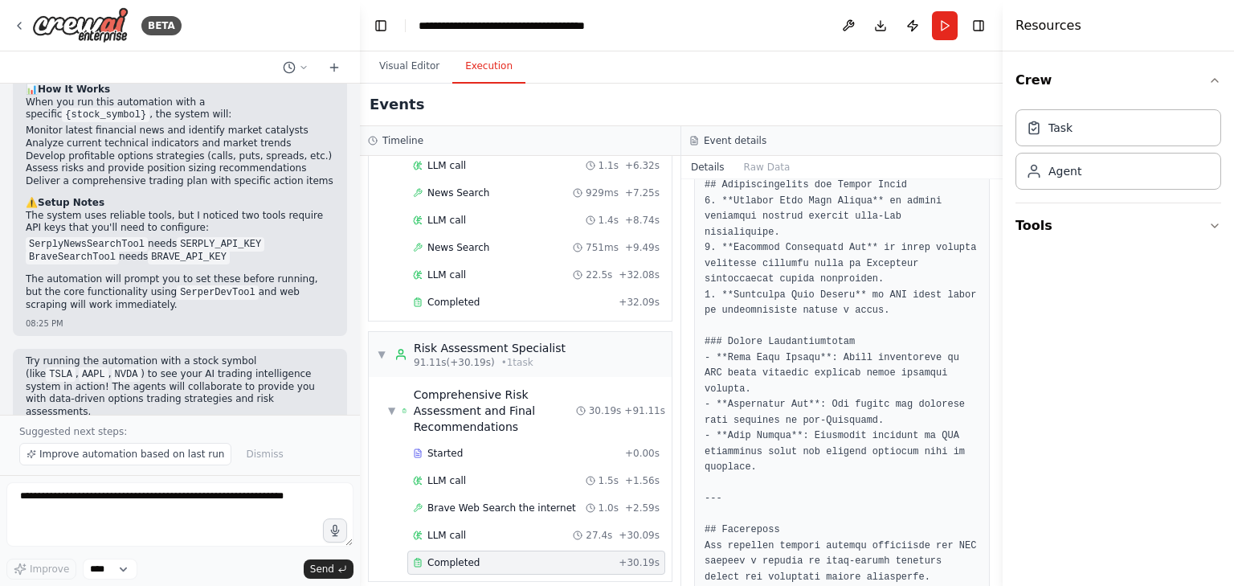
scroll to position [2858, 0]
click at [418, 59] on button "Visual Editor" at bounding box center [409, 67] width 86 height 34
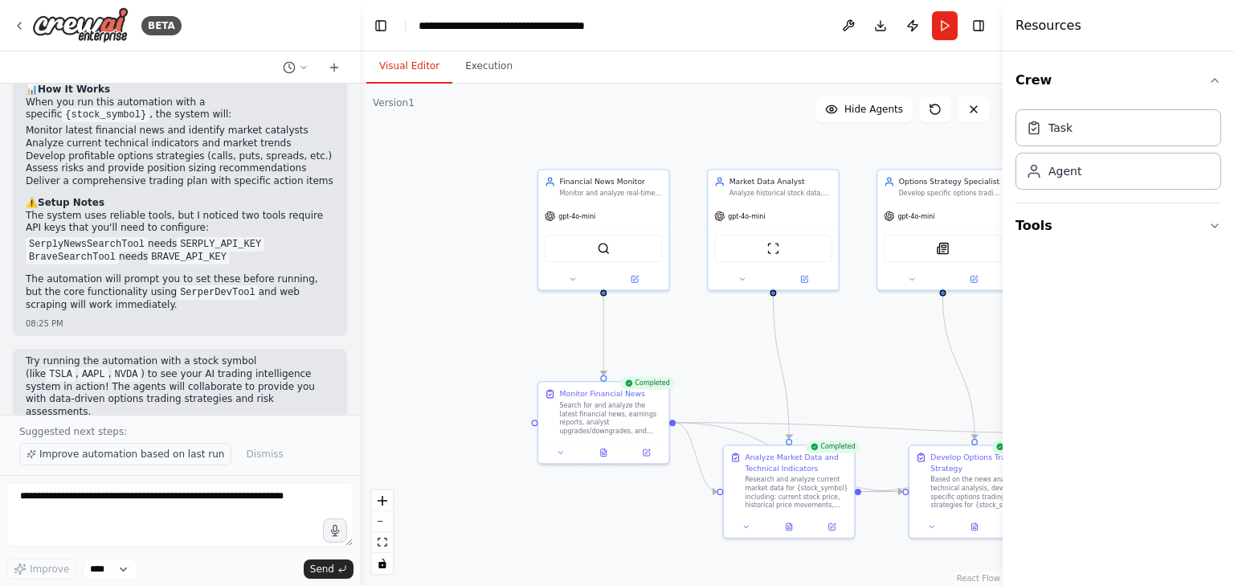
click at [141, 453] on span "Improve automation based on last run" at bounding box center [131, 453] width 185 height 13
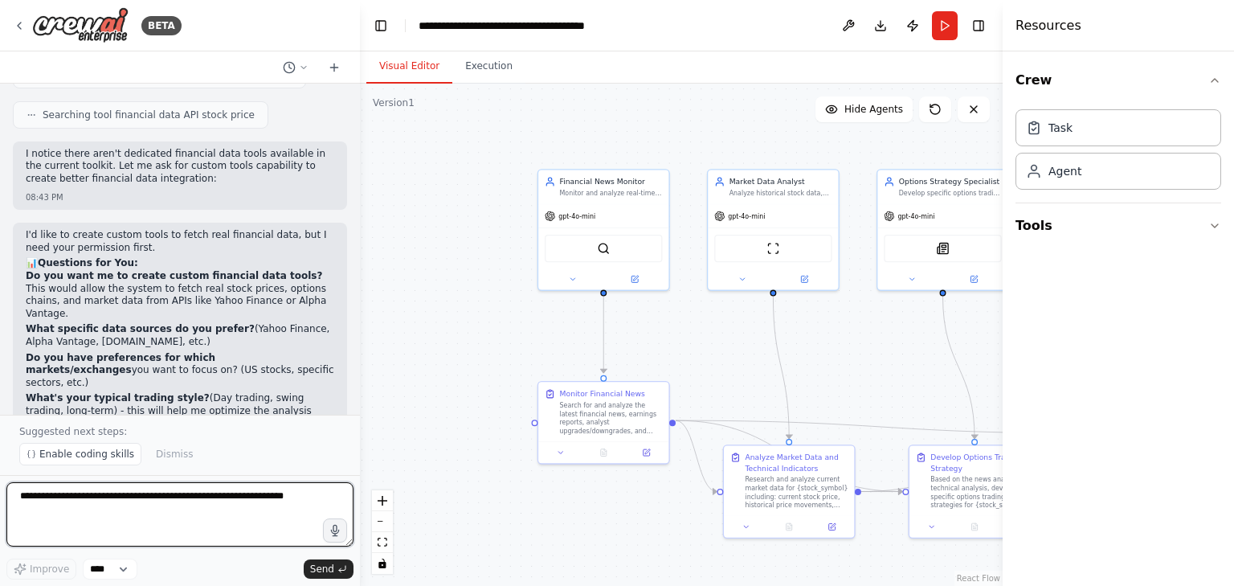
scroll to position [2527, 0]
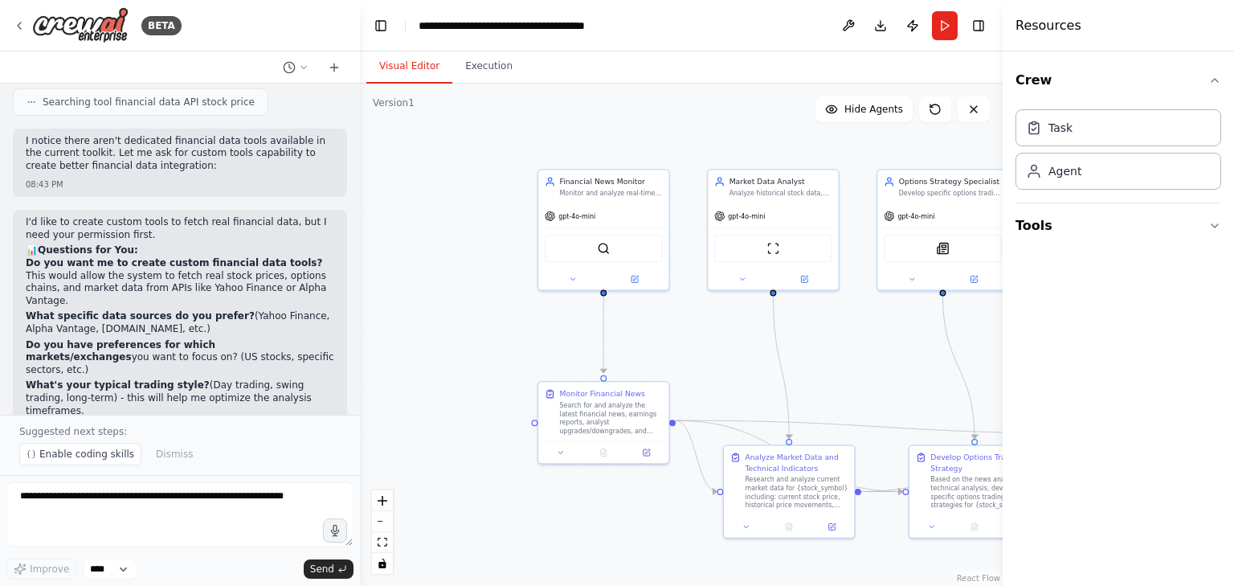
click at [77, 257] on strong "Do you want me to create custom financial data tools?" at bounding box center [174, 262] width 296 height 11
drag, startPoint x: 290, startPoint y: 232, endPoint x: 58, endPoint y: 242, distance: 232.3
click at [58, 310] on p "What specific data sources do you prefer? (Yahoo Finance, Alpha Vantage, [DOMAI…" at bounding box center [180, 322] width 308 height 25
copy p "Alpha Vantage"
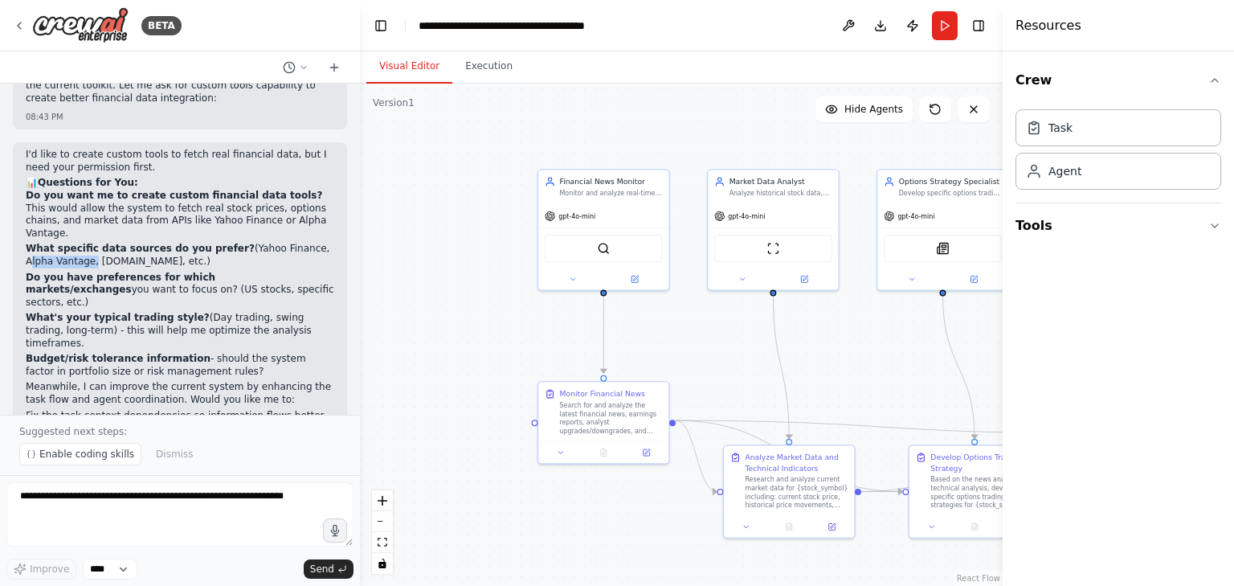
scroll to position [2607, 0]
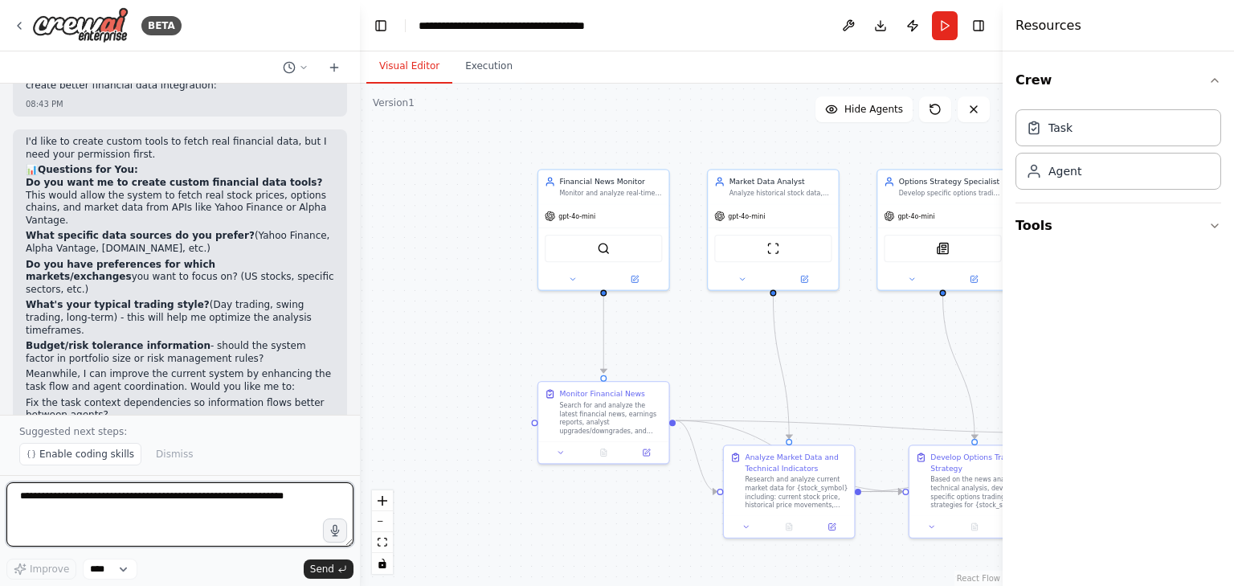
click at [102, 518] on textarea at bounding box center [179, 514] width 347 height 64
type textarea "**********"
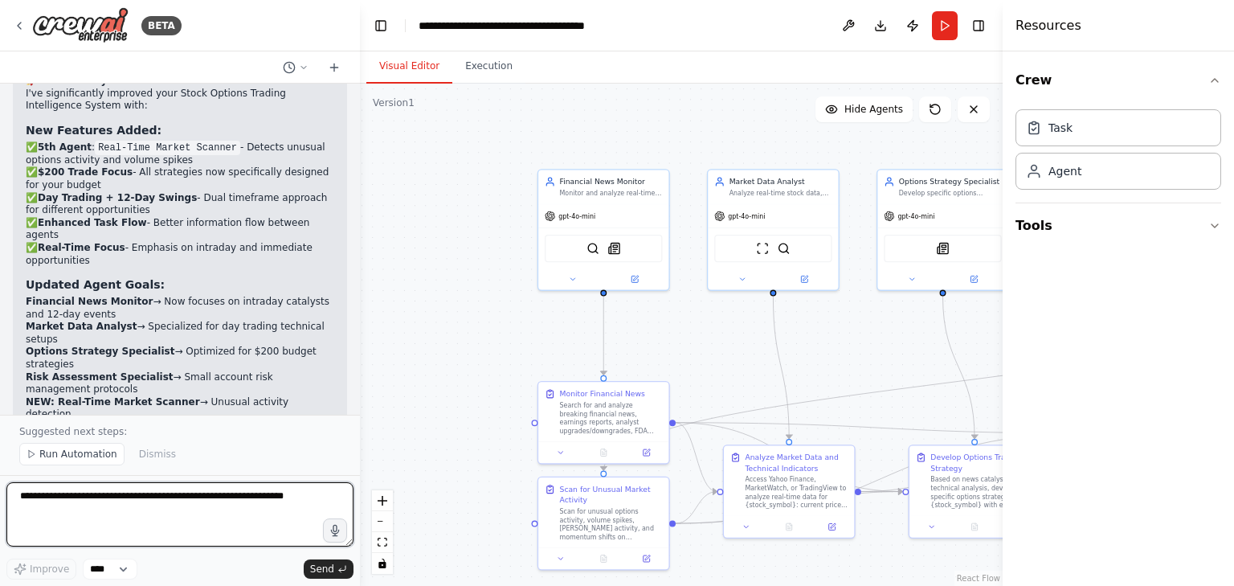
scroll to position [4499, 0]
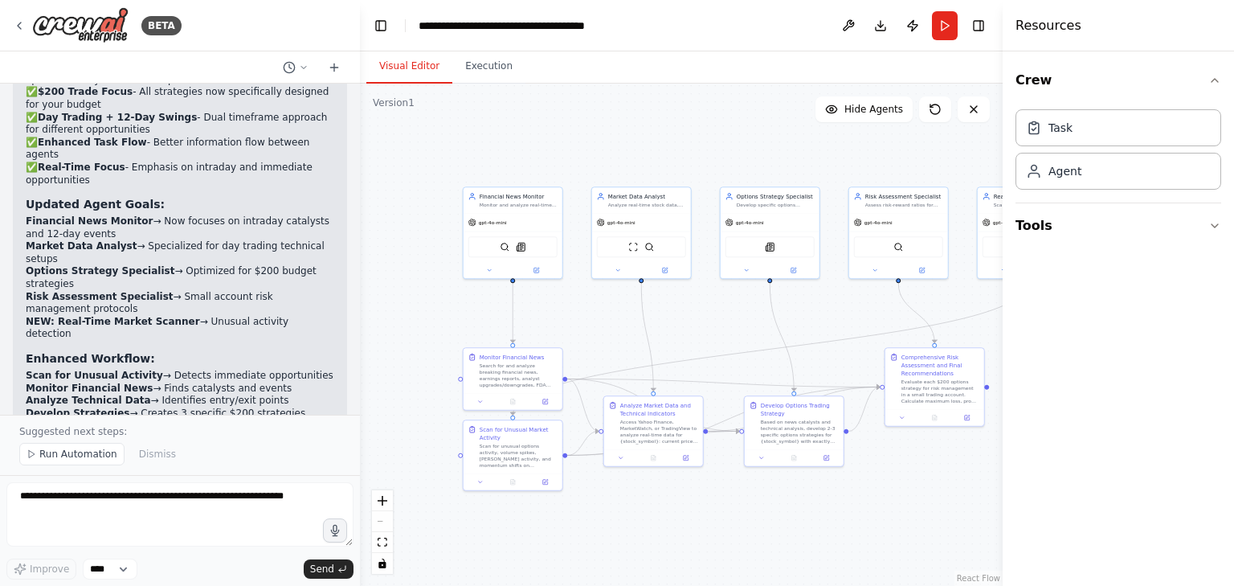
drag, startPoint x: 514, startPoint y: 330, endPoint x: 472, endPoint y: 302, distance: 50.3
click at [472, 302] on div ".deletable-edge-delete-btn { width: 20px; height: 20px; border: 0px solid #ffff…" at bounding box center [681, 335] width 643 height 502
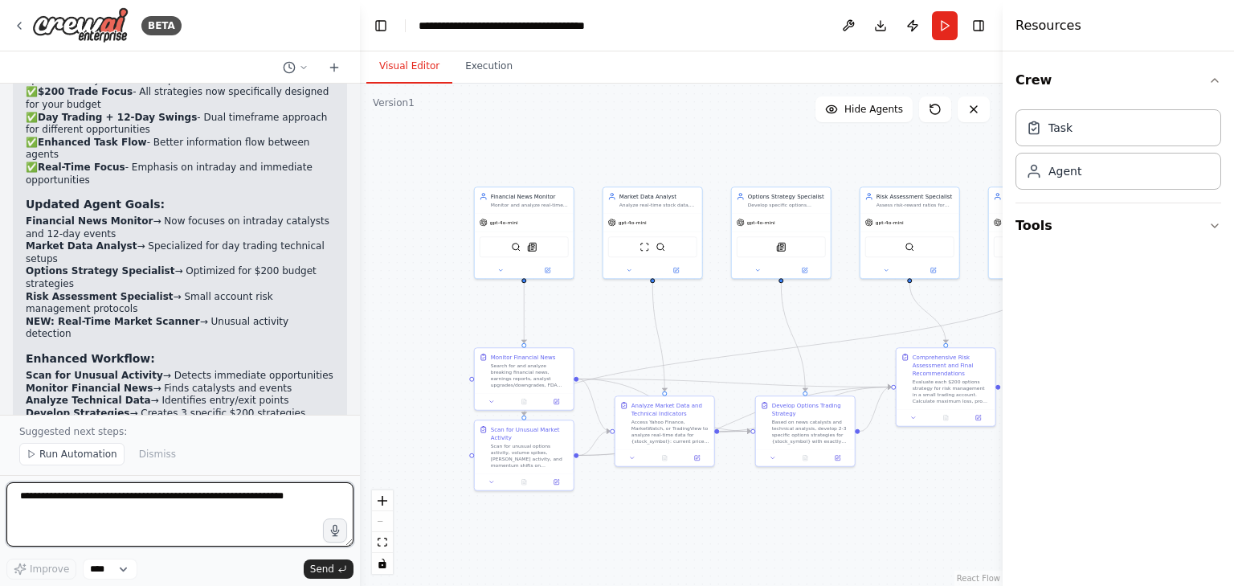
click at [98, 512] on textarea at bounding box center [179, 514] width 347 height 64
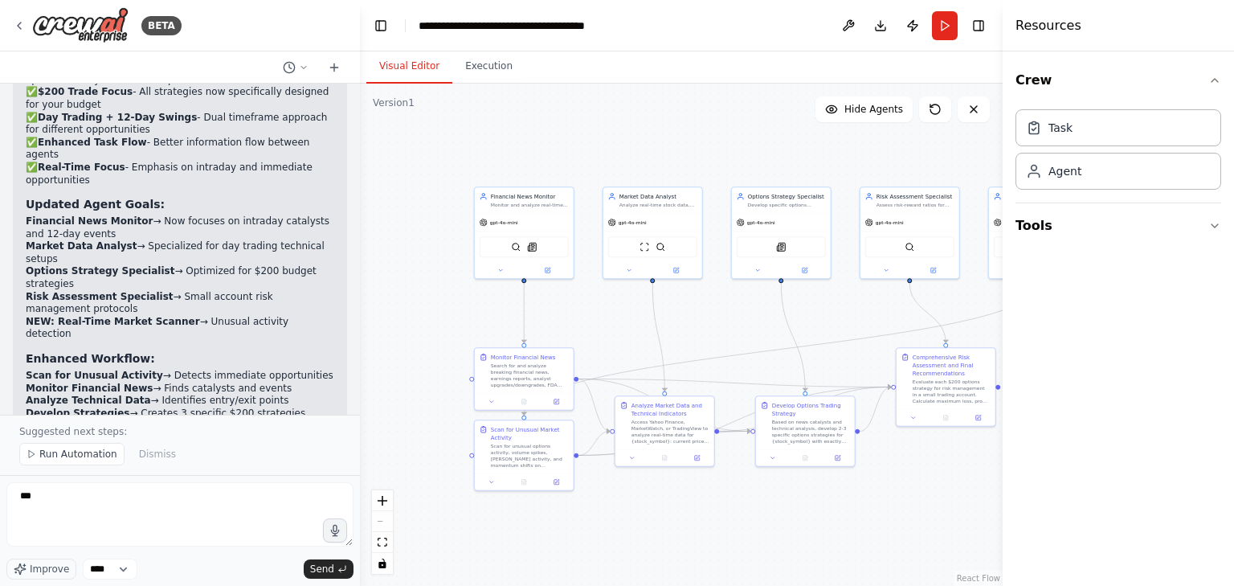
click at [57, 460] on span "Run Automation" at bounding box center [78, 453] width 78 height 13
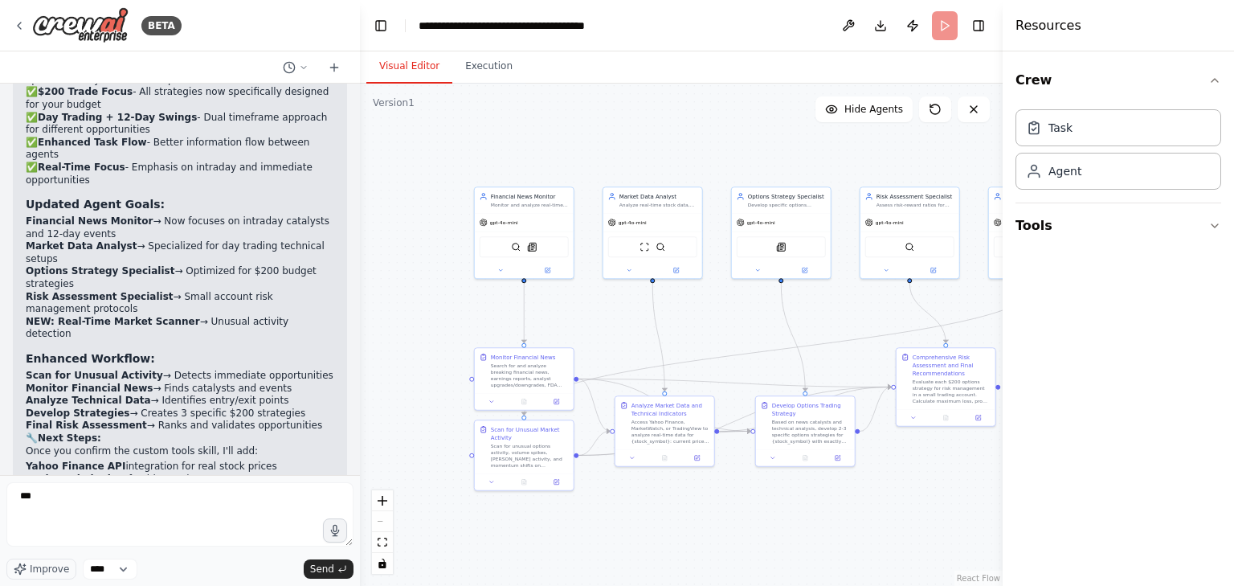
scroll to position [4438, 0]
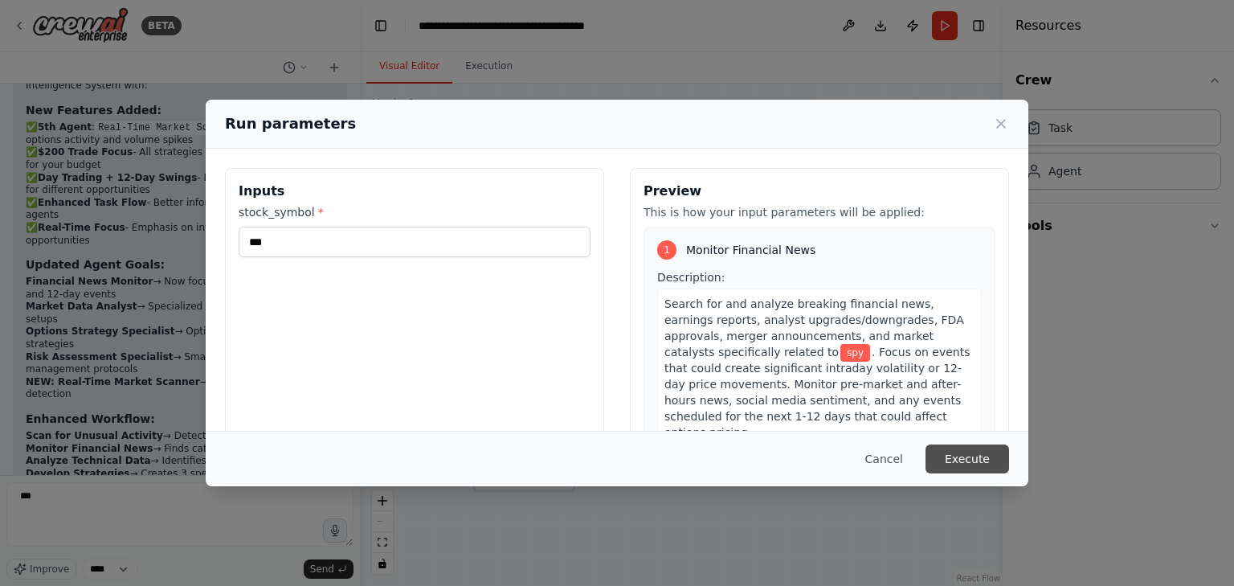
click at [977, 463] on button "Execute" at bounding box center [967, 458] width 84 height 29
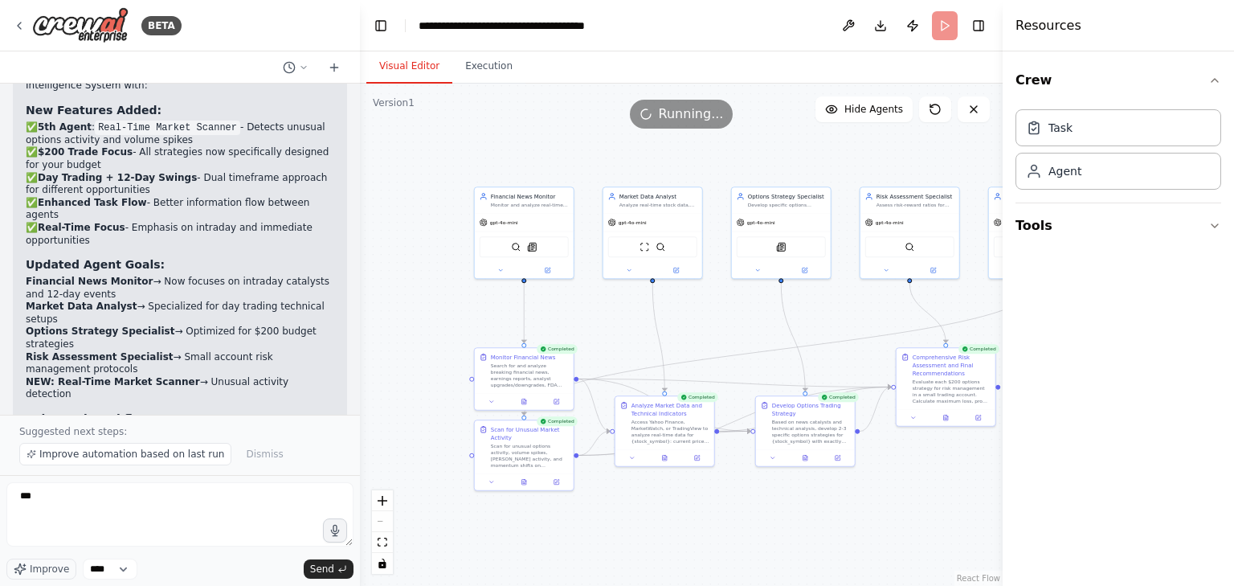
scroll to position [4499, 0]
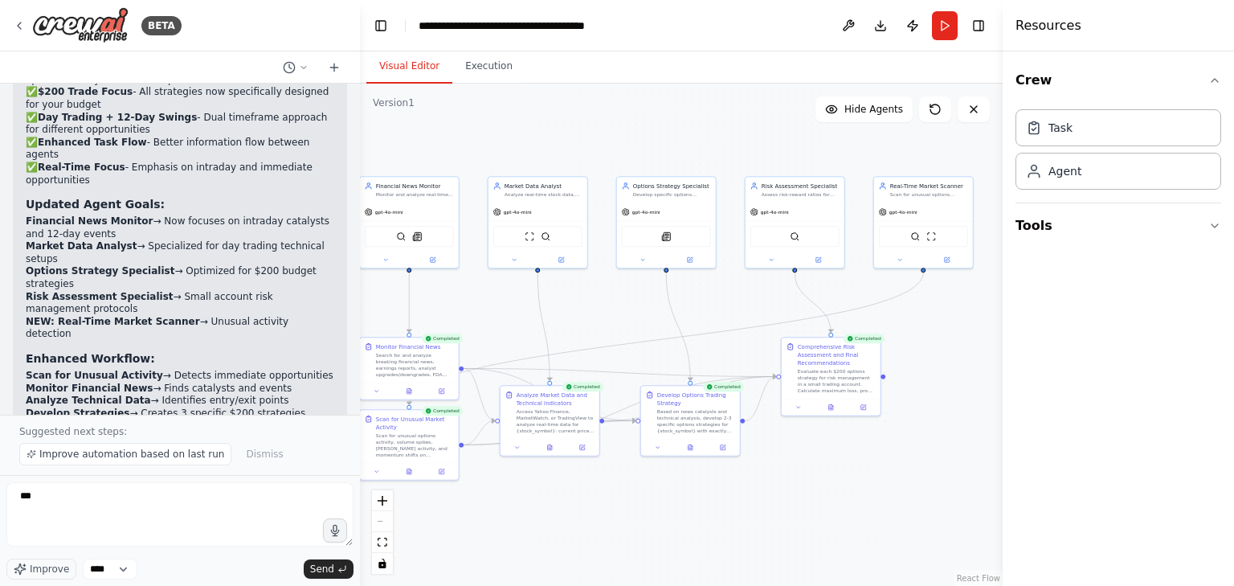
drag, startPoint x: 622, startPoint y: 142, endPoint x: 508, endPoint y: 132, distance: 115.3
click at [508, 132] on div ".deletable-edge-delete-btn { width: 20px; height: 20px; border: 0px solid #ffff…" at bounding box center [681, 335] width 643 height 502
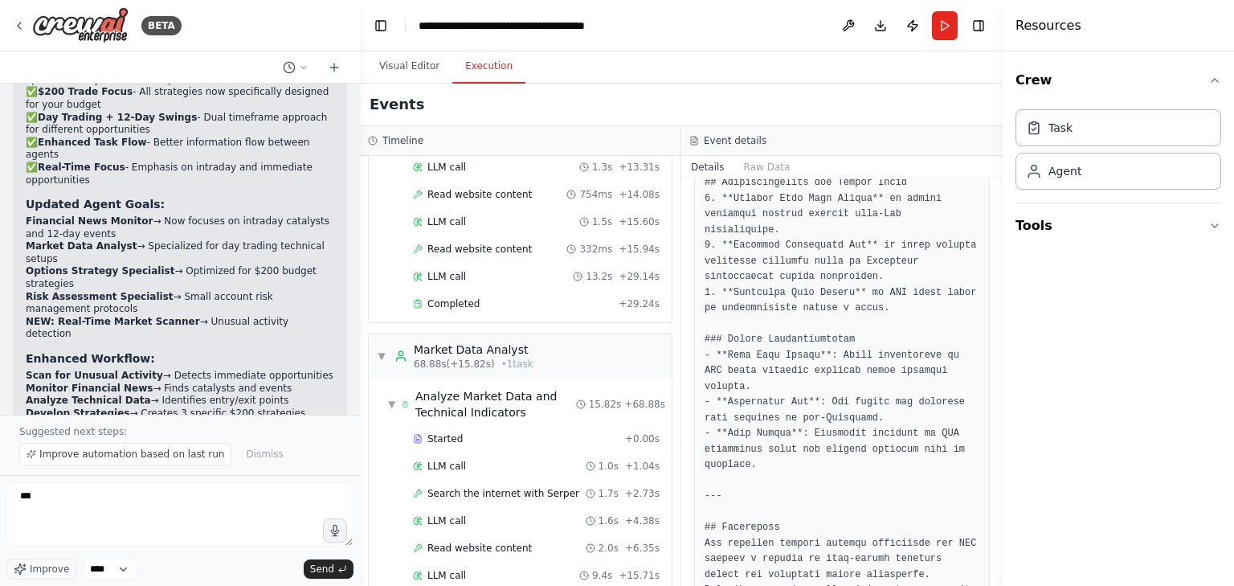
click at [465, 69] on button "Execution" at bounding box center [488, 67] width 73 height 34
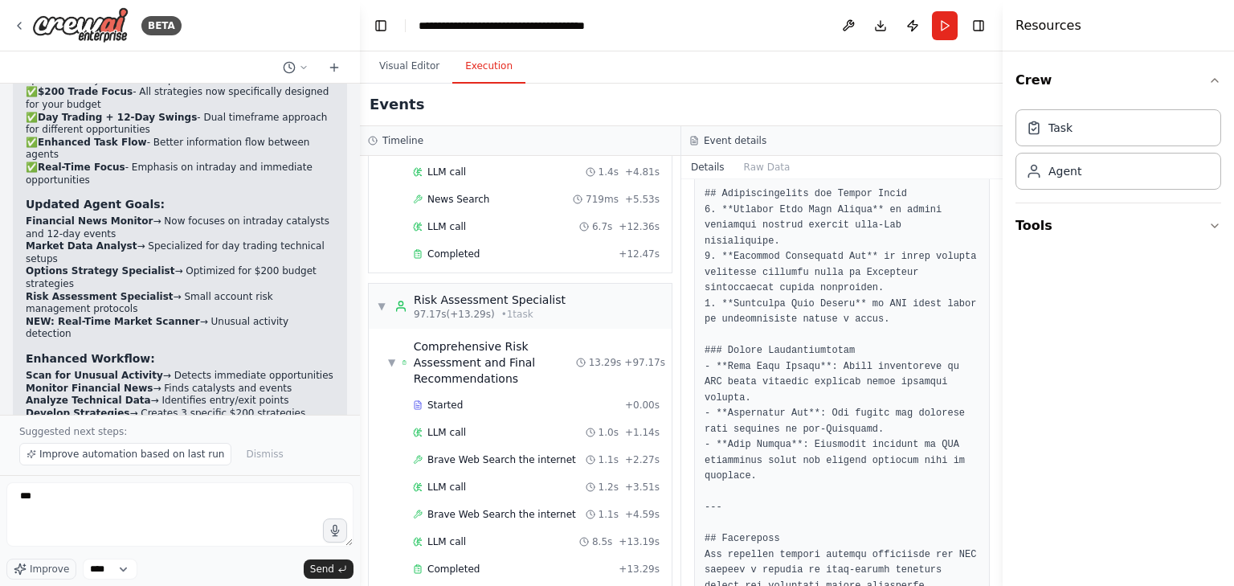
scroll to position [2858, 0]
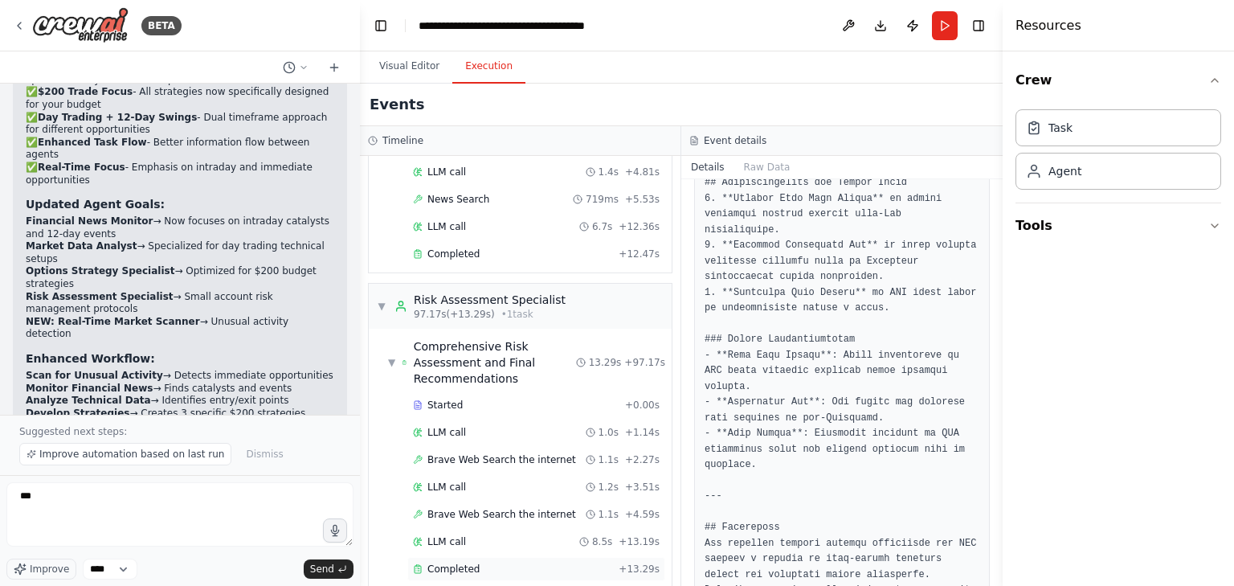
click at [448, 557] on div "Completed + 13.29s" at bounding box center [536, 569] width 258 height 24
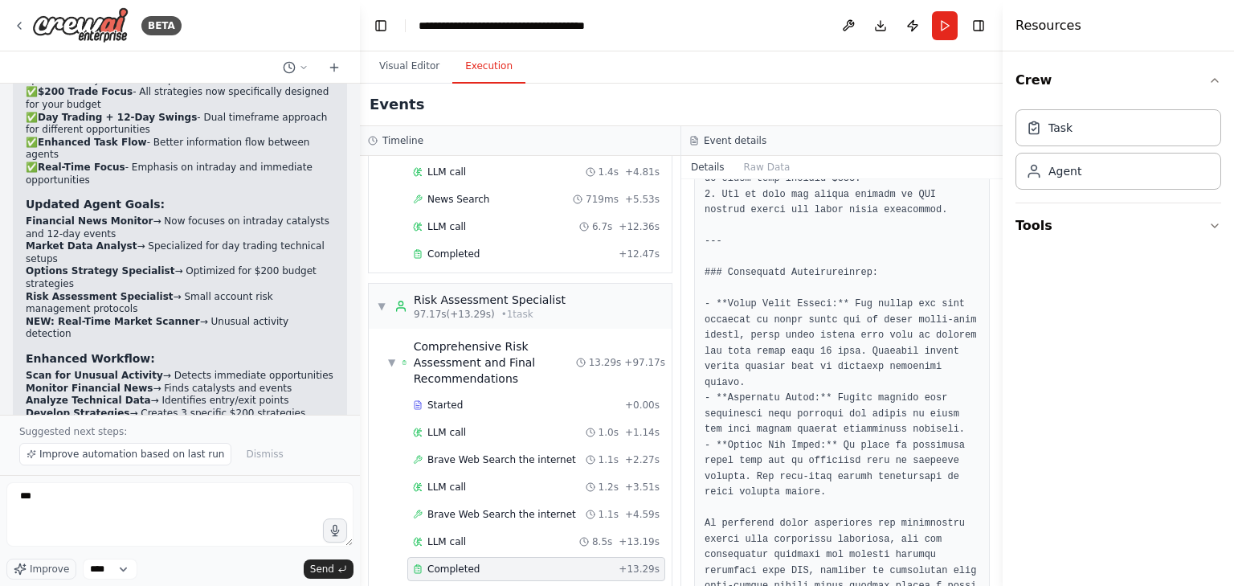
scroll to position [1496, 0]
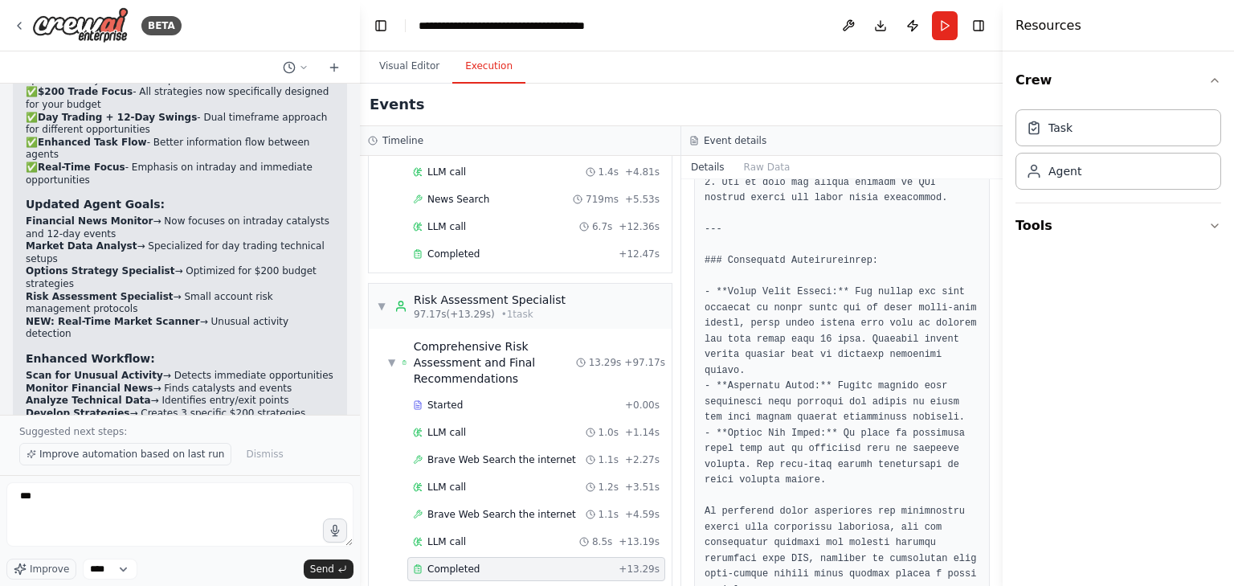
click at [132, 455] on span "Improve automation based on last run" at bounding box center [131, 453] width 185 height 13
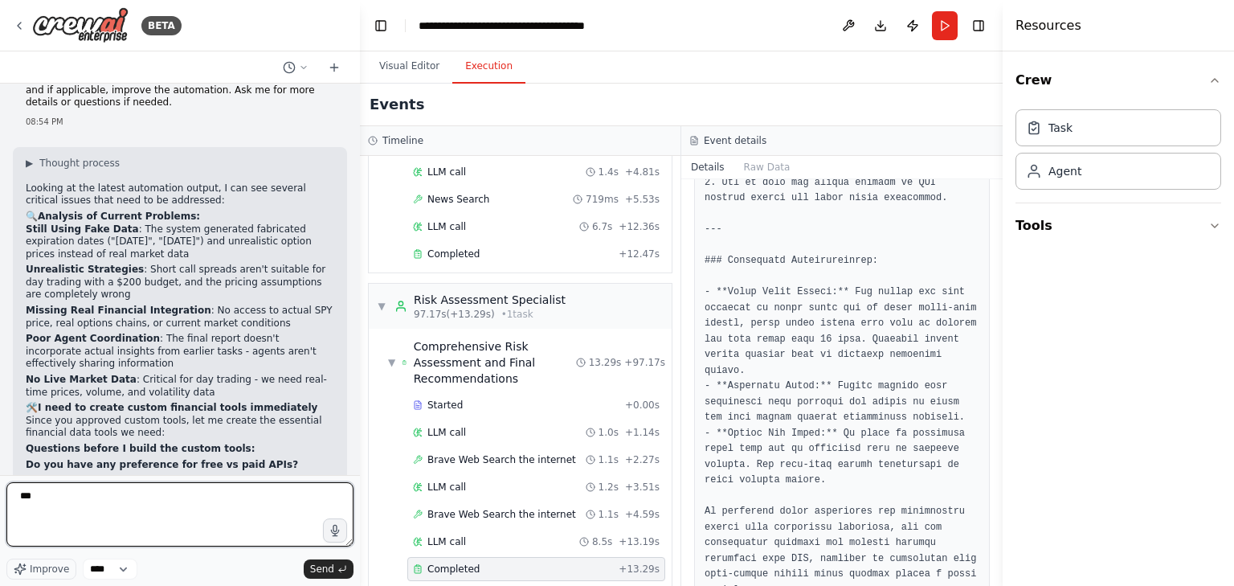
scroll to position [5095, 0]
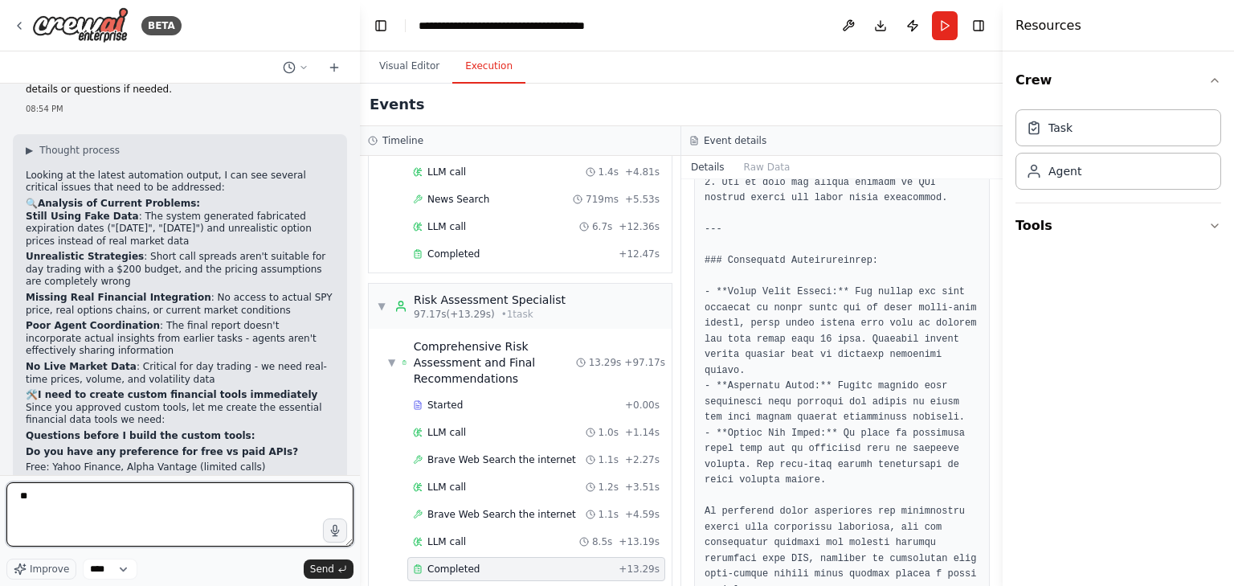
type textarea "*"
click at [150, 501] on textarea "**********" at bounding box center [179, 514] width 347 height 64
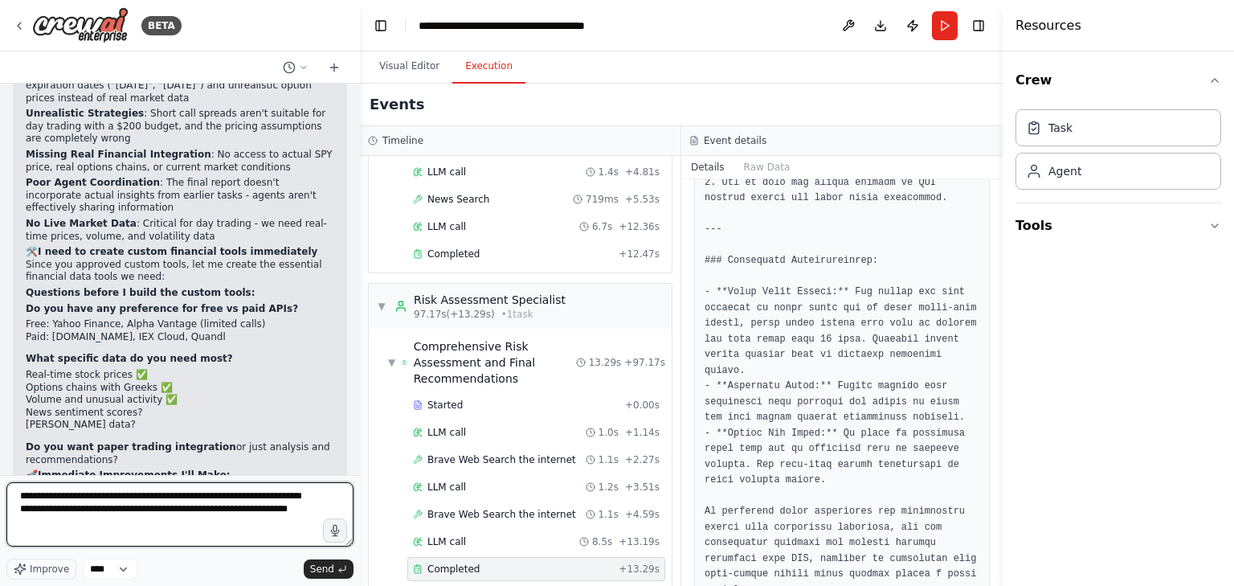
scroll to position [5256, 0]
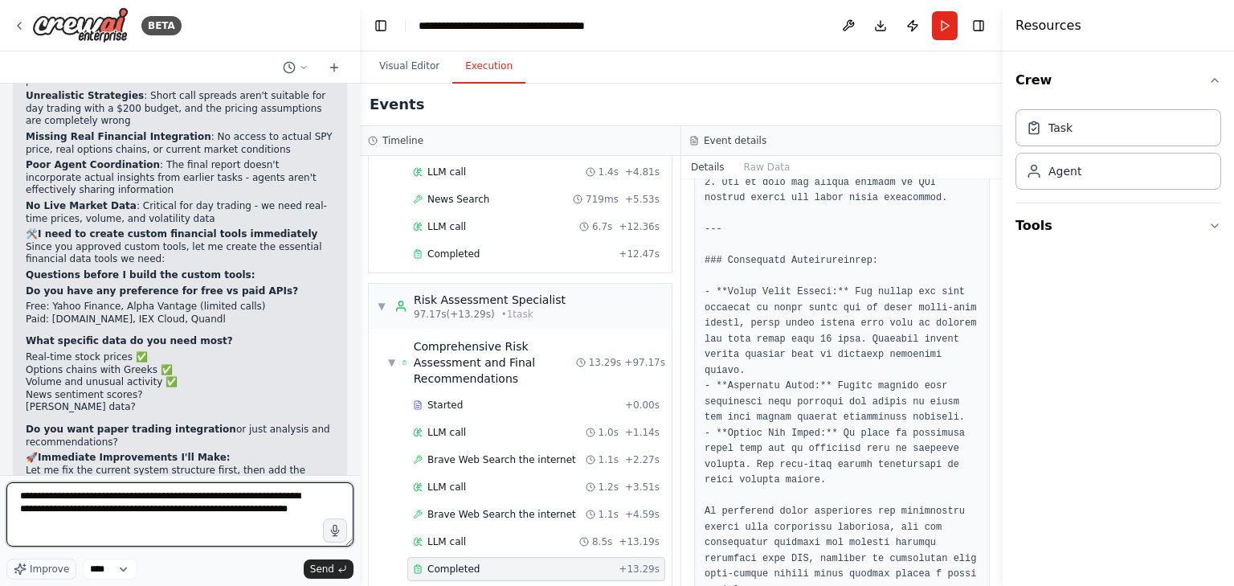
type textarea "**********"
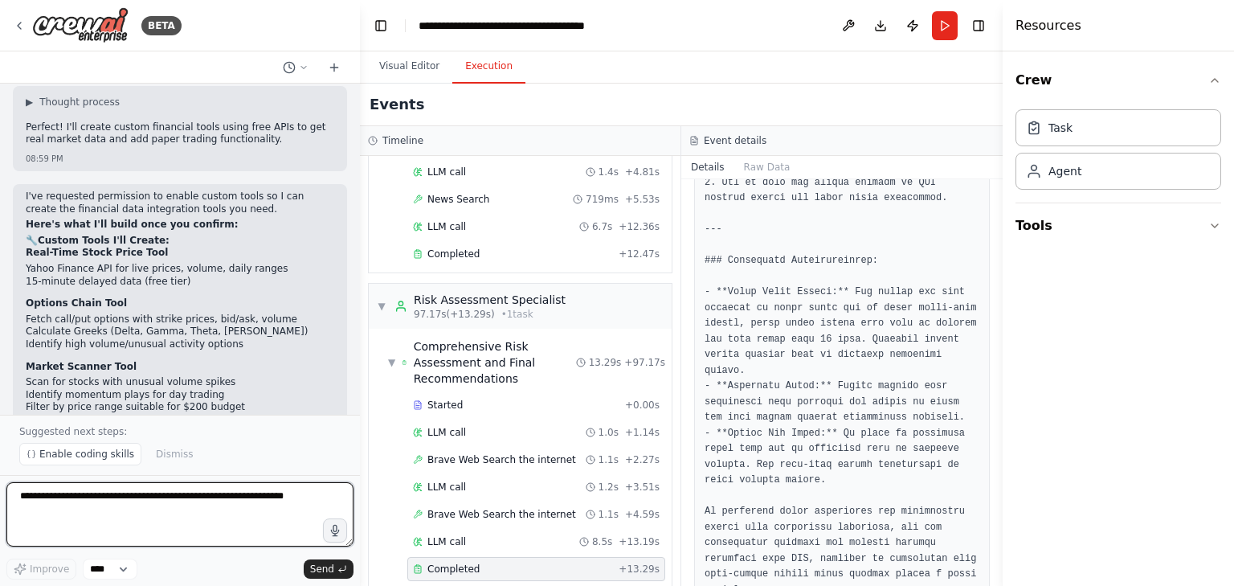
scroll to position [6009, 0]
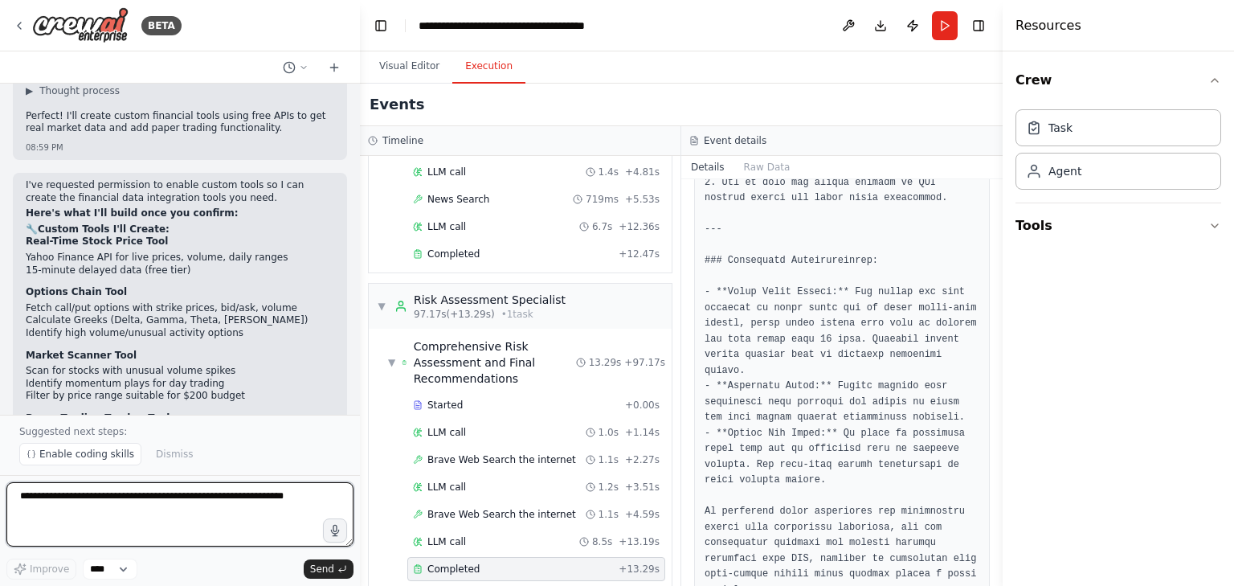
click at [198, 516] on textarea at bounding box center [179, 514] width 347 height 64
type textarea "*****"
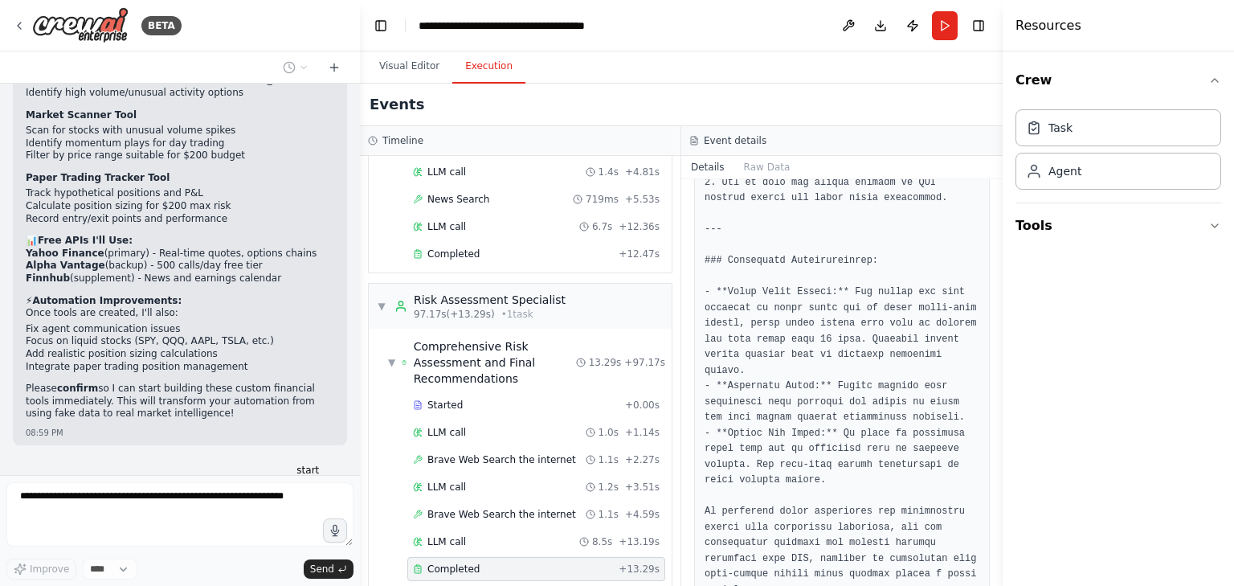
scroll to position [6290, 0]
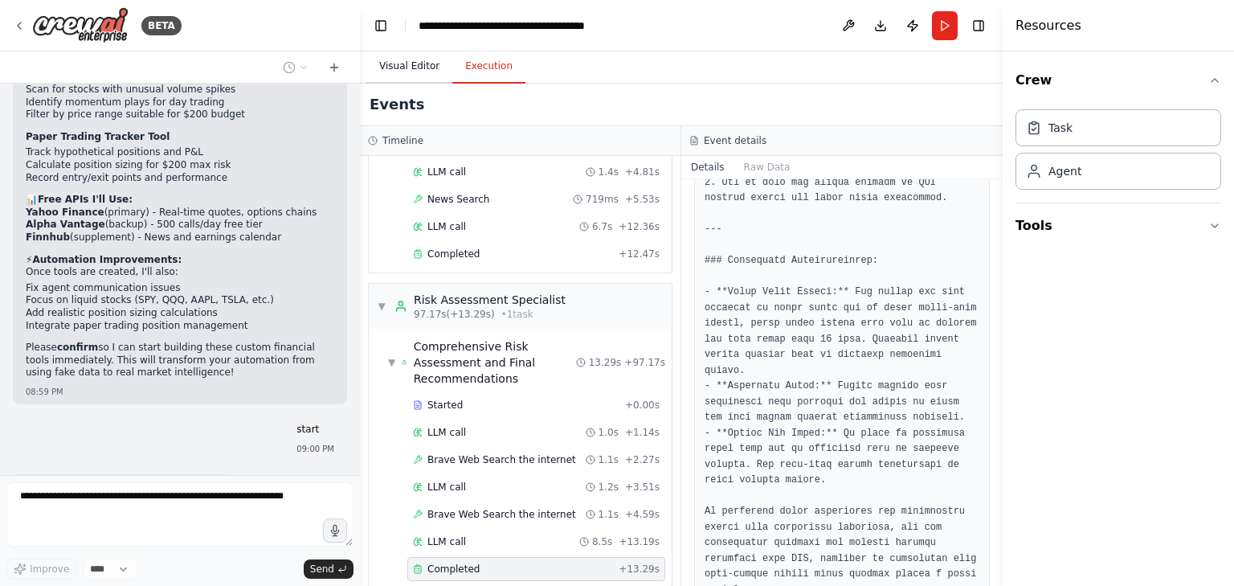
click at [386, 71] on button "Visual Editor" at bounding box center [409, 67] width 86 height 34
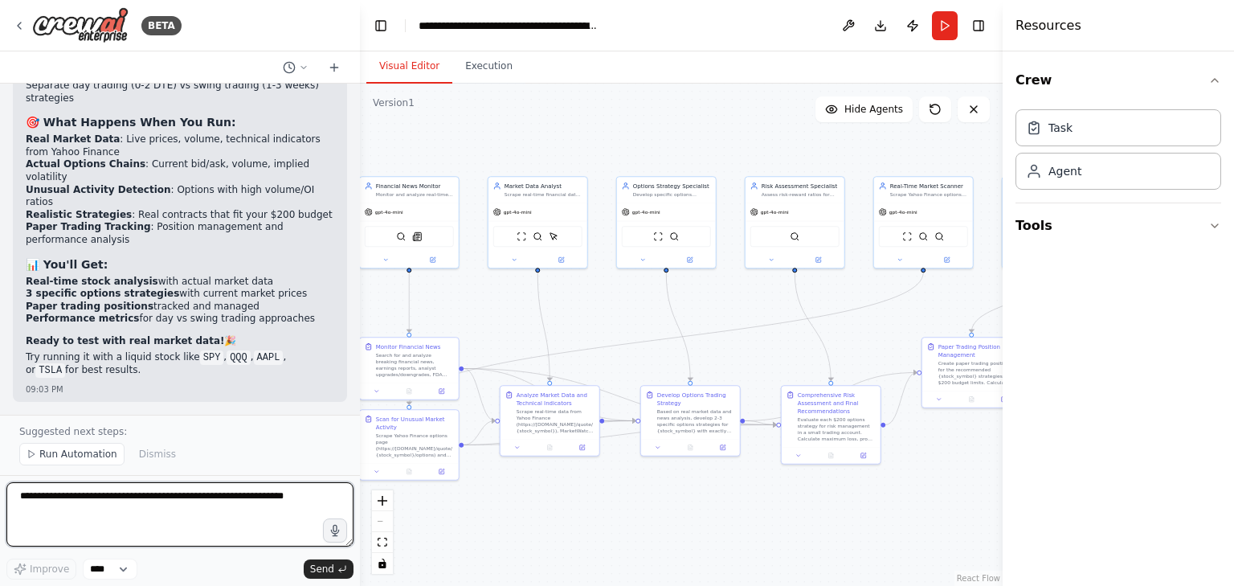
scroll to position [11317, 0]
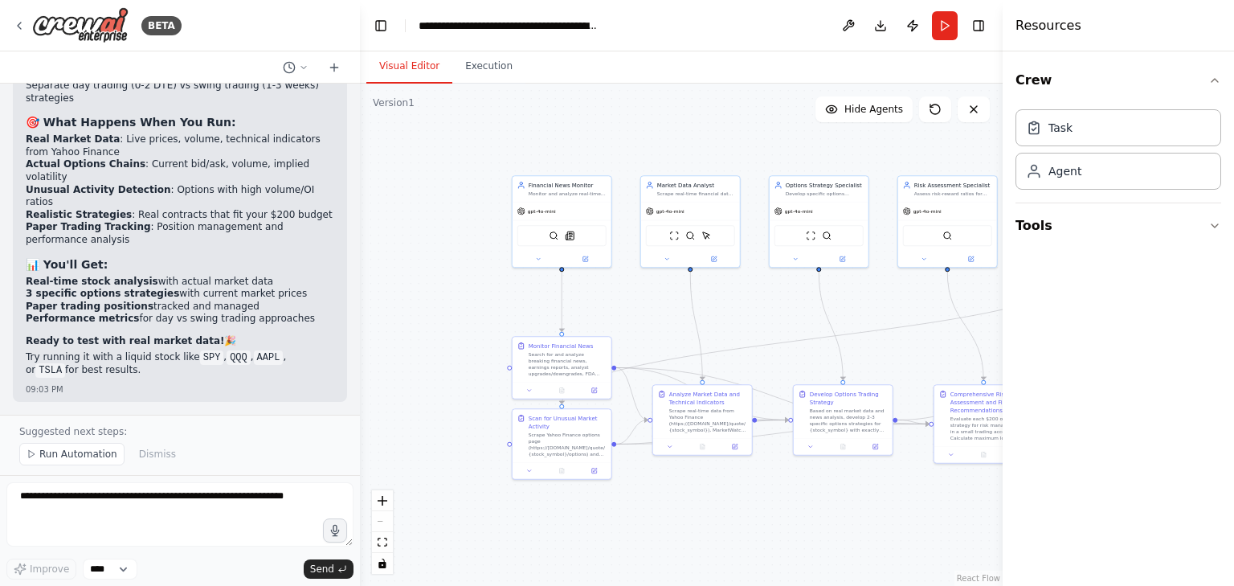
drag, startPoint x: 509, startPoint y: 158, endPoint x: 415, endPoint y: 148, distance: 94.5
click at [415, 145] on div ".deletable-edge-delete-btn { width: 20px; height: 20px; border: 0px solid #ffff…" at bounding box center [681, 335] width 643 height 502
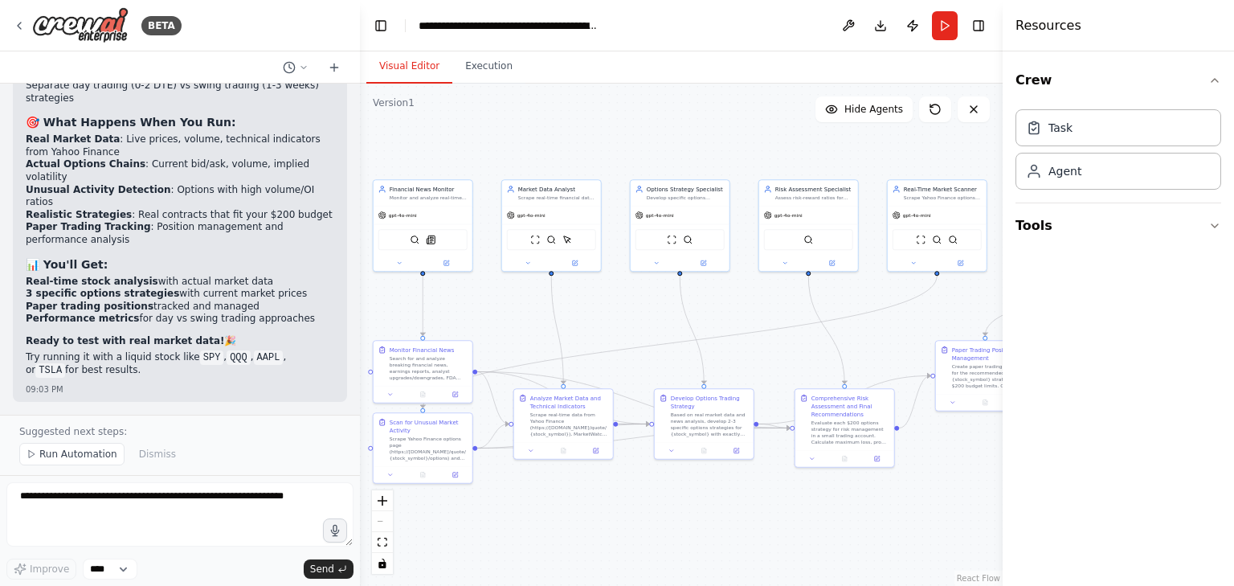
drag, startPoint x: 821, startPoint y: 325, endPoint x: 928, endPoint y: 341, distance: 108.8
click at [928, 341] on div ".deletable-edge-delete-btn { width: 20px; height: 20px; border: 0px solid #ffff…" at bounding box center [681, 335] width 643 height 502
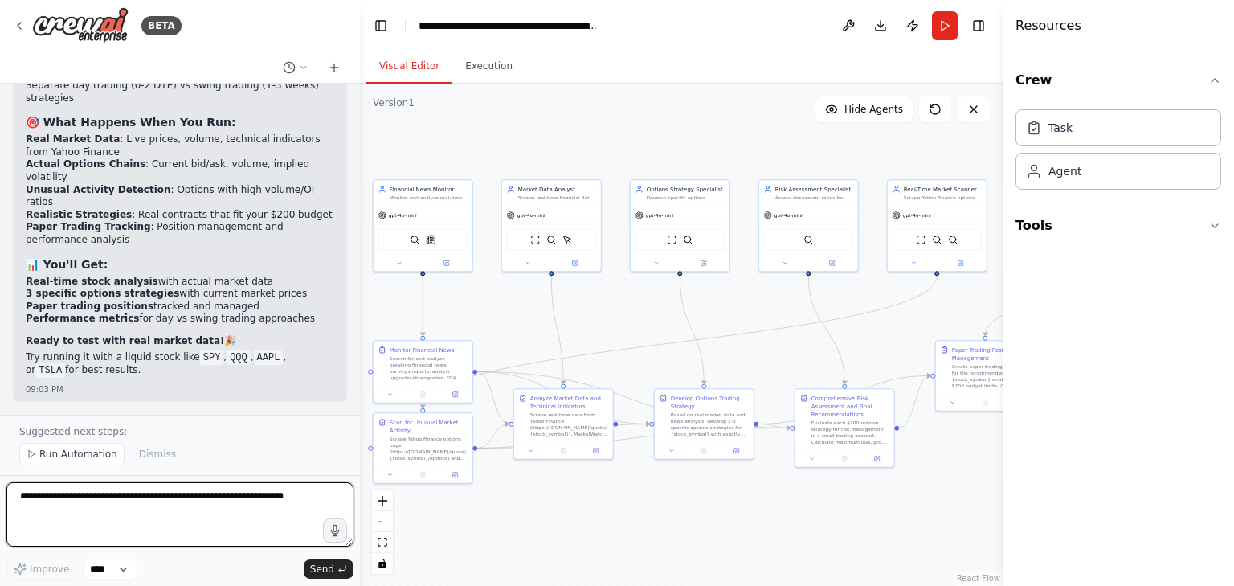
click at [125, 504] on textarea at bounding box center [179, 514] width 347 height 64
type textarea "*"
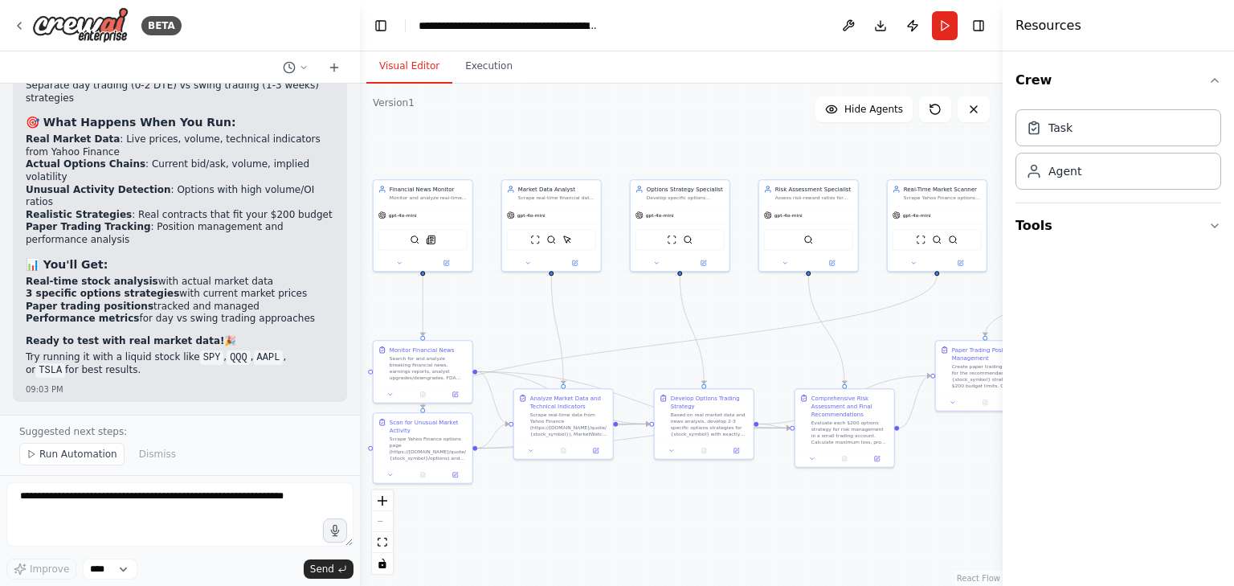
click at [87, 449] on span "Run Automation" at bounding box center [78, 453] width 78 height 13
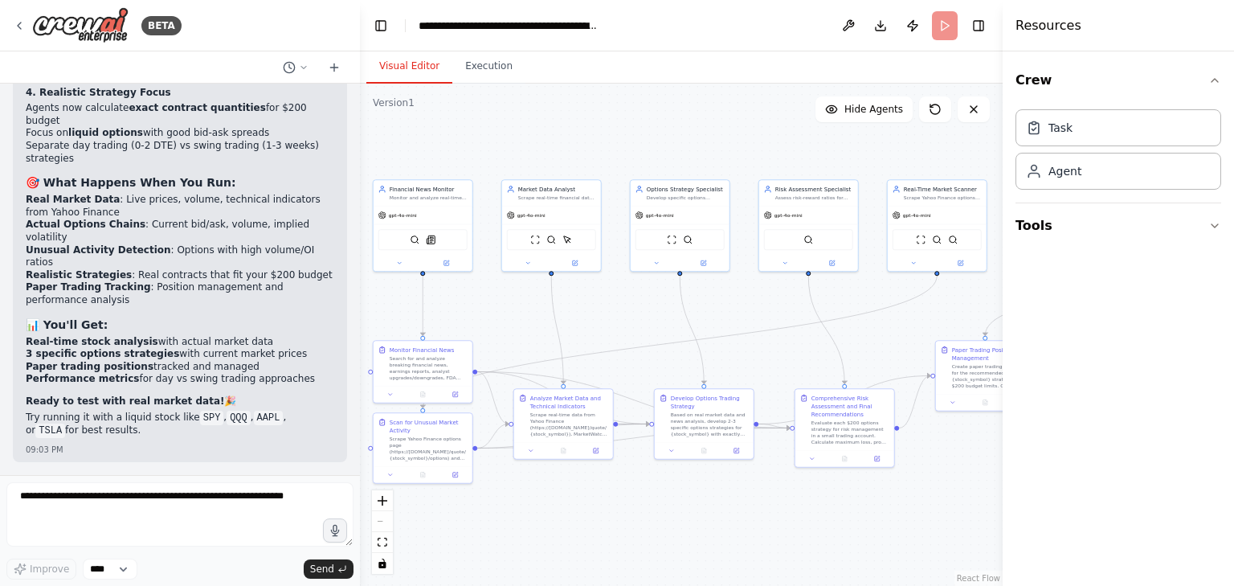
scroll to position [11658, 0]
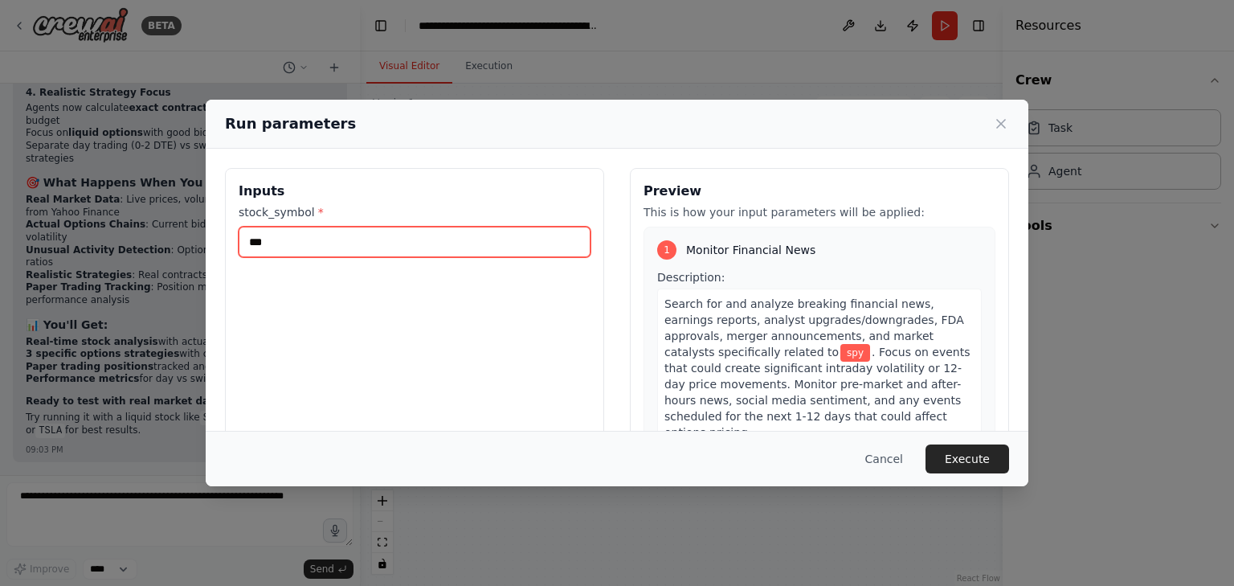
drag, startPoint x: 295, startPoint y: 253, endPoint x: 210, endPoint y: 254, distance: 84.3
click at [210, 254] on div "Inputs stock_symbol * *** Preview This is how your input parameters will be app…" at bounding box center [617, 358] width 822 height 419
type input "****"
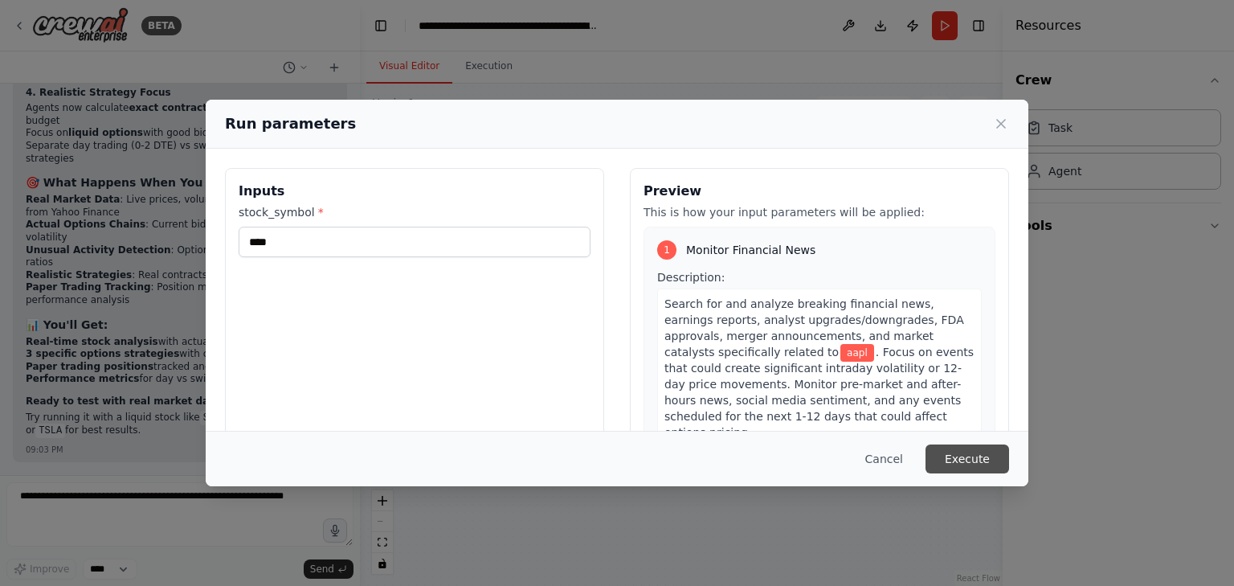
click at [980, 458] on button "Execute" at bounding box center [967, 458] width 84 height 29
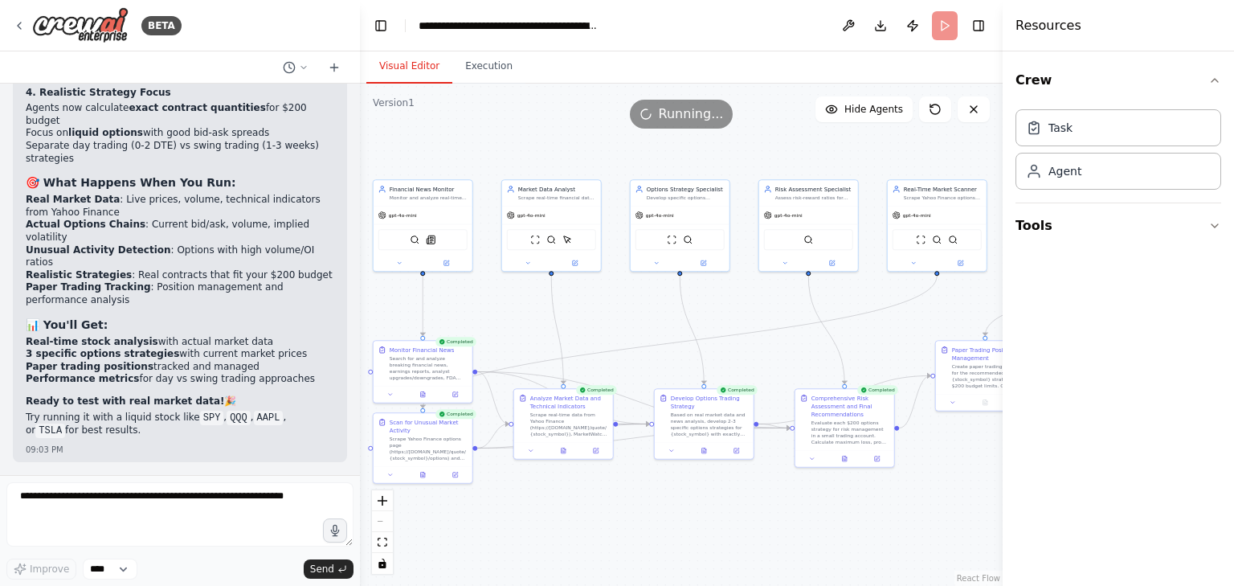
scroll to position [11718, 0]
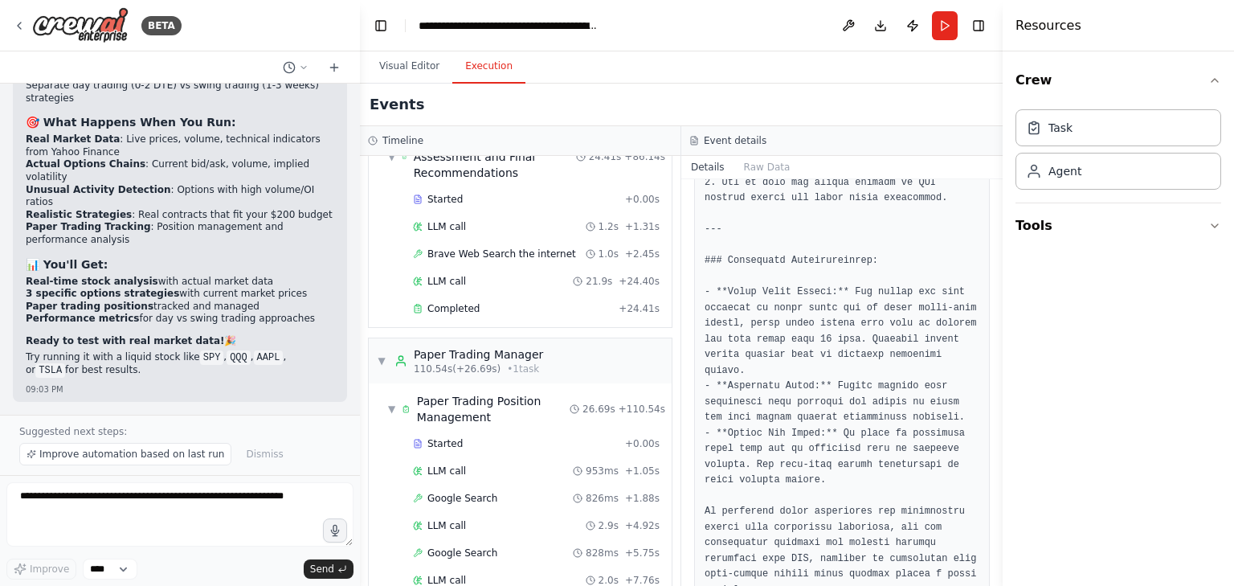
click at [479, 66] on button "Execution" at bounding box center [488, 67] width 73 height 34
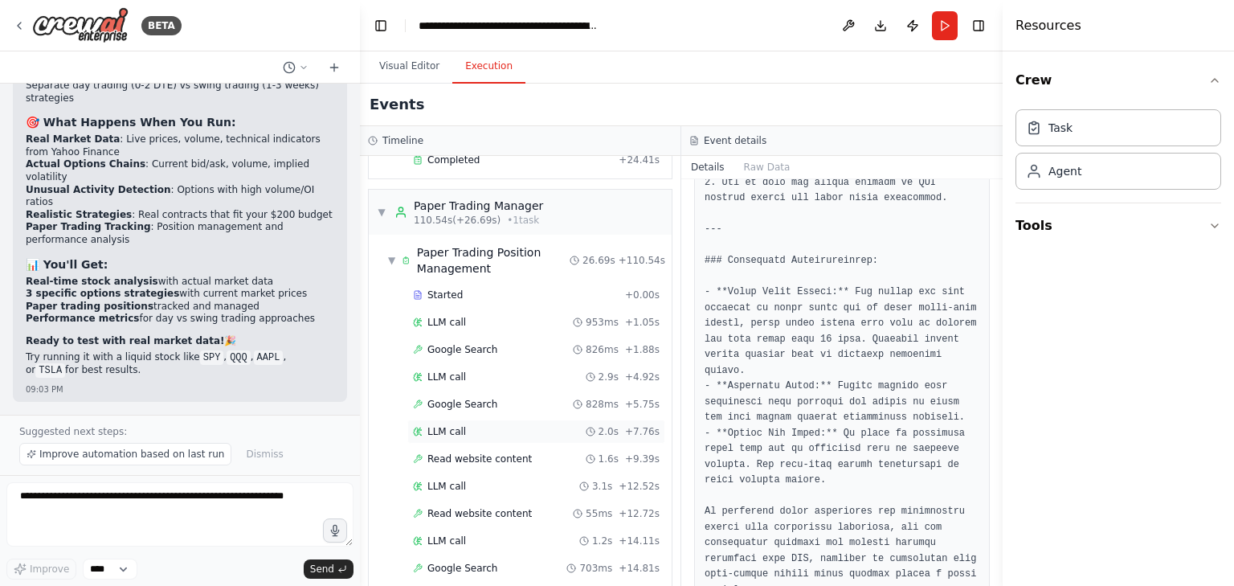
scroll to position [1822, 0]
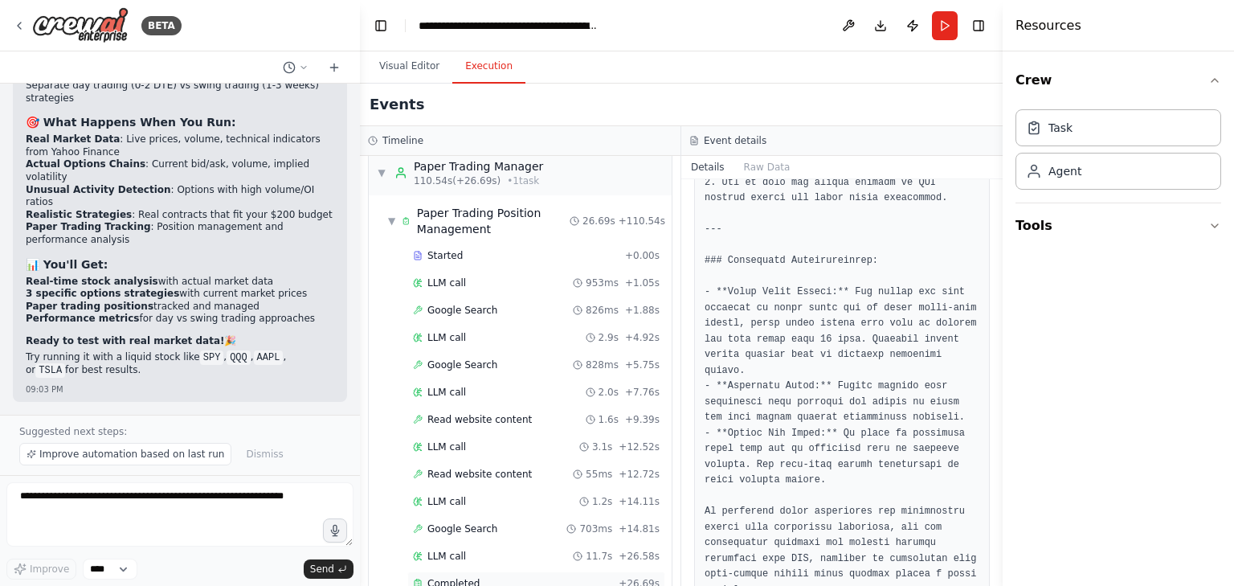
click at [486, 577] on div "Completed" at bounding box center [512, 583] width 199 height 13
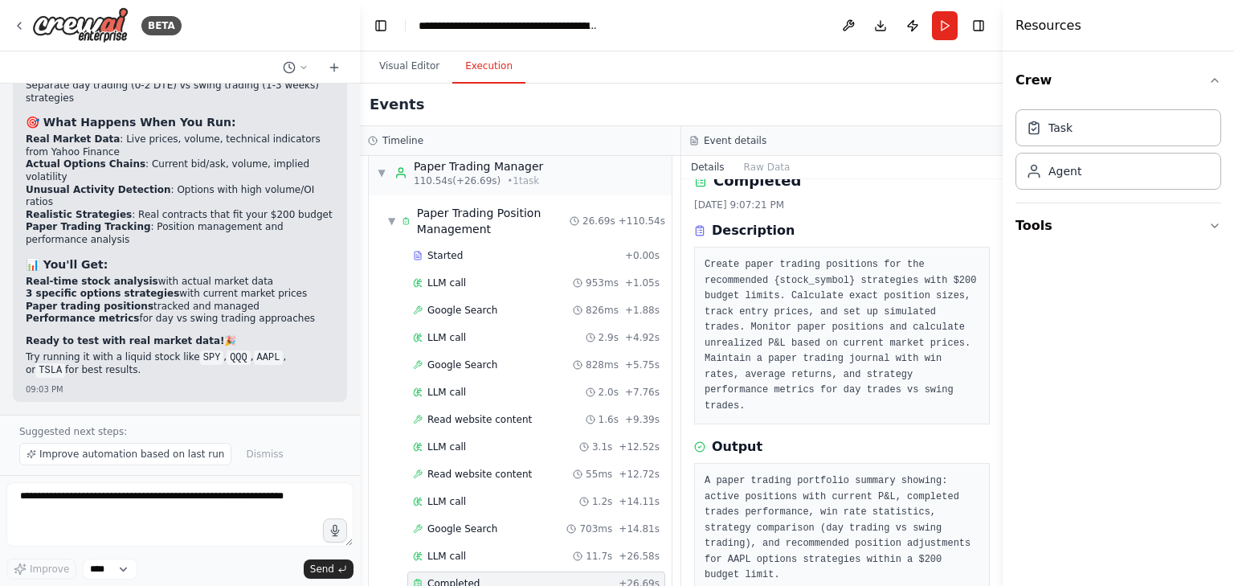
click at [593, 577] on div "Completed" at bounding box center [512, 583] width 199 height 13
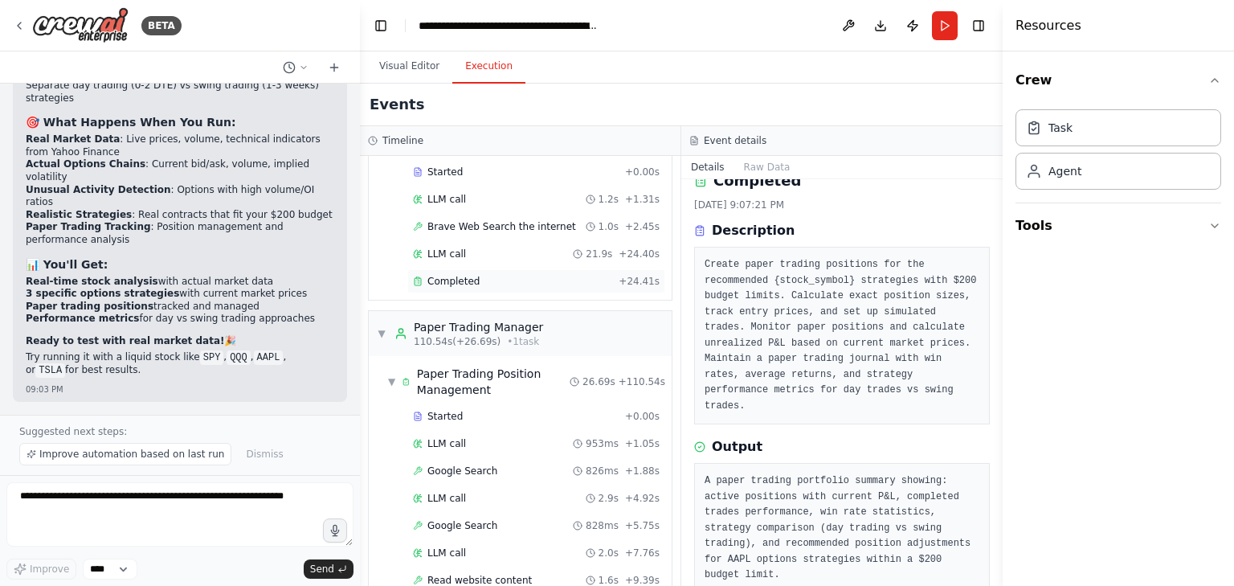
click at [495, 275] on div "Completed" at bounding box center [512, 281] width 199 height 13
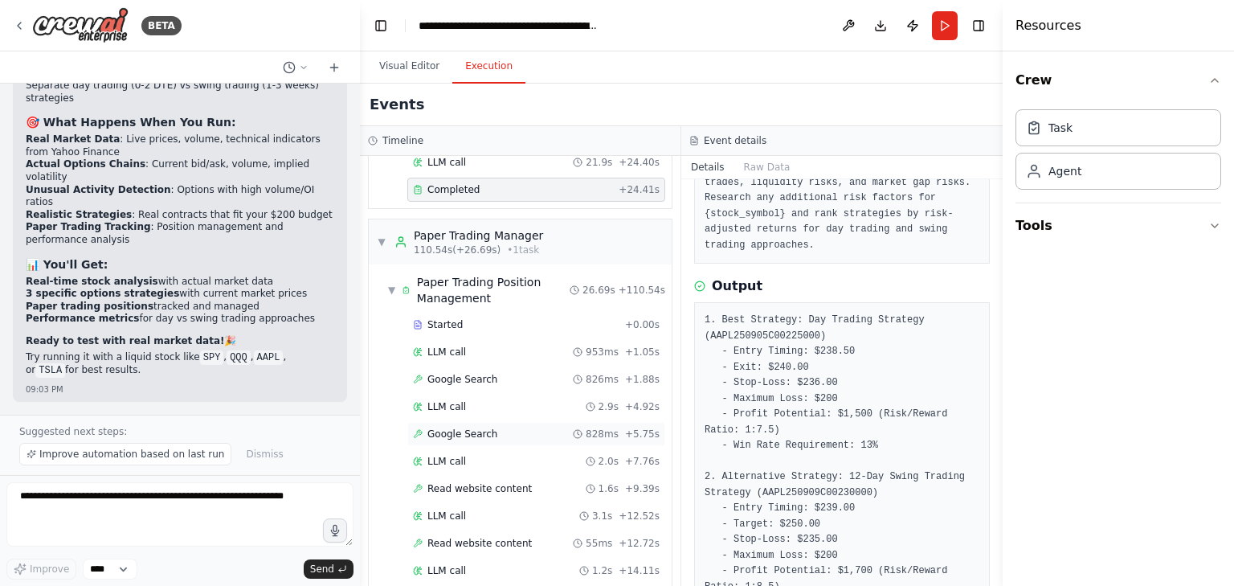
scroll to position [1822, 0]
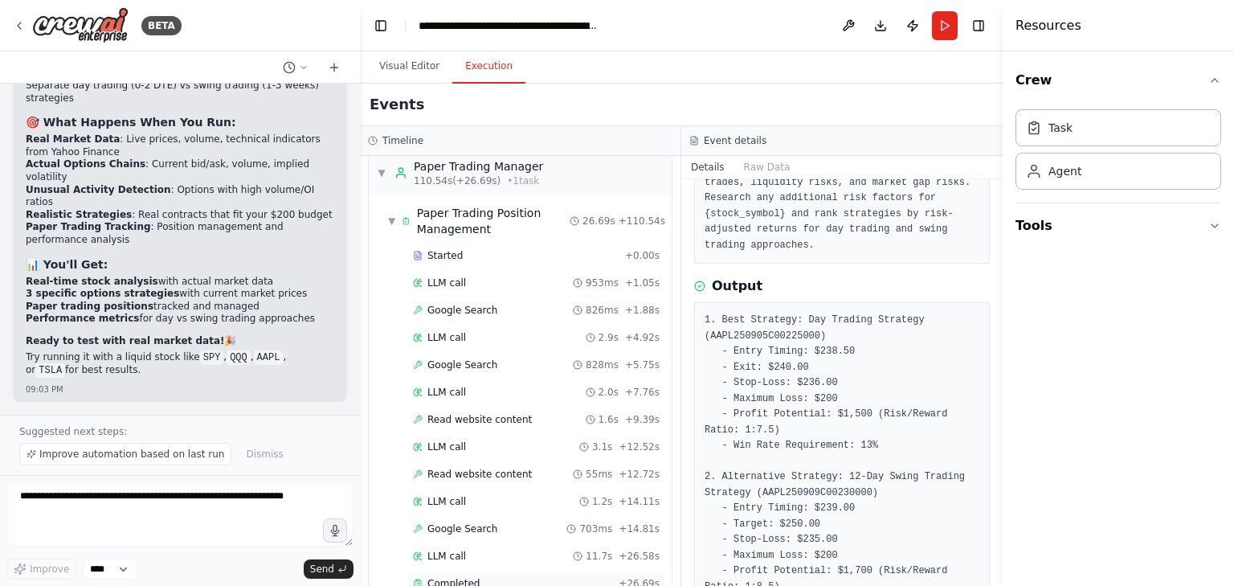
click at [449, 577] on span "Completed" at bounding box center [453, 583] width 52 height 13
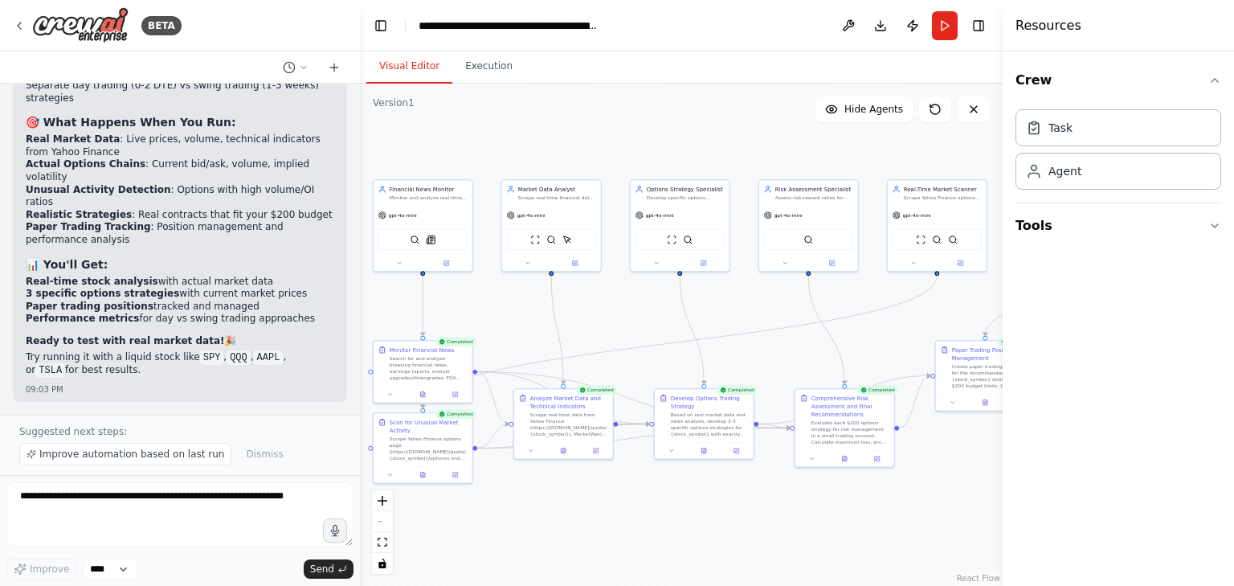
click at [424, 63] on button "Visual Editor" at bounding box center [409, 67] width 86 height 34
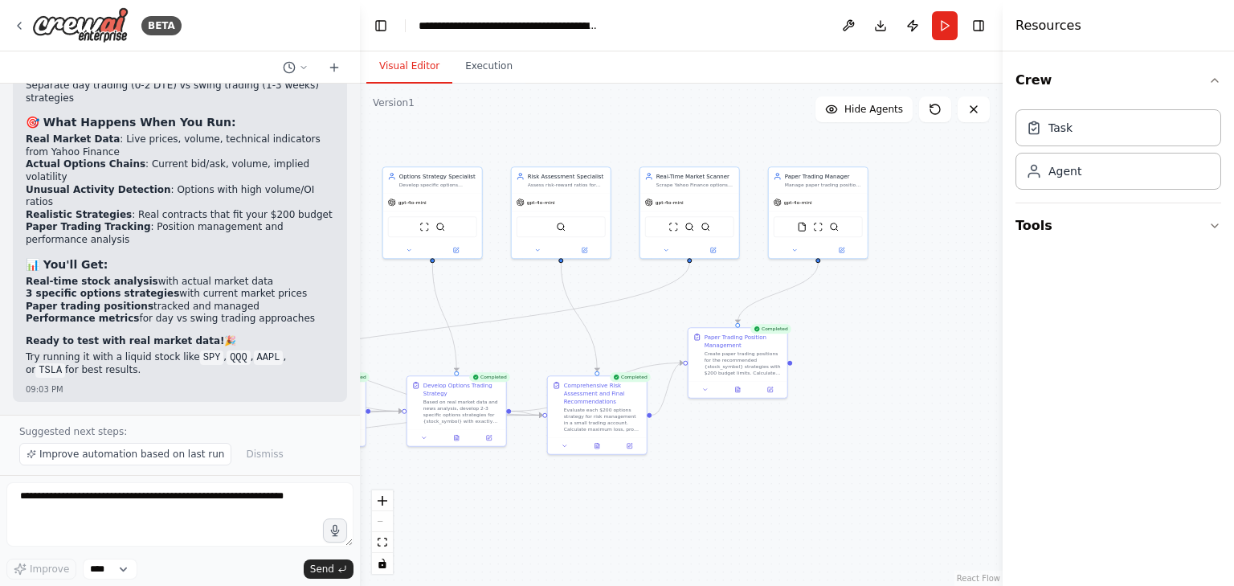
drag, startPoint x: 913, startPoint y: 328, endPoint x: 670, endPoint y: 316, distance: 243.7
click at [670, 316] on div ".deletable-edge-delete-btn { width: 20px; height: 20px; border: 0px solid #ffff…" at bounding box center [681, 335] width 643 height 502
click at [167, 458] on span "Improve automation based on last run" at bounding box center [131, 453] width 185 height 13
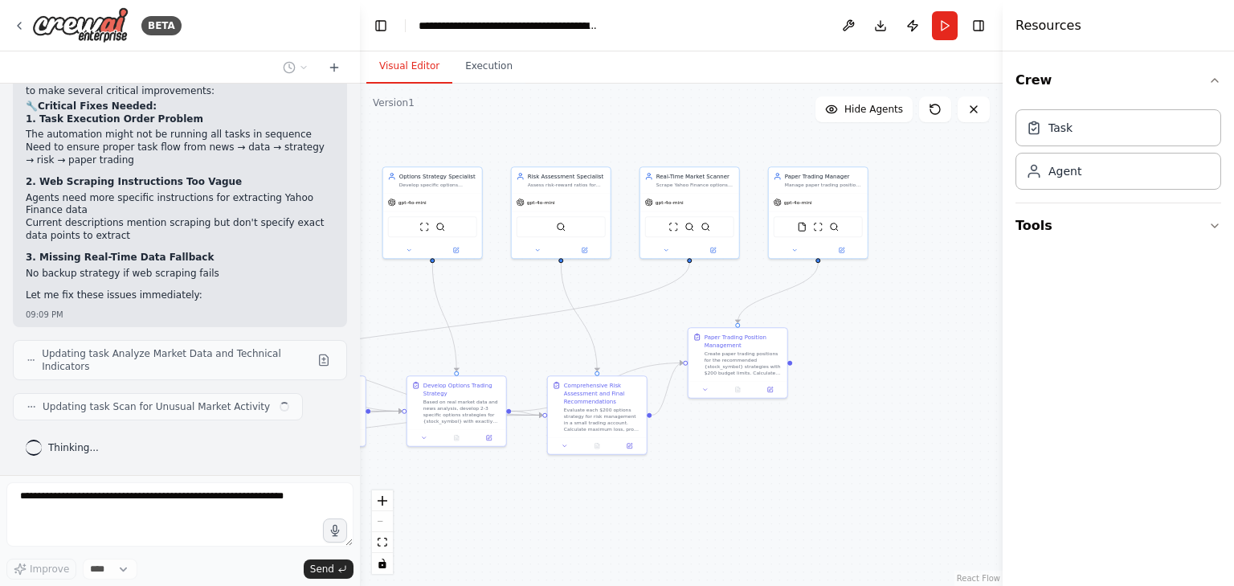
scroll to position [12492, 0]
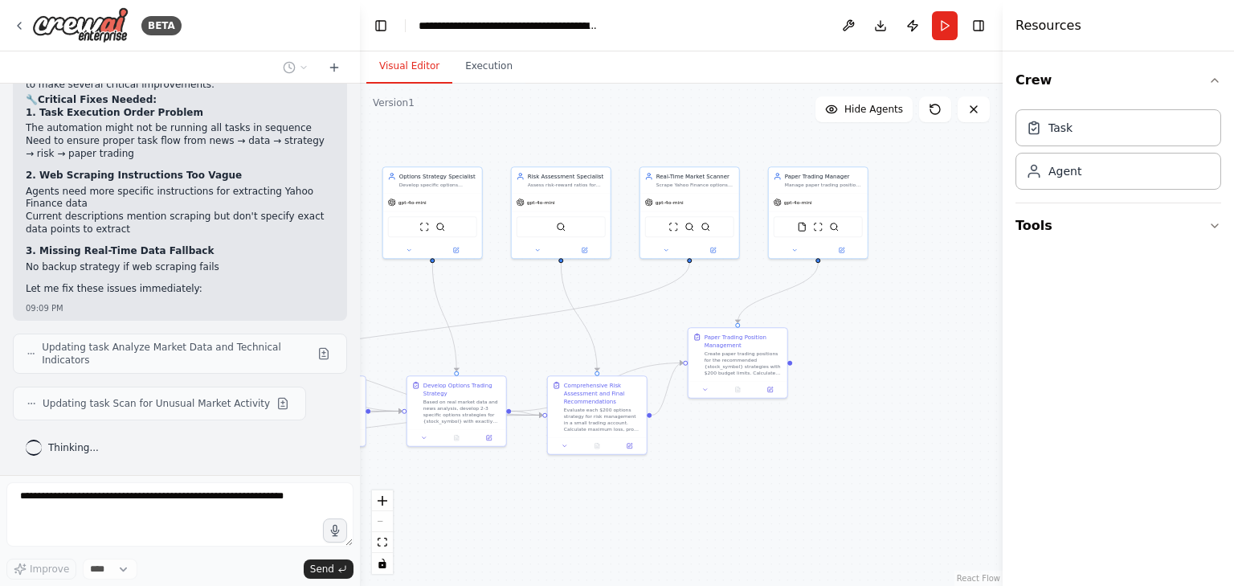
click at [718, 130] on div ".deletable-edge-delete-btn { width: 20px; height: 20px; border: 0px solid #ffff…" at bounding box center [681, 335] width 643 height 502
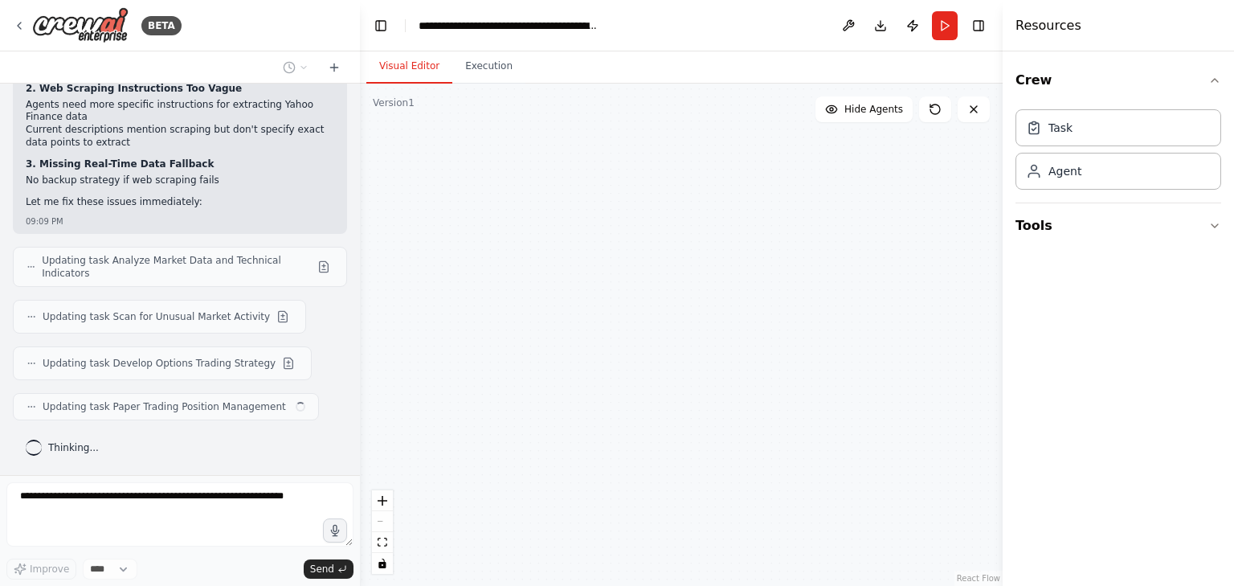
scroll to position [12584, 0]
